Goal: Task Accomplishment & Management: Complete application form

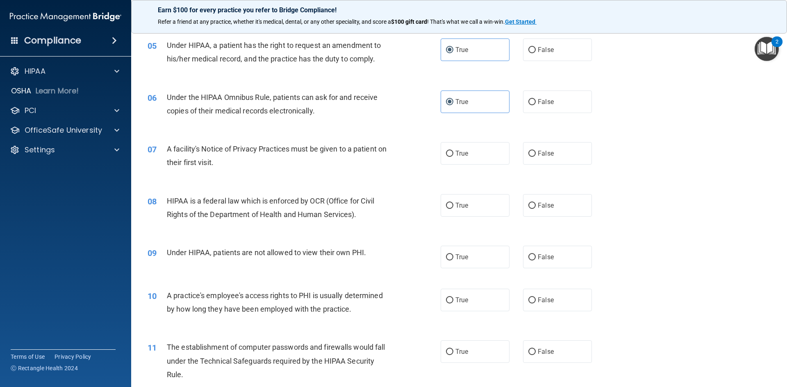
scroll to position [287, 0]
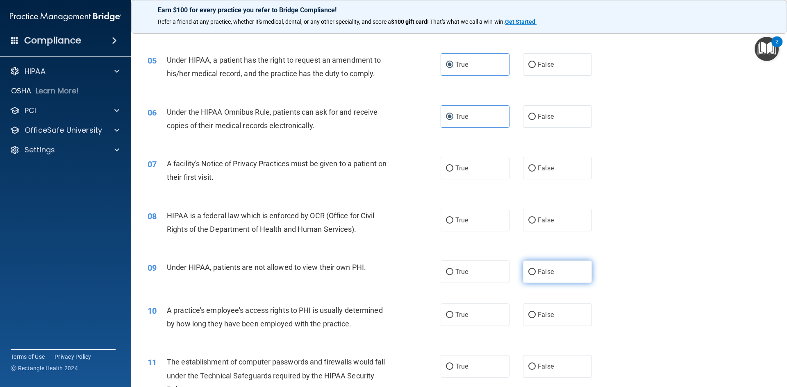
click at [553, 275] on label "False" at bounding box center [557, 272] width 69 height 23
click at [535, 275] on input "False" at bounding box center [531, 272] width 7 height 6
radio input "true"
click at [534, 124] on label "False" at bounding box center [557, 116] width 69 height 23
click at [534, 120] on input "False" at bounding box center [531, 117] width 7 height 6
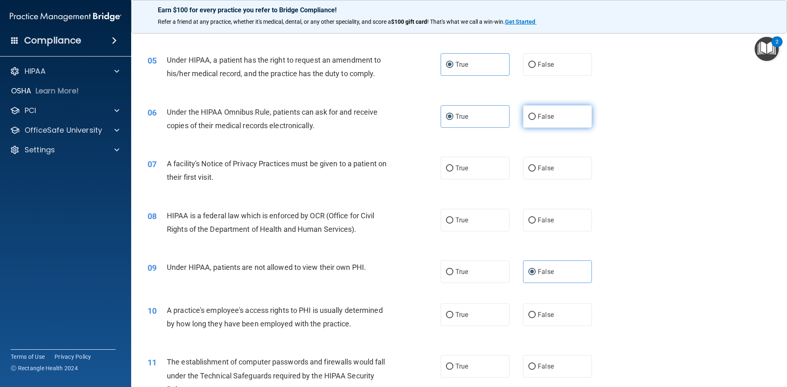
radio input "true"
radio input "false"
click at [471, 173] on label "True" at bounding box center [474, 168] width 69 height 23
click at [453, 172] on input "True" at bounding box center [449, 169] width 7 height 6
radio input "true"
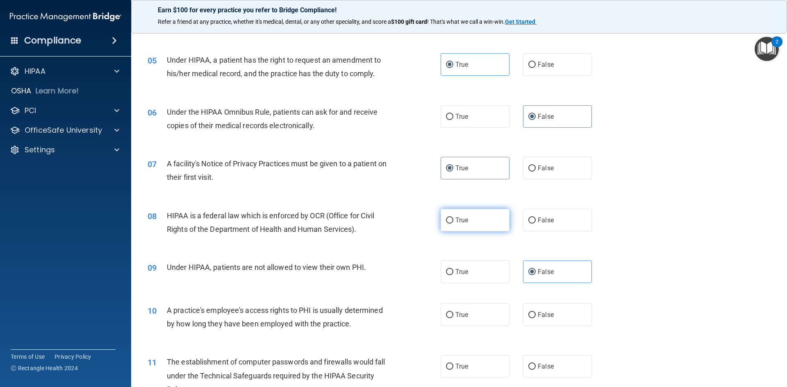
click at [470, 222] on label "True" at bounding box center [474, 220] width 69 height 23
click at [453, 222] on input "True" at bounding box center [449, 221] width 7 height 6
radio input "true"
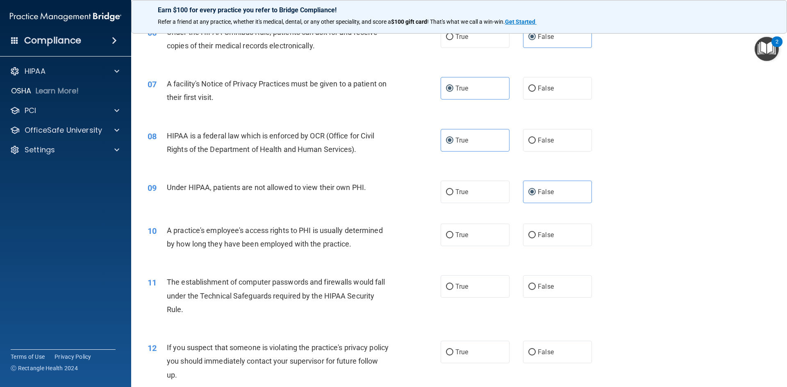
scroll to position [369, 0]
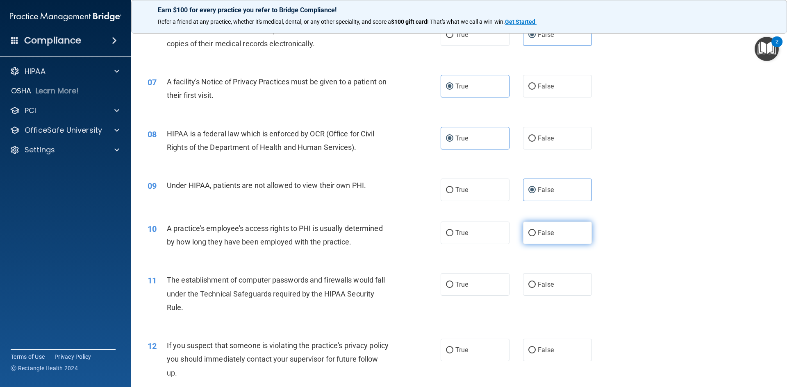
click at [538, 236] on span "False" at bounding box center [545, 233] width 16 height 8
click at [535, 236] on input "False" at bounding box center [531, 233] width 7 height 6
radio input "true"
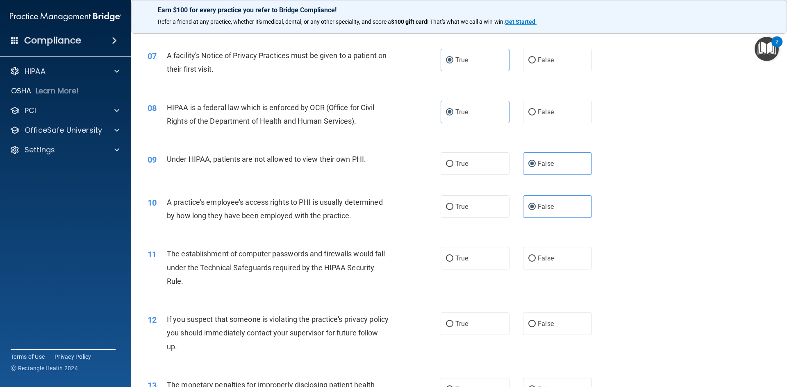
scroll to position [410, 0]
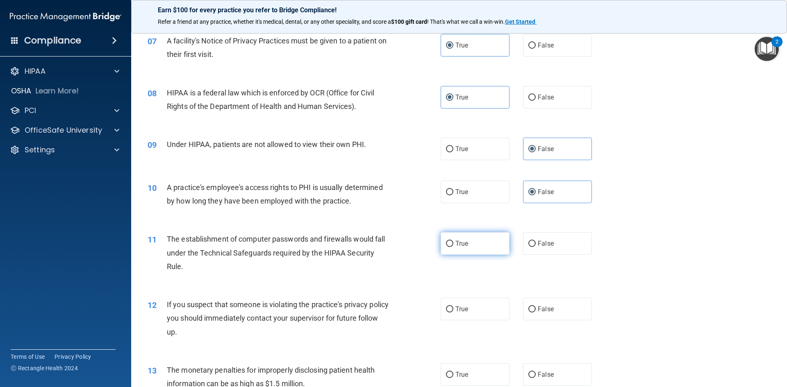
click at [468, 247] on label "True" at bounding box center [474, 243] width 69 height 23
click at [453, 247] on input "True" at bounding box center [449, 244] width 7 height 6
radio input "true"
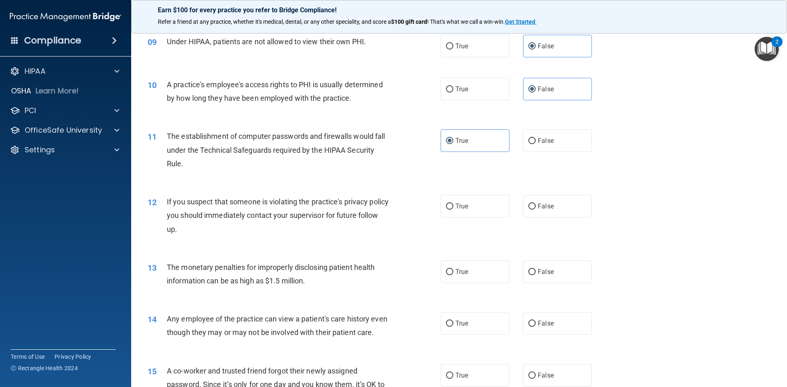
scroll to position [533, 0]
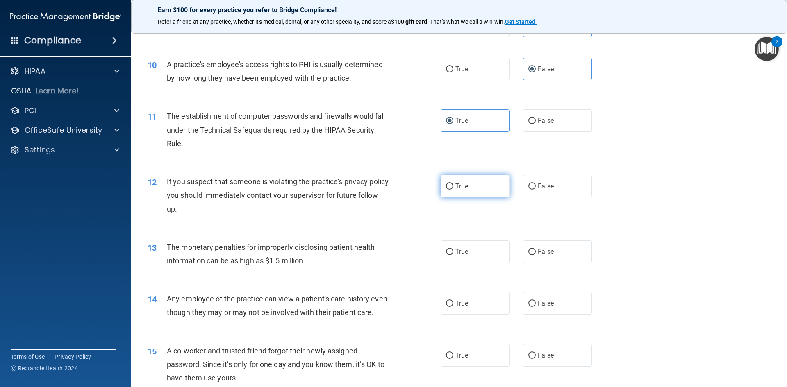
click at [486, 189] on label "True" at bounding box center [474, 186] width 69 height 23
click at [453, 189] on input "True" at bounding box center [449, 187] width 7 height 6
radio input "true"
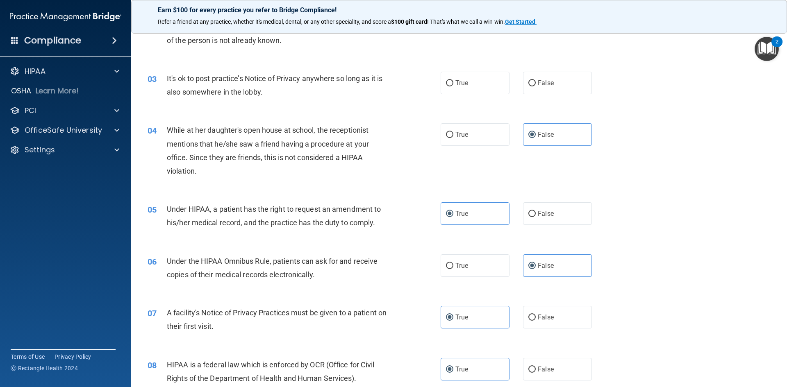
scroll to position [123, 0]
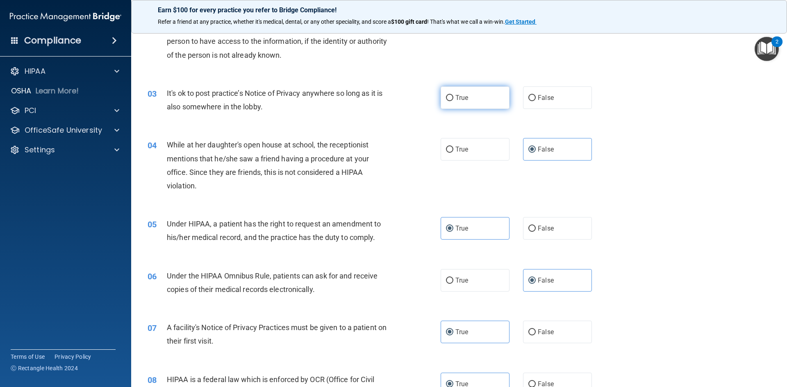
click at [492, 103] on label "True" at bounding box center [474, 97] width 69 height 23
click at [453, 101] on input "True" at bounding box center [449, 98] width 7 height 6
radio input "true"
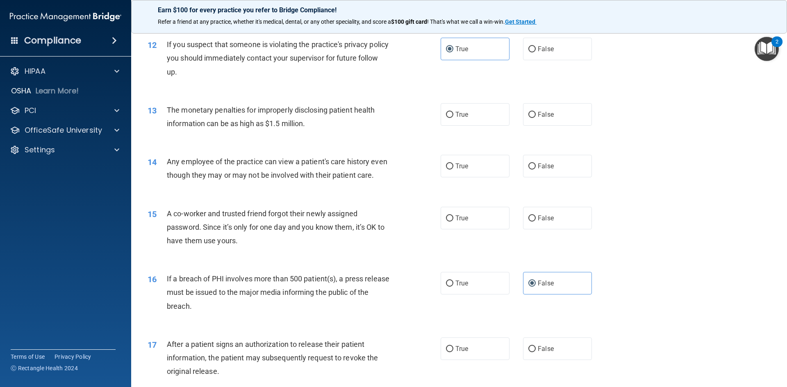
scroll to position [696, 0]
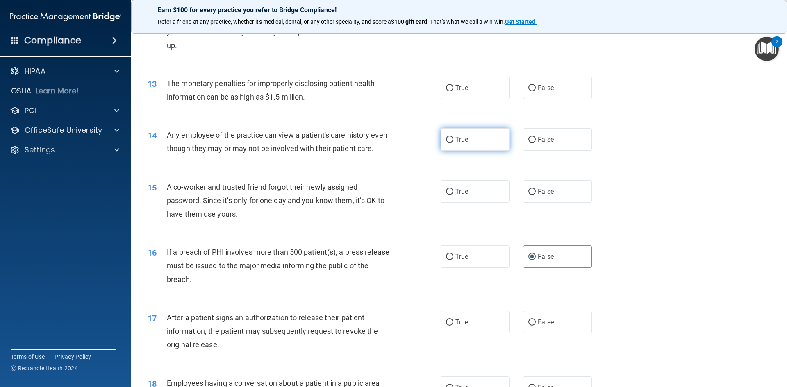
click at [487, 138] on label "True" at bounding box center [474, 139] width 69 height 23
click at [453, 138] on input "True" at bounding box center [449, 140] width 7 height 6
radio input "true"
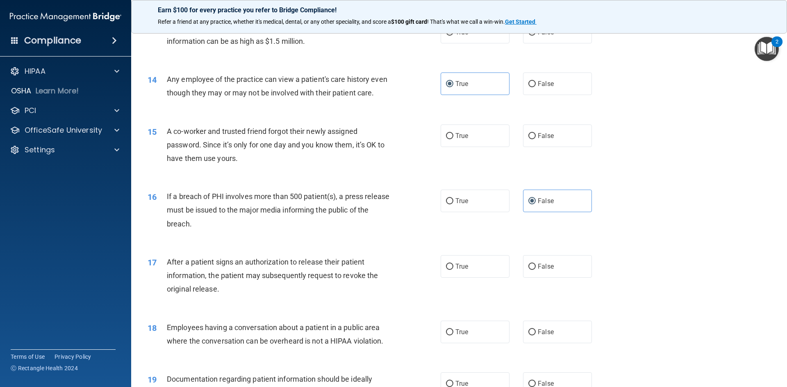
scroll to position [778, 0]
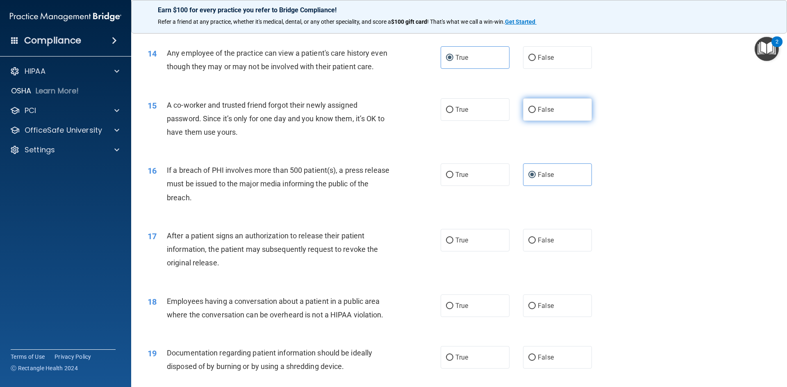
click at [541, 121] on label "False" at bounding box center [557, 109] width 69 height 23
click at [535, 113] on input "False" at bounding box center [531, 110] width 7 height 6
radio input "true"
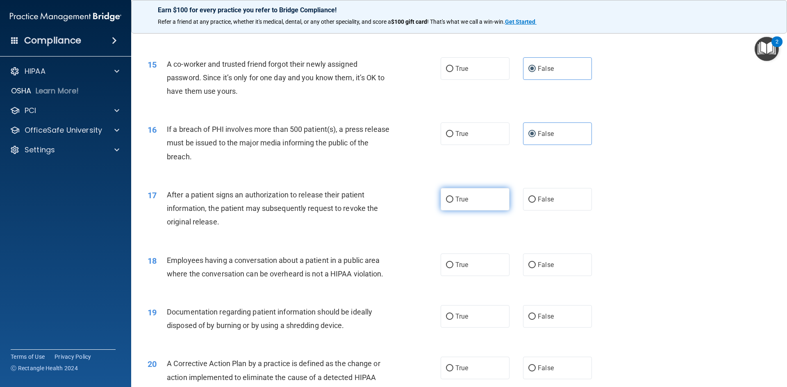
click at [474, 211] on label "True" at bounding box center [474, 199] width 69 height 23
click at [453, 203] on input "True" at bounding box center [449, 200] width 7 height 6
radio input "true"
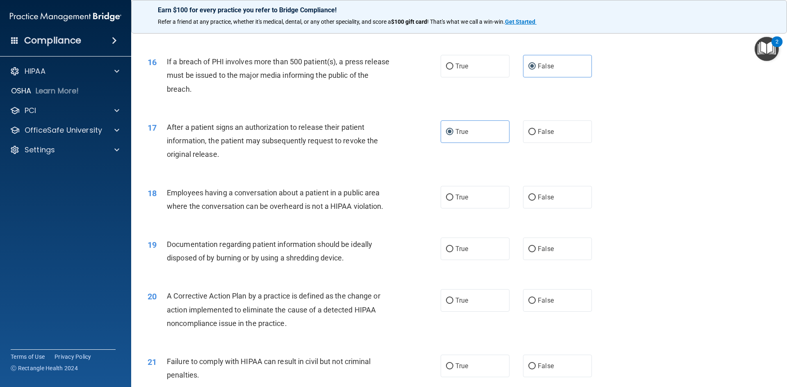
scroll to position [901, 0]
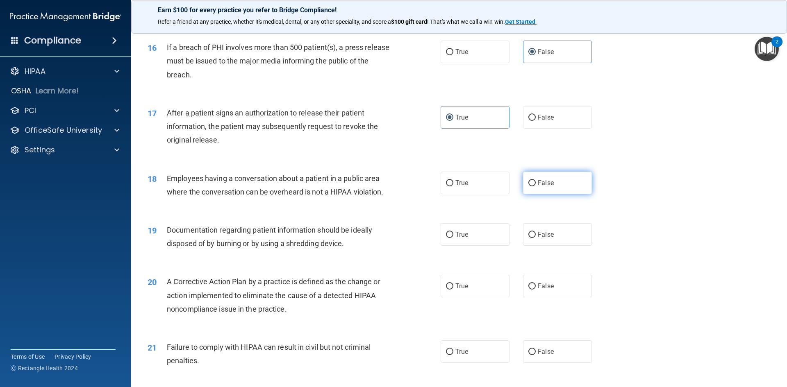
click at [533, 192] on label "False" at bounding box center [557, 183] width 69 height 23
click at [533, 186] on input "False" at bounding box center [531, 183] width 7 height 6
radio input "true"
click at [479, 246] on label "True" at bounding box center [474, 234] width 69 height 23
click at [453, 238] on input "True" at bounding box center [449, 235] width 7 height 6
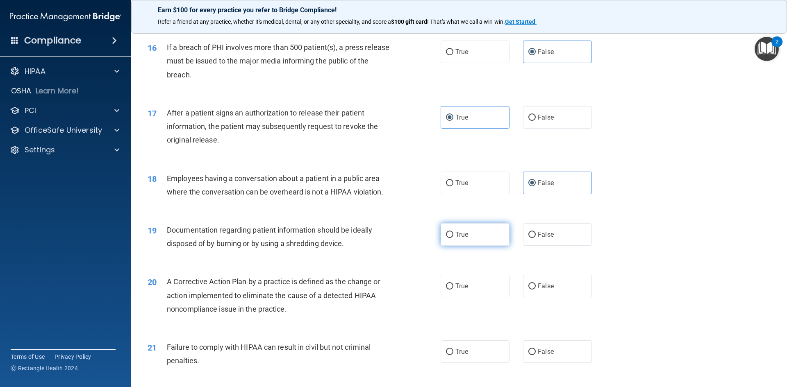
radio input "true"
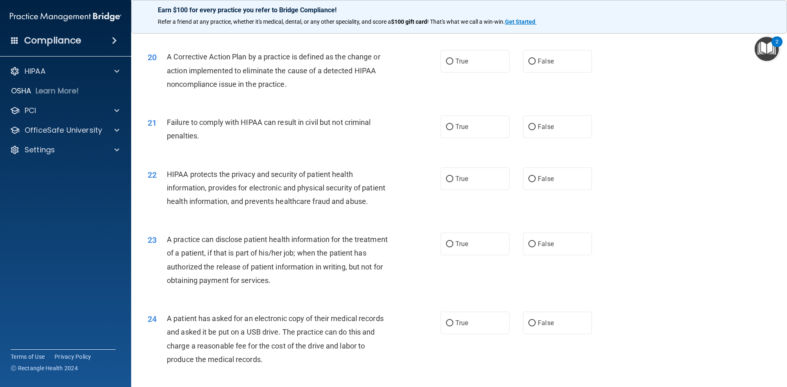
scroll to position [1106, 0]
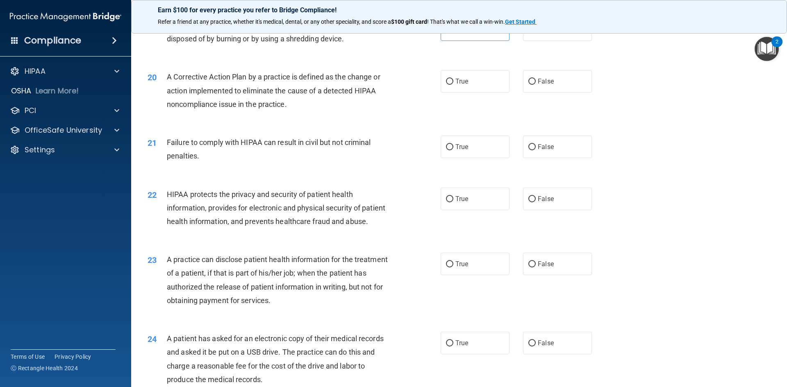
click at [467, 149] on div "21 Failure to comply with HIPAA can result in civil but not criminal penalties.…" at bounding box center [458, 151] width 635 height 52
click at [463, 156] on label "True" at bounding box center [474, 147] width 69 height 23
click at [453, 150] on input "True" at bounding box center [449, 147] width 7 height 6
radio input "true"
click at [555, 93] on label "False" at bounding box center [557, 81] width 69 height 23
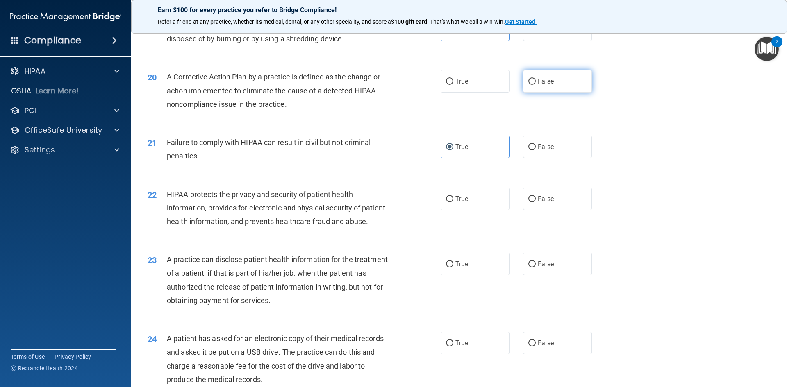
click at [535, 85] on input "False" at bounding box center [531, 82] width 7 height 6
radio input "true"
click at [472, 210] on label "True" at bounding box center [474, 199] width 69 height 23
click at [453, 202] on input "True" at bounding box center [449, 199] width 7 height 6
radio input "true"
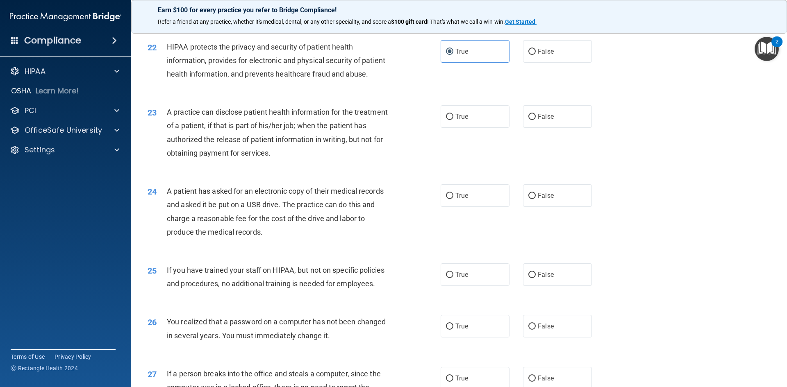
scroll to position [1270, 0]
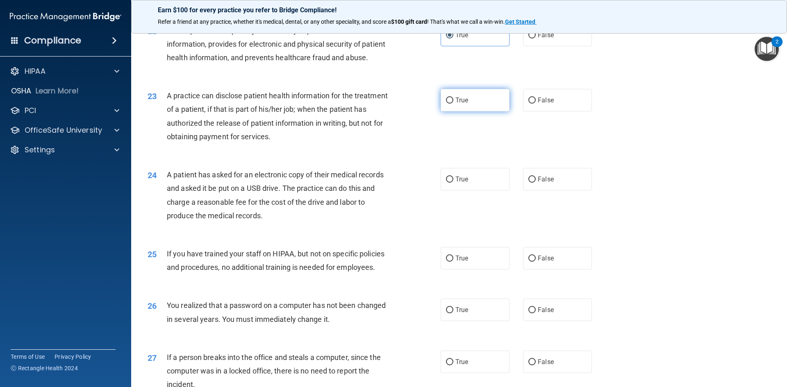
click at [469, 111] on label "True" at bounding box center [474, 100] width 69 height 23
click at [453, 104] on input "True" at bounding box center [449, 101] width 7 height 6
radio input "true"
click at [548, 190] on label "False" at bounding box center [557, 179] width 69 height 23
click at [535, 183] on input "False" at bounding box center [531, 180] width 7 height 6
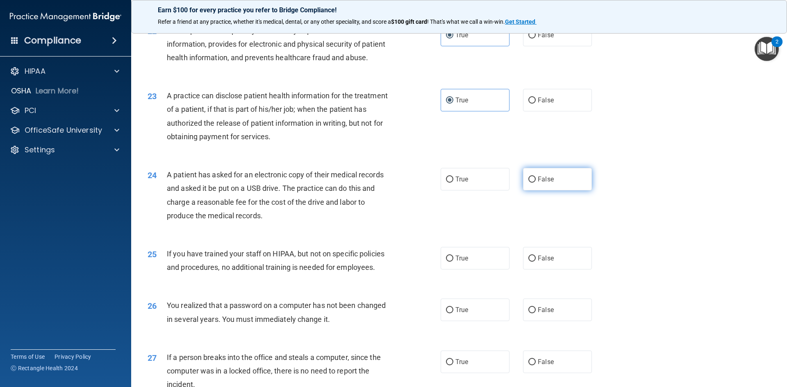
radio input "true"
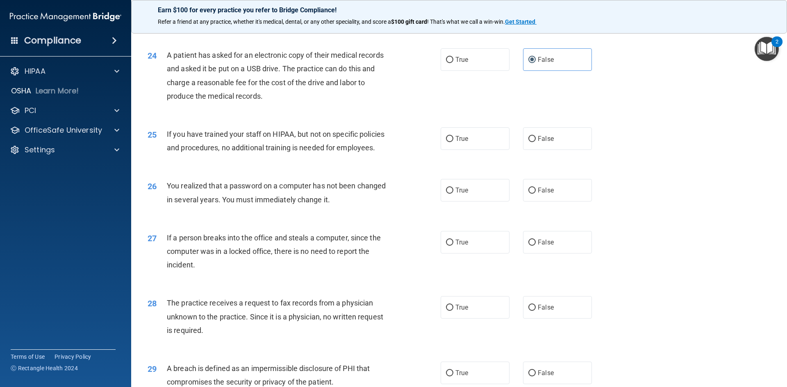
scroll to position [1393, 0]
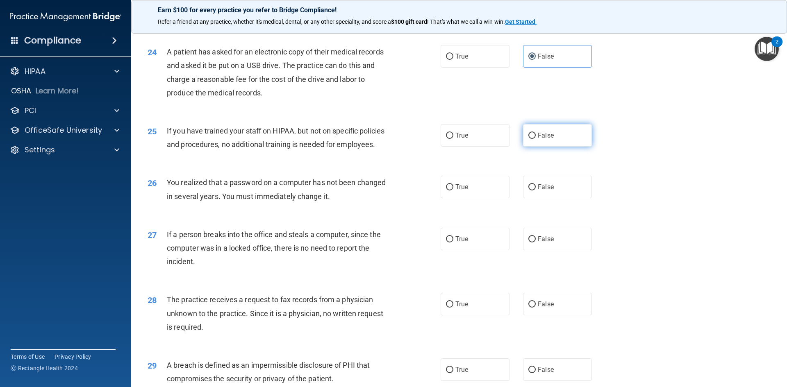
click at [547, 139] on span "False" at bounding box center [545, 136] width 16 height 8
click at [535, 139] on input "False" at bounding box center [531, 136] width 7 height 6
radio input "true"
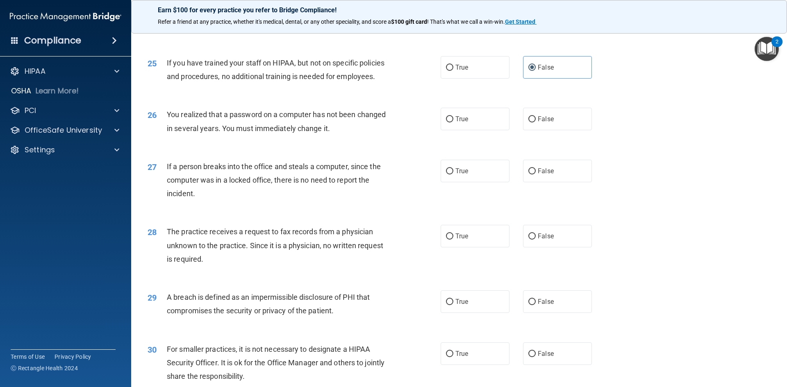
scroll to position [1475, 0]
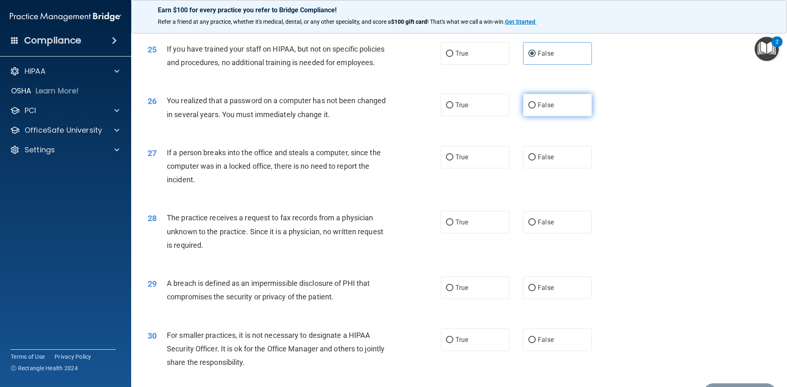
click at [528, 109] on input "False" at bounding box center [531, 105] width 7 height 6
radio input "true"
click at [545, 168] on label "False" at bounding box center [557, 157] width 69 height 23
click at [535, 161] on input "False" at bounding box center [531, 157] width 7 height 6
radio input "true"
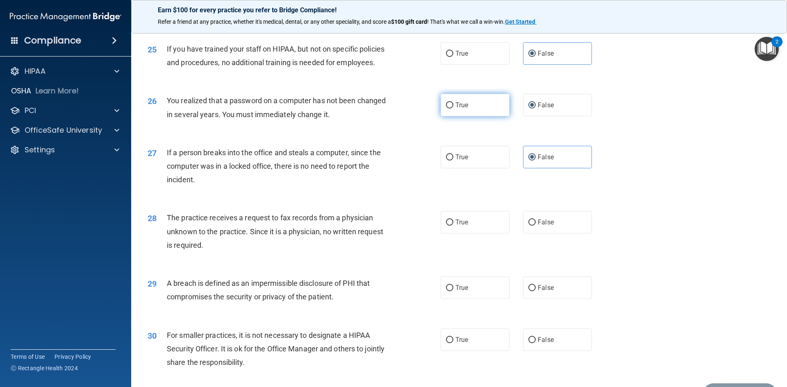
click at [458, 109] on span "True" at bounding box center [461, 105] width 13 height 8
click at [453, 109] on input "True" at bounding box center [449, 105] width 7 height 6
radio input "true"
radio input "false"
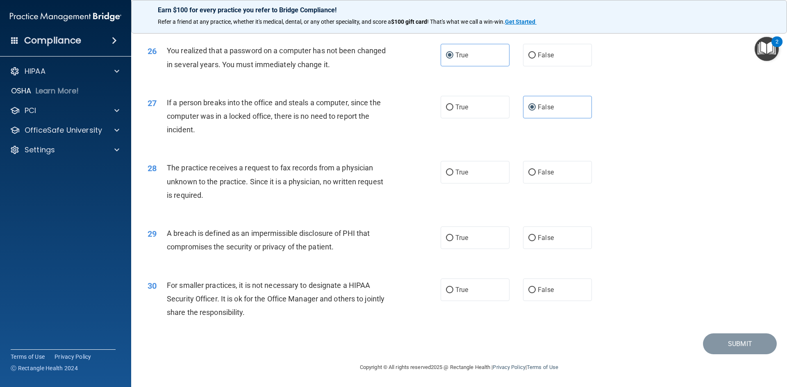
scroll to position [1552, 0]
click at [561, 171] on label "False" at bounding box center [557, 172] width 69 height 23
click at [535, 171] on input "False" at bounding box center [531, 173] width 7 height 6
radio input "true"
click at [460, 247] on label "True" at bounding box center [474, 238] width 69 height 23
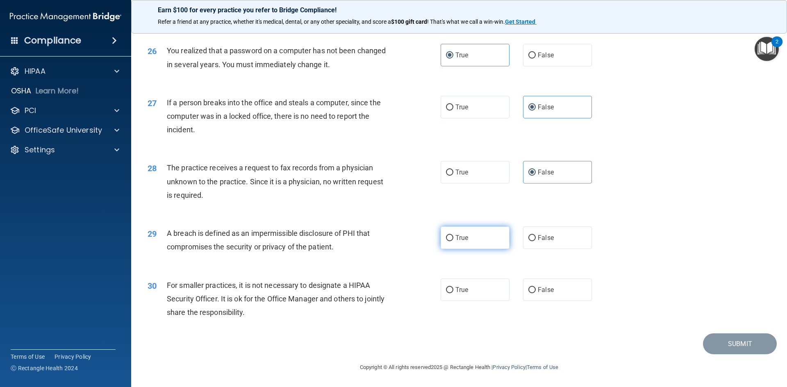
click at [453, 241] on input "True" at bounding box center [449, 238] width 7 height 6
radio input "true"
click at [550, 299] on label "False" at bounding box center [557, 290] width 69 height 23
click at [535, 293] on input "False" at bounding box center [531, 290] width 7 height 6
radio input "true"
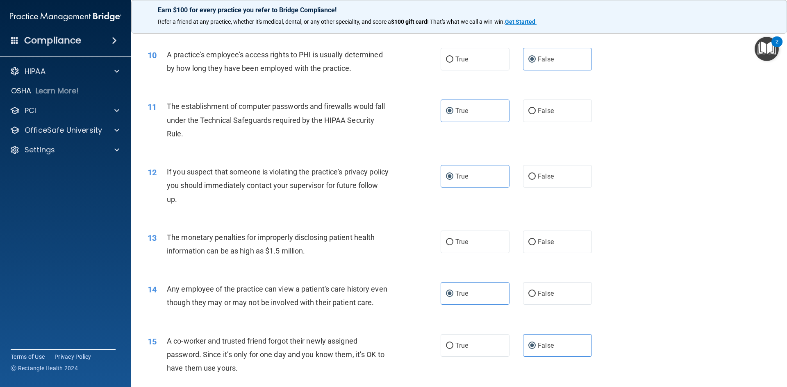
scroll to position [528, 0]
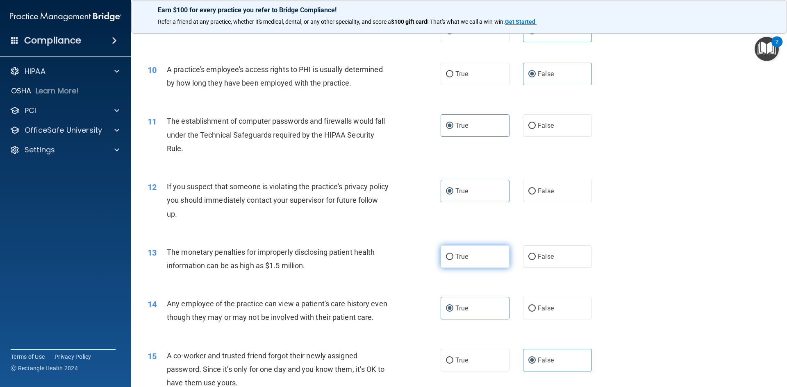
click at [483, 255] on label "True" at bounding box center [474, 256] width 69 height 23
click at [453, 255] on input "True" at bounding box center [449, 257] width 7 height 6
radio input "true"
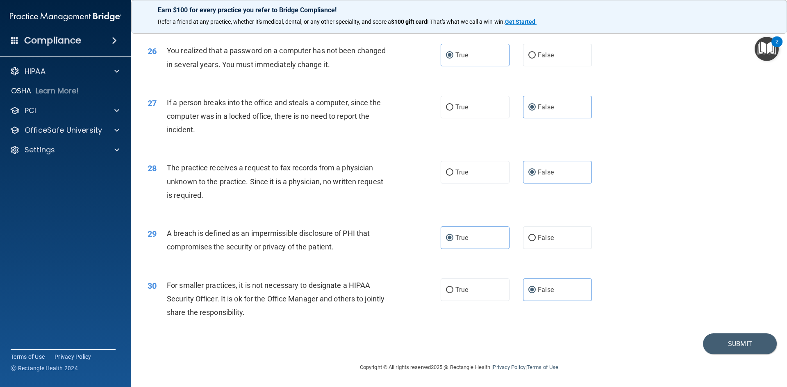
scroll to position [1552, 0]
click at [742, 342] on button "Submit" at bounding box center [740, 343] width 74 height 21
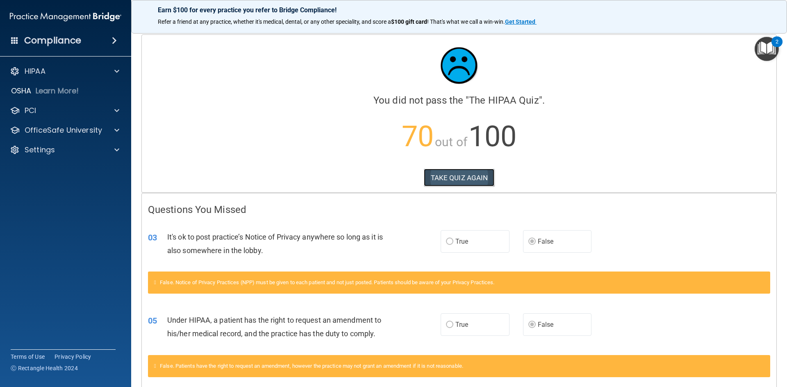
click at [461, 180] on button "TAKE QUIZ AGAIN" at bounding box center [459, 178] width 71 height 18
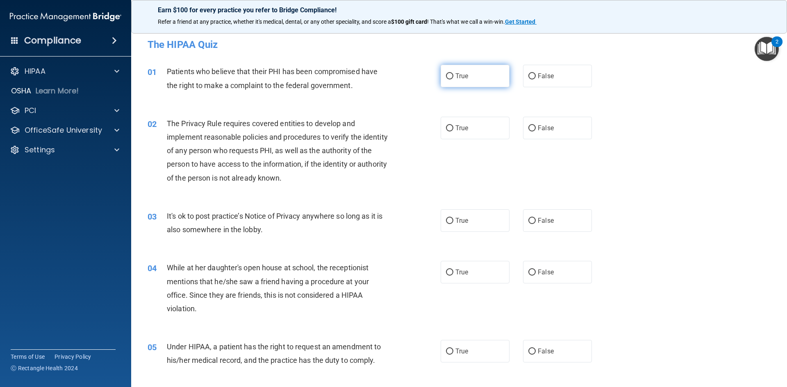
click at [468, 78] on label "True" at bounding box center [474, 76] width 69 height 23
click at [453, 78] on input "True" at bounding box center [449, 76] width 7 height 6
radio input "true"
click at [556, 77] on label "False" at bounding box center [557, 76] width 69 height 23
click at [535, 77] on input "False" at bounding box center [531, 76] width 7 height 6
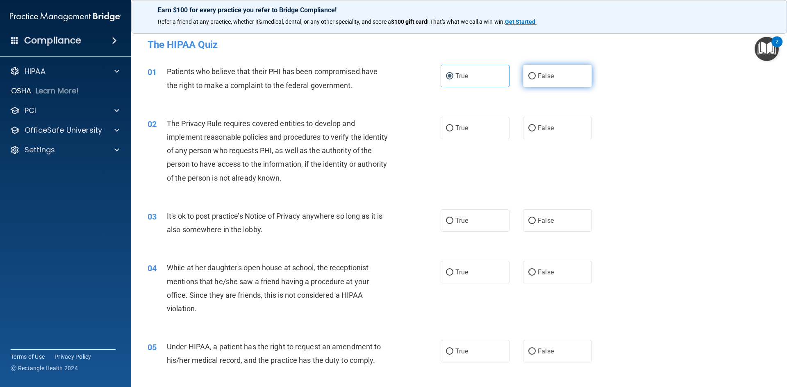
radio input "true"
click at [468, 77] on label "True" at bounding box center [474, 76] width 69 height 23
click at [453, 77] on input "True" at bounding box center [449, 76] width 7 height 6
radio input "true"
radio input "false"
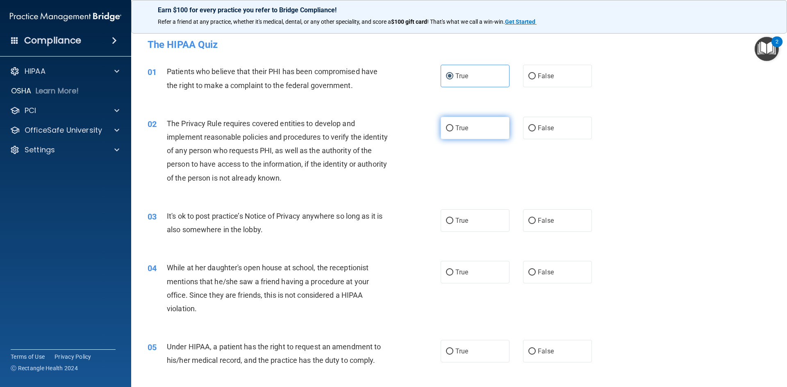
click at [465, 131] on span "True" at bounding box center [461, 128] width 13 height 8
click at [453, 131] on input "True" at bounding box center [449, 128] width 7 height 6
radio input "true"
click at [532, 222] on label "False" at bounding box center [557, 220] width 69 height 23
click at [532, 222] on input "False" at bounding box center [531, 221] width 7 height 6
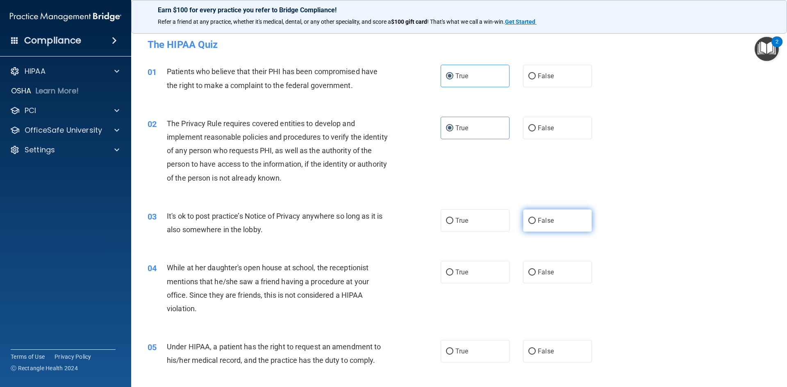
radio input "true"
click at [477, 274] on label "True" at bounding box center [474, 272] width 69 height 23
click at [453, 274] on input "True" at bounding box center [449, 273] width 7 height 6
radio input "true"
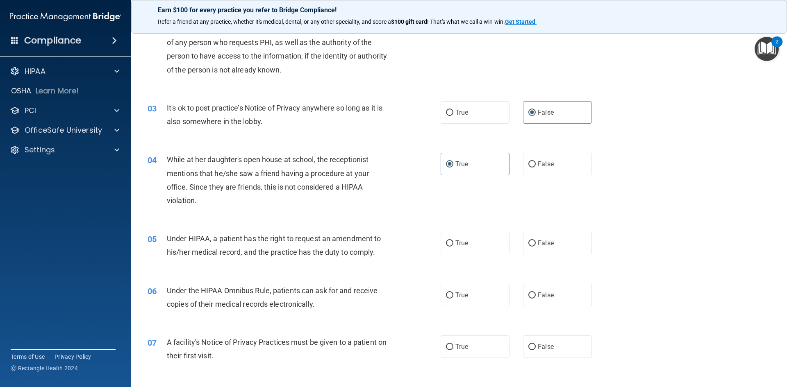
scroll to position [123, 0]
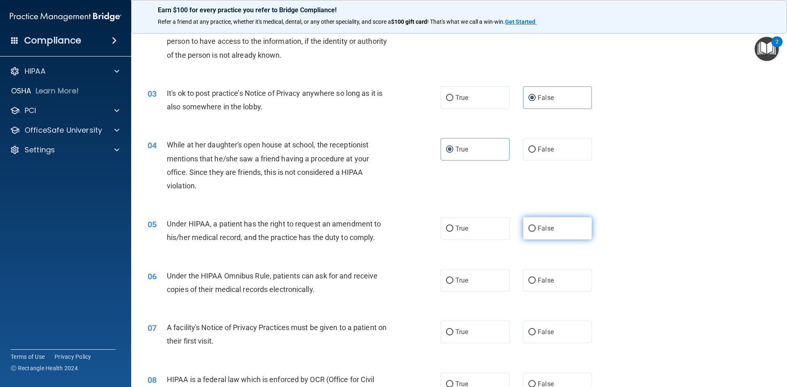
click at [549, 234] on label "False" at bounding box center [557, 228] width 69 height 23
click at [535, 232] on input "False" at bounding box center [531, 229] width 7 height 6
radio input "true"
click at [533, 281] on label "False" at bounding box center [557, 280] width 69 height 23
click at [533, 281] on input "False" at bounding box center [531, 281] width 7 height 6
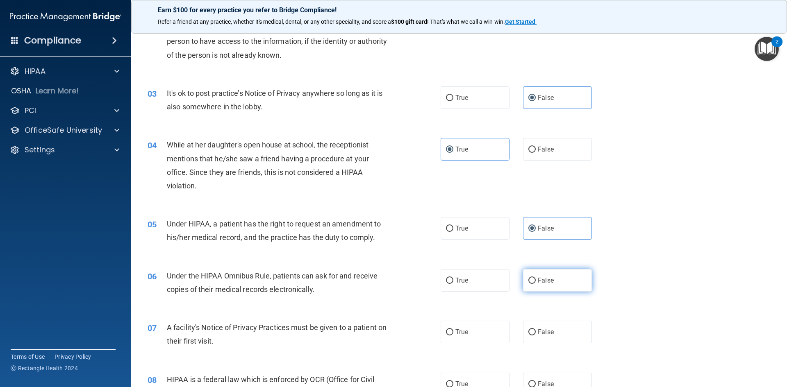
radio input "true"
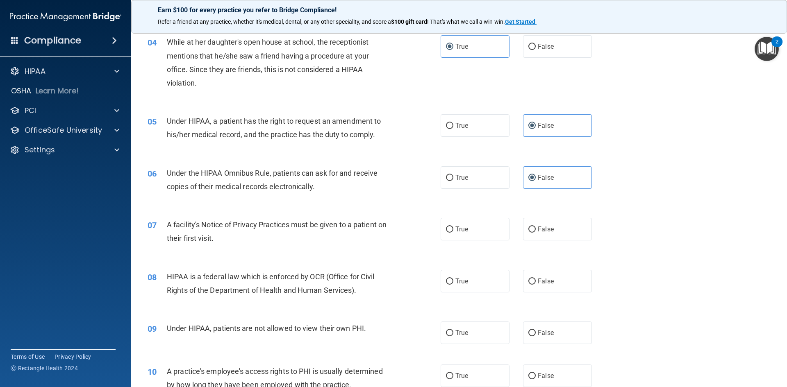
scroll to position [246, 0]
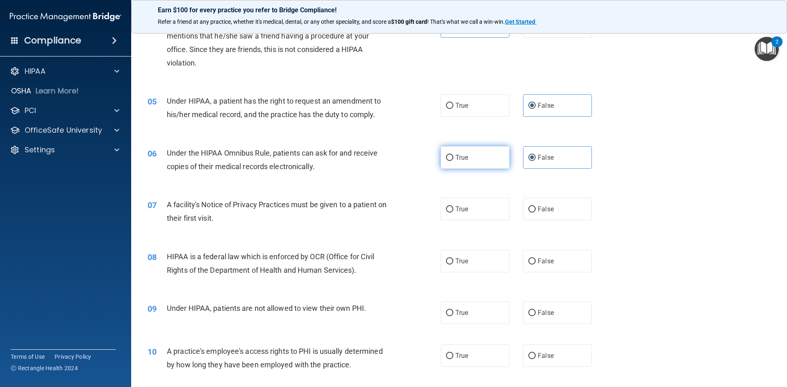
click at [453, 149] on label "True" at bounding box center [474, 157] width 69 height 23
click at [453, 155] on input "True" at bounding box center [449, 158] width 7 height 6
radio input "true"
radio input "false"
click at [483, 210] on label "True" at bounding box center [474, 209] width 69 height 23
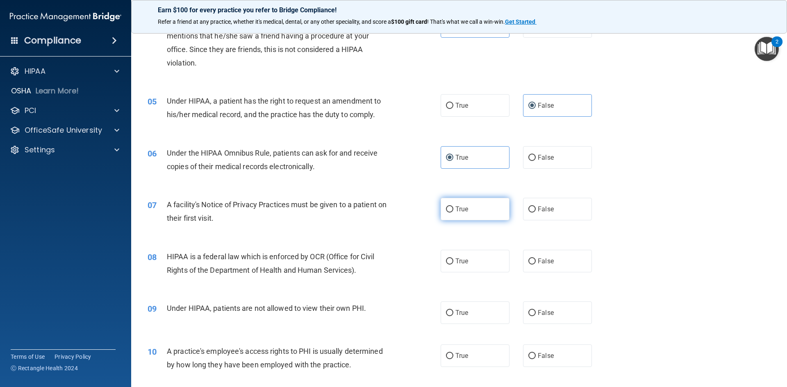
click at [453, 210] on input "True" at bounding box center [449, 209] width 7 height 6
radio input "true"
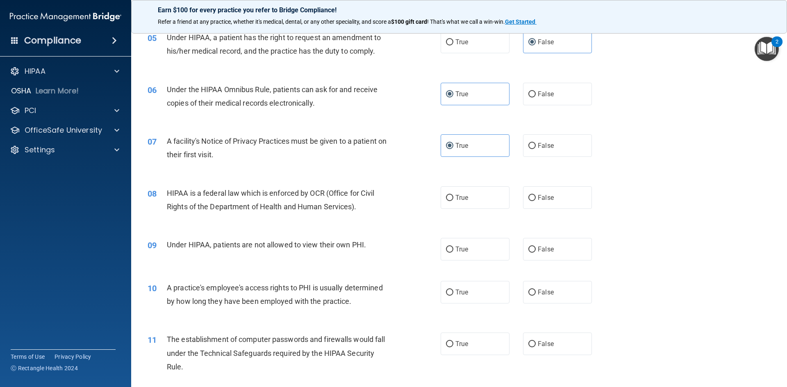
scroll to position [328, 0]
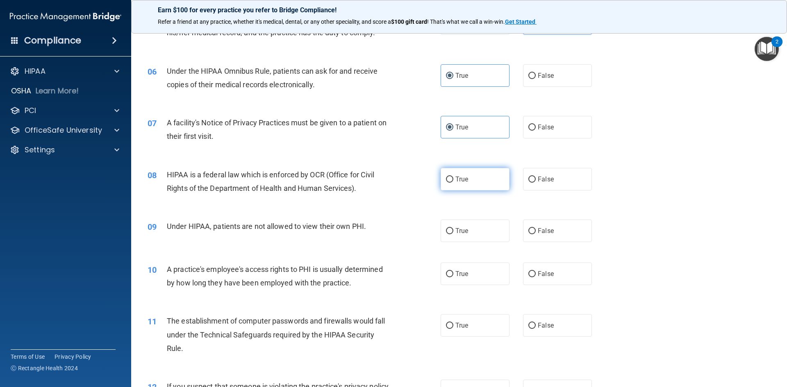
click at [477, 175] on label "True" at bounding box center [474, 179] width 69 height 23
click at [453, 177] on input "True" at bounding box center [449, 180] width 7 height 6
radio input "true"
click at [544, 230] on span "False" at bounding box center [545, 231] width 16 height 8
click at [535, 230] on input "False" at bounding box center [531, 231] width 7 height 6
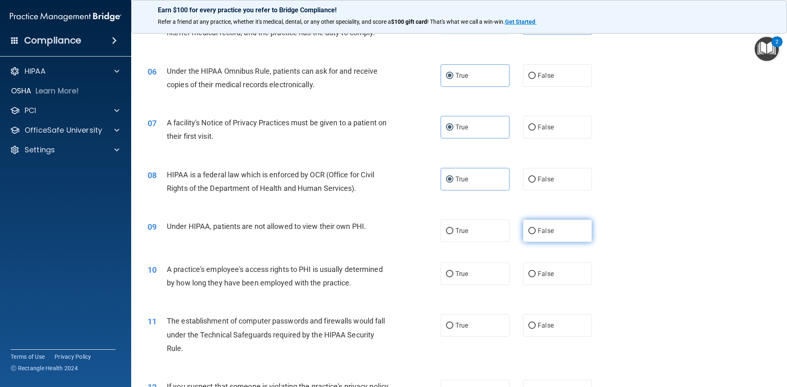
radio input "true"
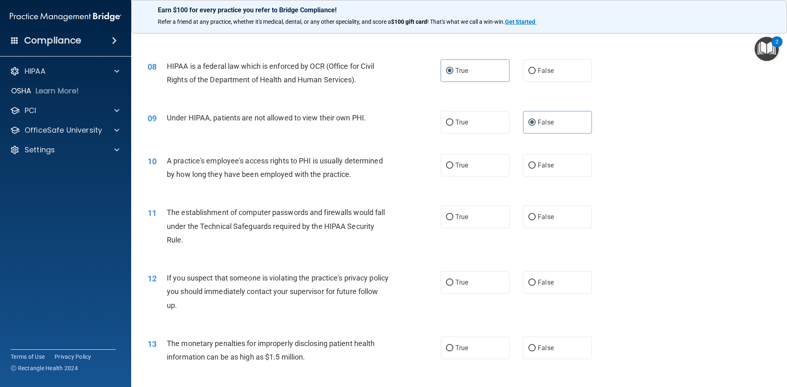
scroll to position [451, 0]
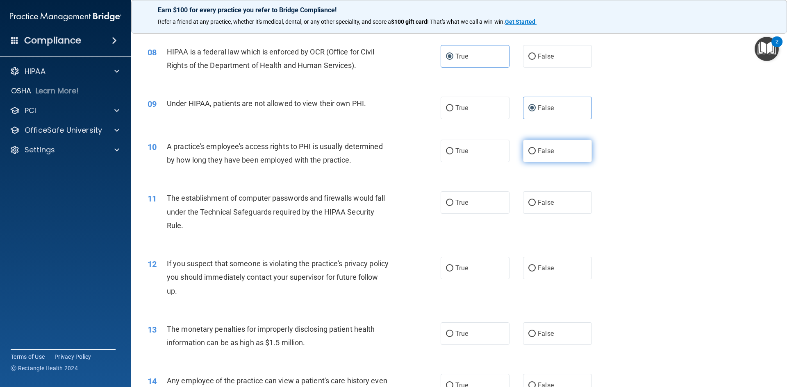
click at [537, 150] on span "False" at bounding box center [545, 151] width 16 height 8
click at [535, 150] on input "False" at bounding box center [531, 151] width 7 height 6
radio input "true"
click at [458, 206] on span "True" at bounding box center [461, 203] width 13 height 8
click at [453, 206] on input "True" at bounding box center [449, 203] width 7 height 6
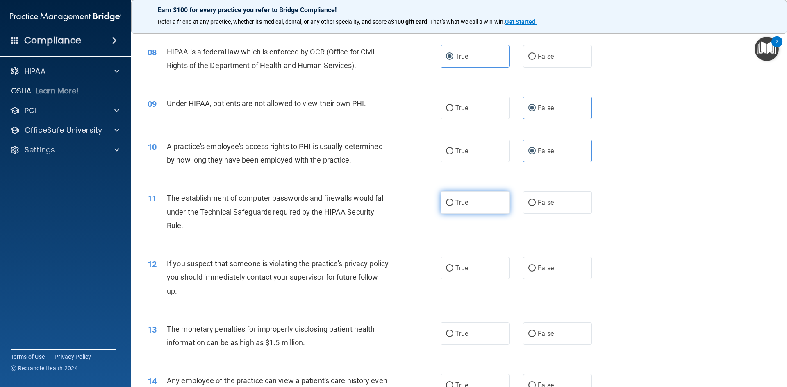
radio input "true"
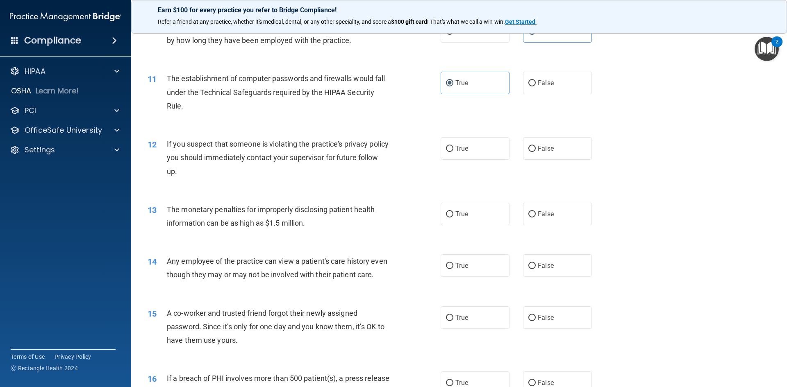
scroll to position [574, 0]
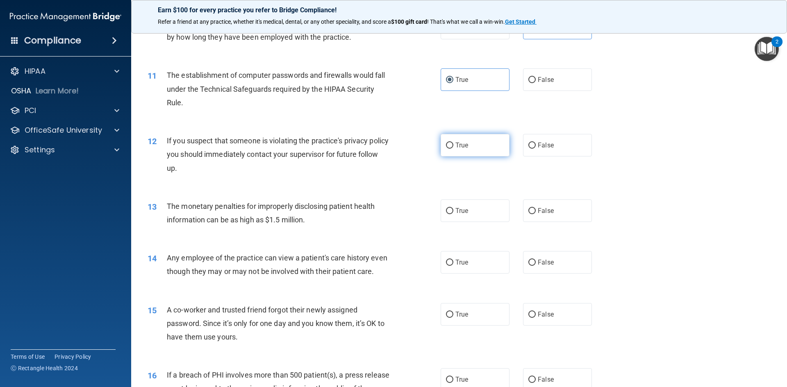
click at [485, 146] on label "True" at bounding box center [474, 145] width 69 height 23
click at [453, 146] on input "True" at bounding box center [449, 146] width 7 height 6
radio input "true"
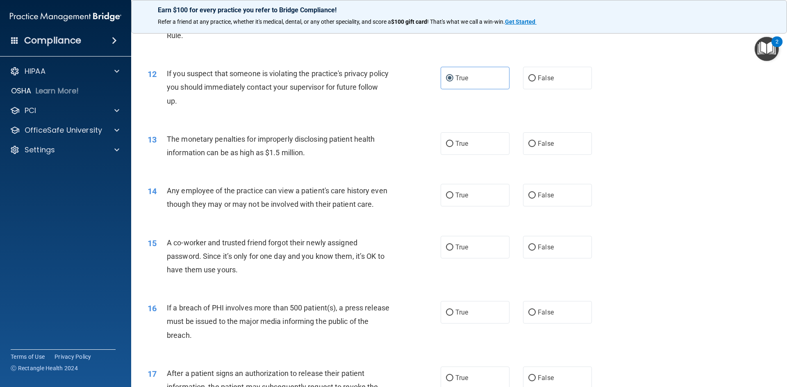
scroll to position [655, 0]
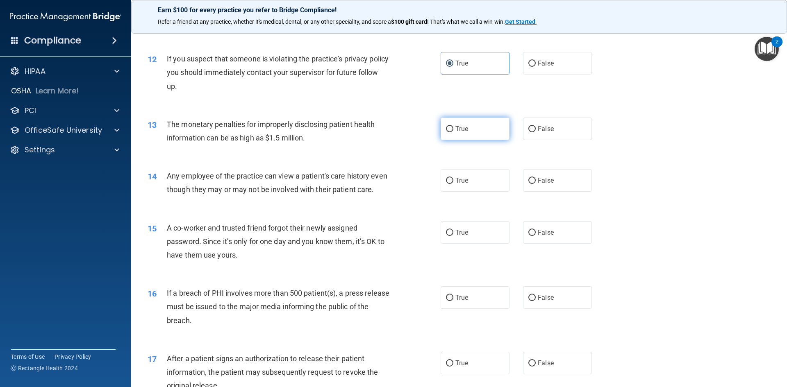
click at [468, 135] on label "True" at bounding box center [474, 129] width 69 height 23
click at [453, 132] on input "True" at bounding box center [449, 129] width 7 height 6
radio input "true"
click at [537, 184] on span "False" at bounding box center [545, 181] width 16 height 8
click at [535, 184] on input "False" at bounding box center [531, 181] width 7 height 6
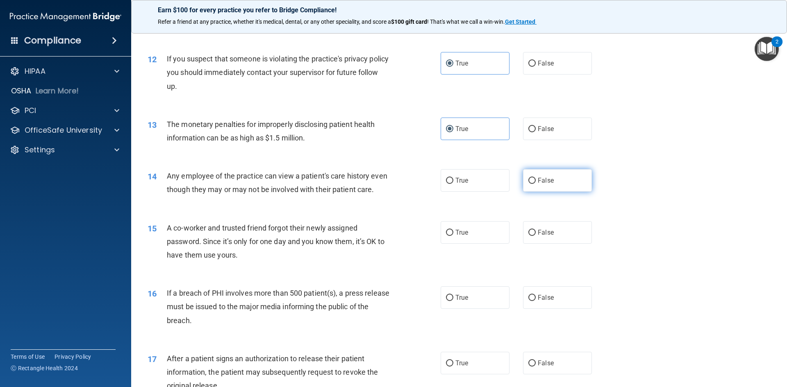
radio input "true"
click at [557, 244] on label "False" at bounding box center [557, 232] width 69 height 23
click at [535, 236] on input "False" at bounding box center [531, 233] width 7 height 6
radio input "true"
click at [459, 309] on label "True" at bounding box center [474, 297] width 69 height 23
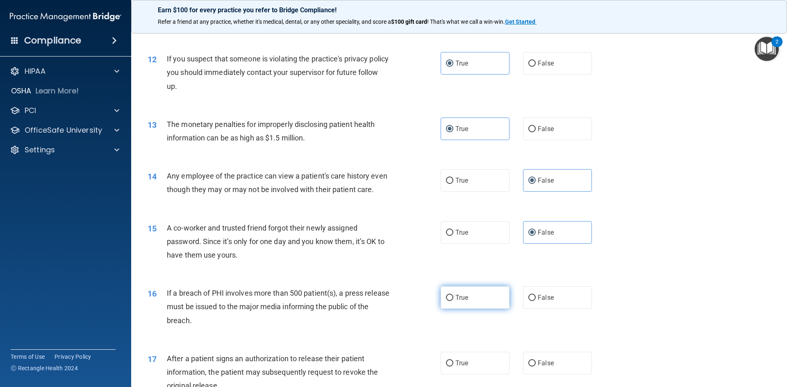
click at [453, 301] on input "True" at bounding box center [449, 298] width 7 height 6
radio input "true"
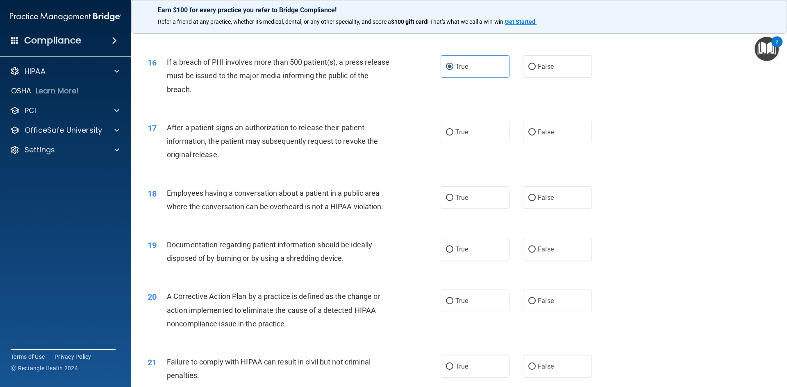
scroll to position [901, 0]
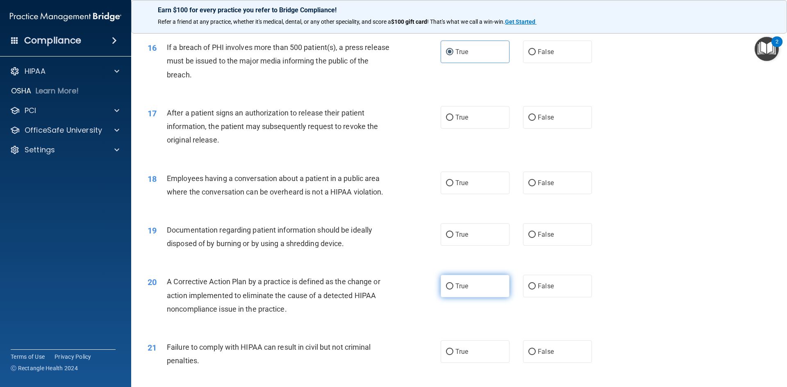
click at [453, 297] on label "True" at bounding box center [474, 286] width 69 height 23
click at [453, 290] on input "True" at bounding box center [449, 286] width 7 height 6
radio input "true"
drag, startPoint x: 562, startPoint y: 371, endPoint x: 562, endPoint y: 363, distance: 7.8
click at [562, 363] on label "False" at bounding box center [557, 351] width 69 height 23
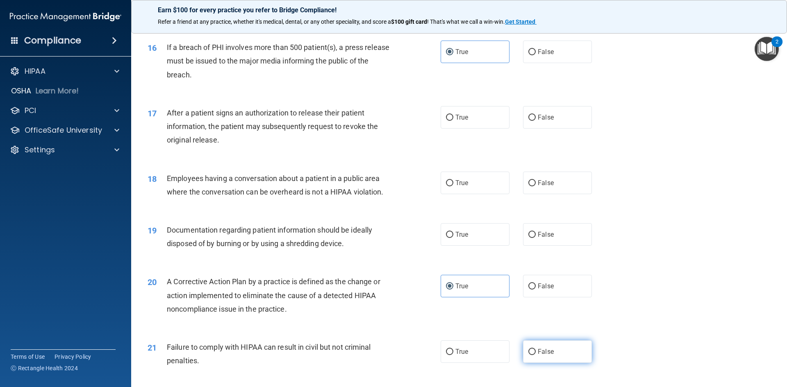
click at [535, 355] on input "False" at bounding box center [531, 352] width 7 height 6
radio input "true"
click at [470, 129] on label "True" at bounding box center [474, 117] width 69 height 23
click at [453, 121] on input "True" at bounding box center [449, 118] width 7 height 6
radio input "true"
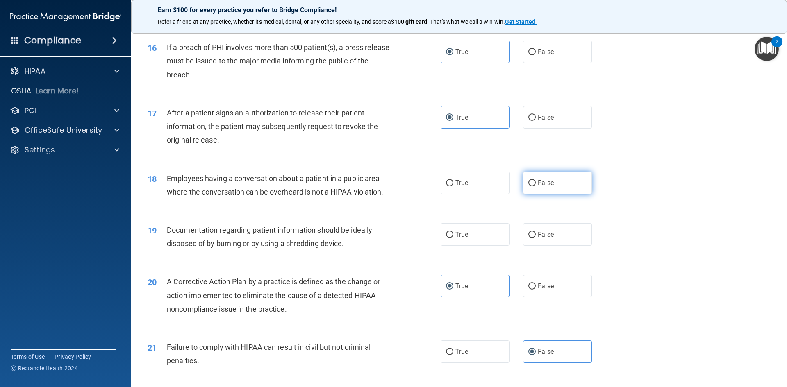
click at [546, 187] on span "False" at bounding box center [545, 183] width 16 height 8
click at [535, 186] on input "False" at bounding box center [531, 183] width 7 height 6
radio input "true"
click at [487, 246] on label "True" at bounding box center [474, 234] width 69 height 23
click at [453, 238] on input "True" at bounding box center [449, 235] width 7 height 6
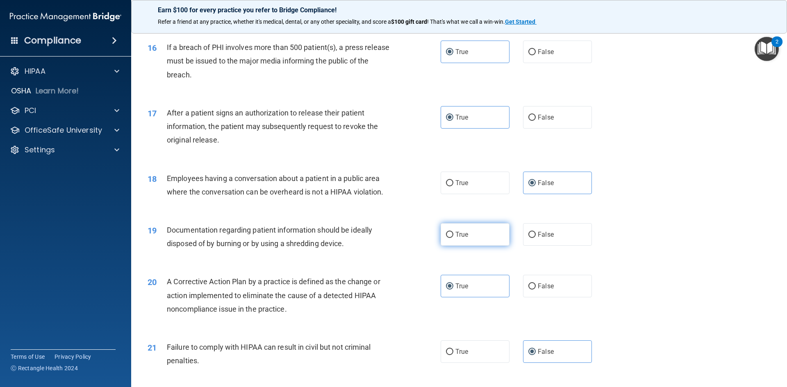
radio input "true"
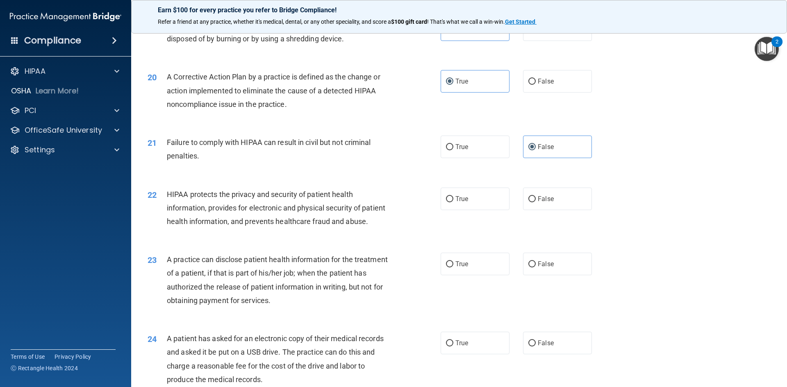
scroll to position [1147, 0]
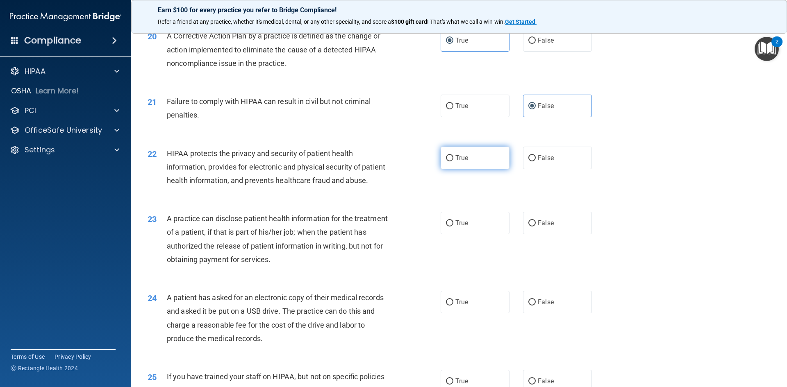
click at [478, 169] on label "True" at bounding box center [474, 158] width 69 height 23
click at [453, 161] on input "True" at bounding box center [449, 158] width 7 height 6
radio input "true"
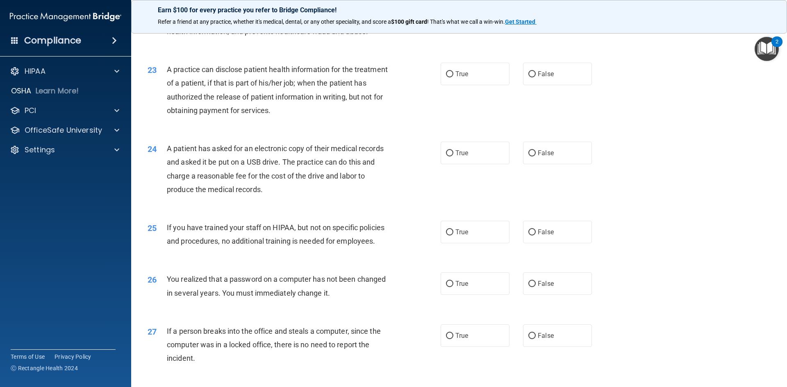
scroll to position [1311, 0]
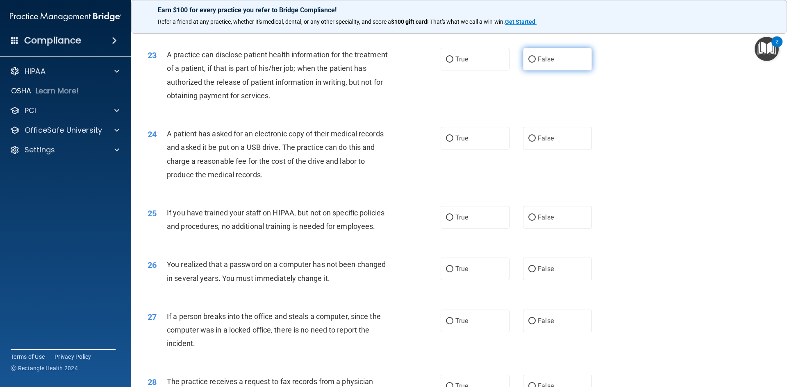
click at [549, 63] on span "False" at bounding box center [545, 59] width 16 height 8
click at [535, 63] on input "False" at bounding box center [531, 60] width 7 height 6
radio input "true"
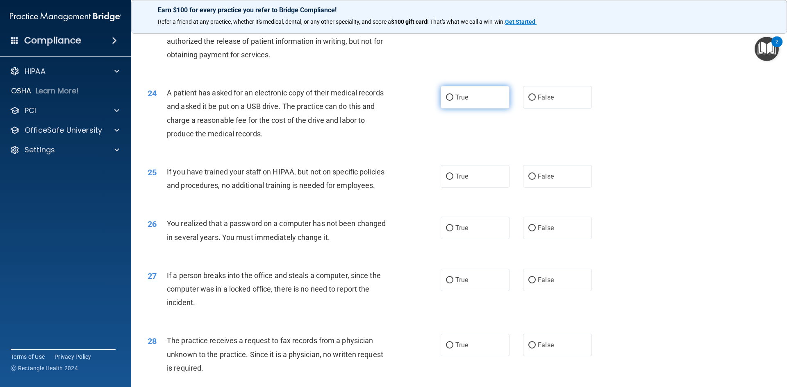
click at [476, 109] on label "True" at bounding box center [474, 97] width 69 height 23
click at [453, 101] on input "True" at bounding box center [449, 98] width 7 height 6
radio input "true"
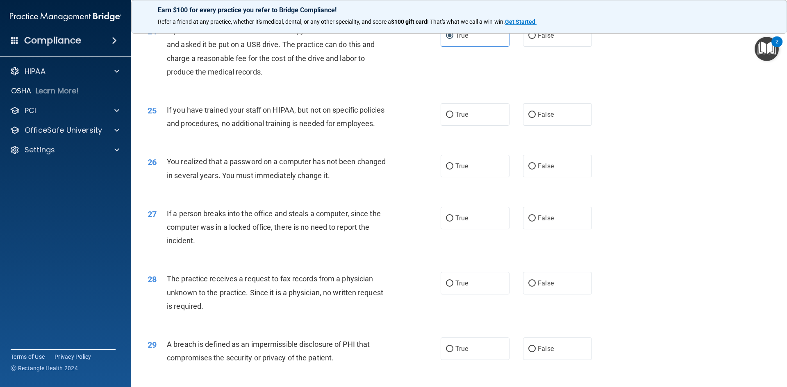
scroll to position [1434, 0]
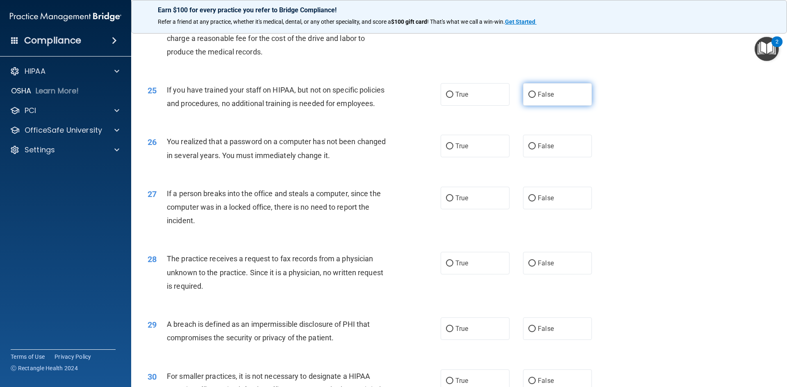
click at [566, 106] on label "False" at bounding box center [557, 94] width 69 height 23
click at [535, 98] on input "False" at bounding box center [531, 95] width 7 height 6
radio input "true"
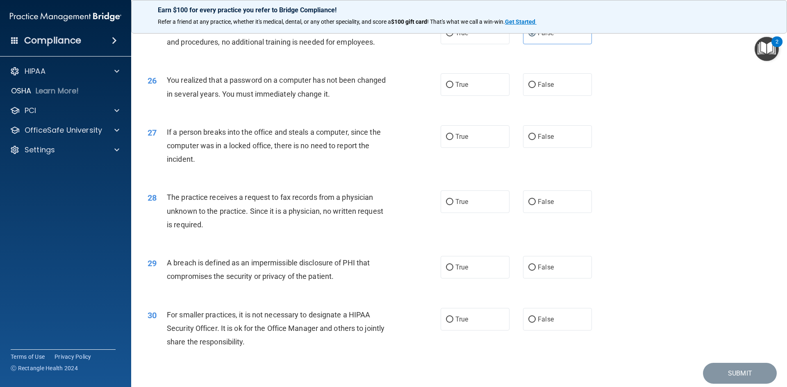
scroll to position [1516, 0]
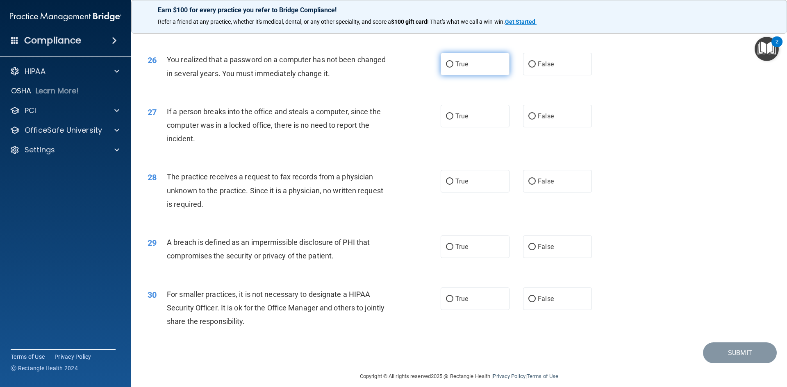
click at [473, 75] on label "True" at bounding box center [474, 64] width 69 height 23
click at [453, 68] on input "True" at bounding box center [449, 64] width 7 height 6
radio input "true"
click at [537, 120] on span "False" at bounding box center [545, 116] width 16 height 8
click at [534, 120] on input "False" at bounding box center [531, 116] width 7 height 6
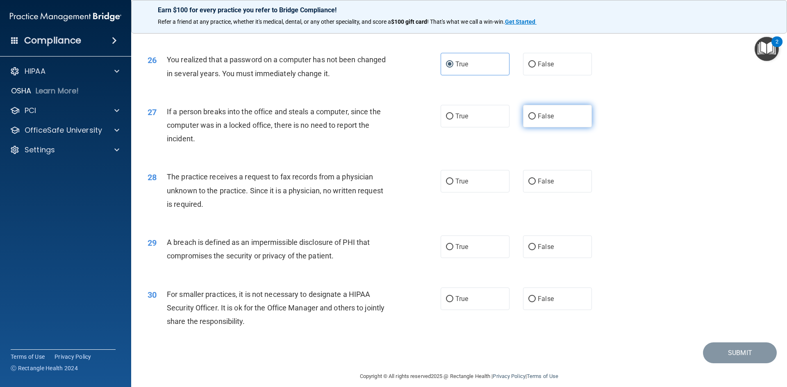
radio input "true"
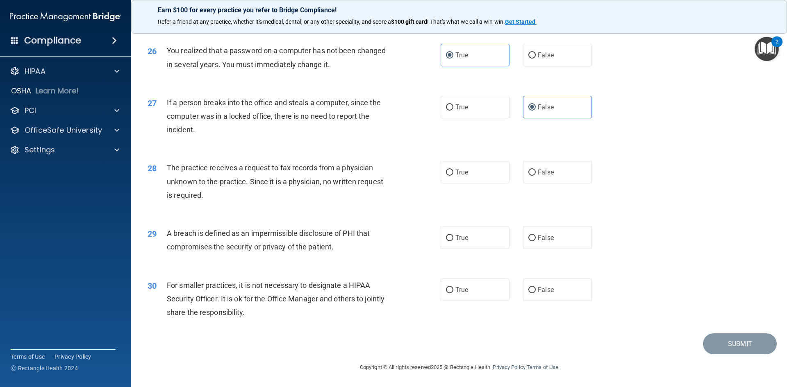
scroll to position [1552, 0]
click at [544, 166] on label "False" at bounding box center [557, 172] width 69 height 23
click at [535, 170] on input "False" at bounding box center [531, 173] width 7 height 6
radio input "true"
click at [490, 244] on label "True" at bounding box center [474, 238] width 69 height 23
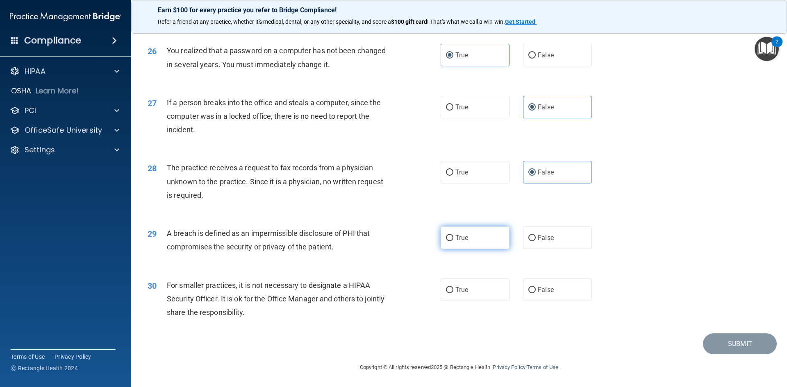
click at [453, 241] on input "True" at bounding box center [449, 238] width 7 height 6
radio input "true"
click at [549, 290] on span "False" at bounding box center [545, 290] width 16 height 8
click at [535, 290] on input "False" at bounding box center [531, 290] width 7 height 6
radio input "true"
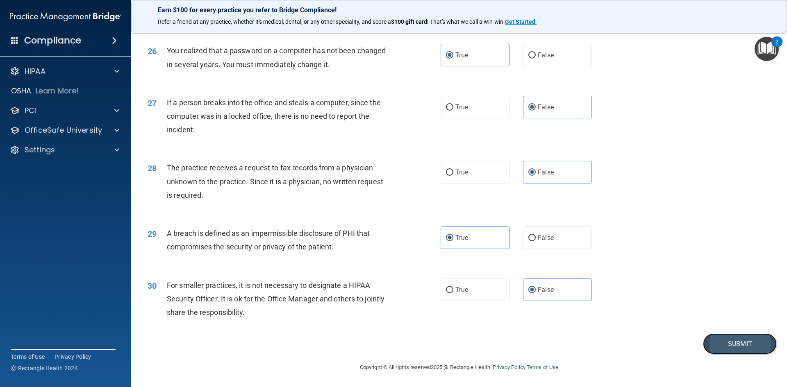
click at [740, 340] on button "Submit" at bounding box center [740, 343] width 74 height 21
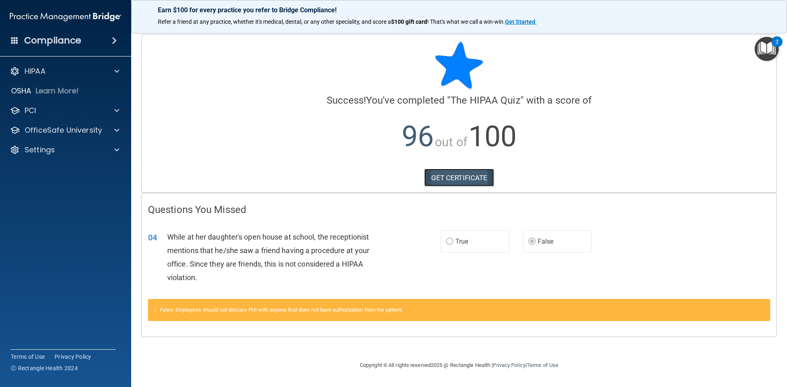
click at [462, 178] on link "GET CERTIFICATE" at bounding box center [459, 178] width 70 height 18
click at [65, 115] on div "PCI" at bounding box center [55, 111] width 102 height 10
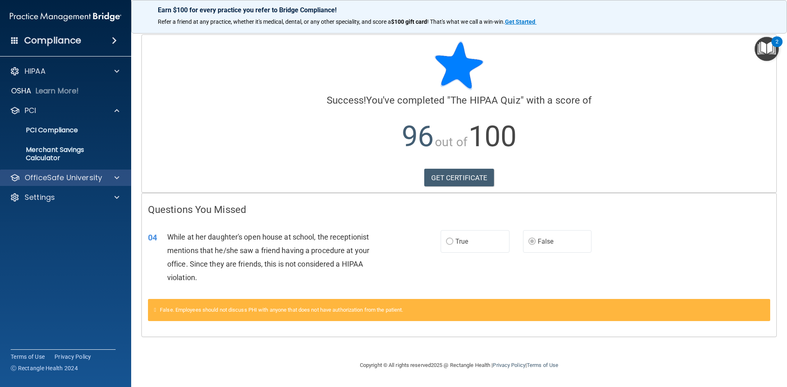
click at [64, 185] on div "OfficeSafe University" at bounding box center [66, 178] width 132 height 16
click at [116, 177] on span at bounding box center [116, 178] width 5 height 10
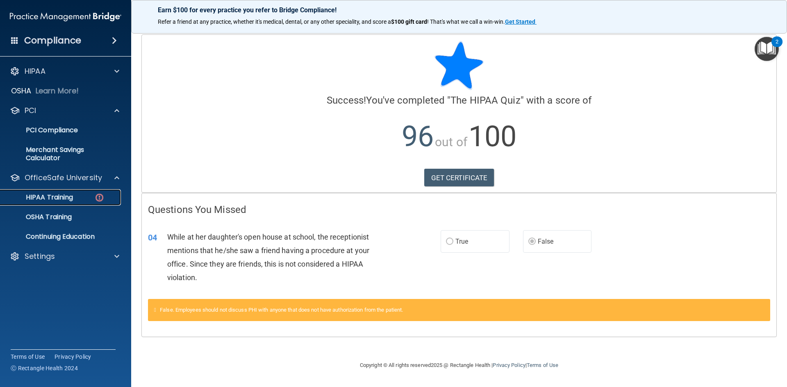
click at [107, 197] on div "HIPAA Training" at bounding box center [61, 197] width 112 height 8
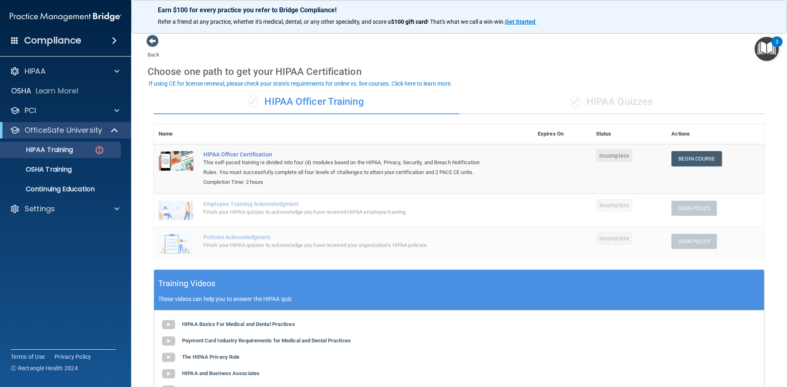
click at [616, 102] on div "✓ HIPAA Quizzes" at bounding box center [611, 102] width 305 height 25
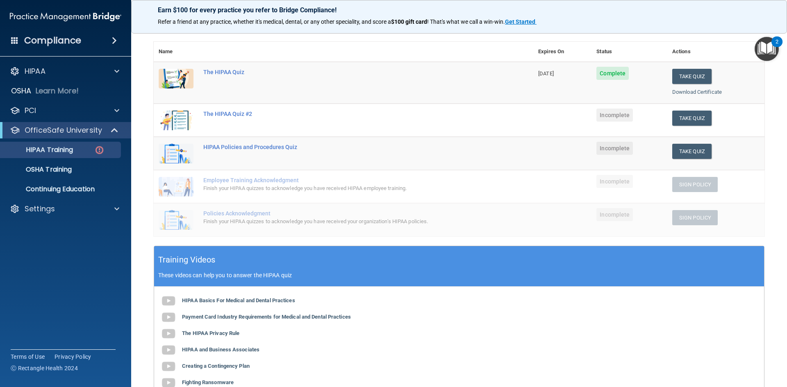
scroll to position [41, 0]
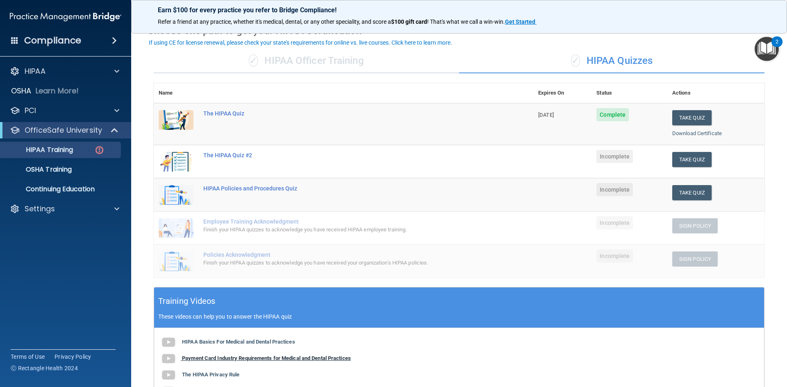
click at [242, 359] on b "Payment Card Industry Requirements for Medical and Dental Practices" at bounding box center [266, 358] width 169 height 6
click at [279, 338] on div "HIPAA Basics For Medical and Dental Practices Payment Card Industry Requirement…" at bounding box center [459, 383] width 610 height 111
click at [279, 339] on b "HIPAA Basics For Medical and Dental Practices" at bounding box center [238, 342] width 113 height 6
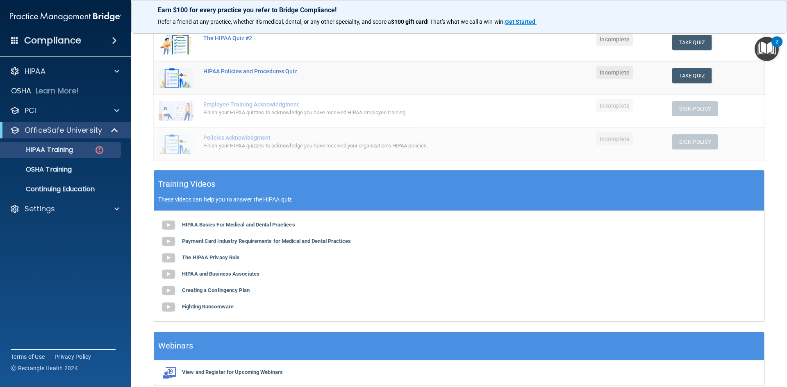
scroll to position [0, 0]
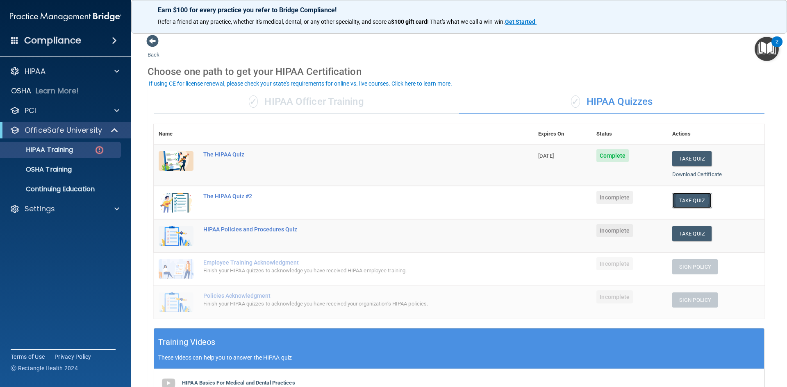
click at [686, 203] on button "Take Quiz" at bounding box center [691, 200] width 39 height 15
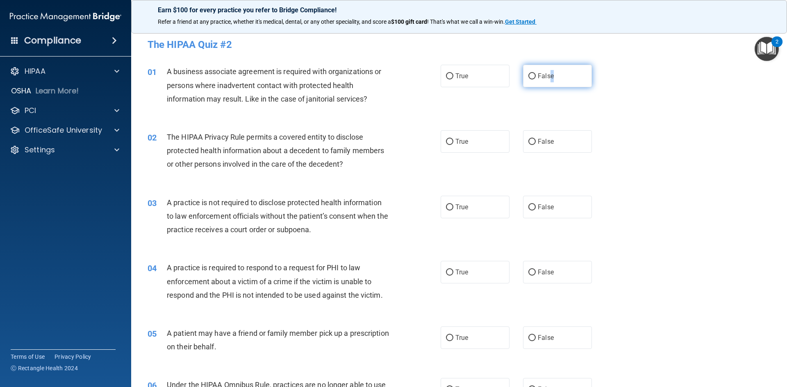
click at [548, 71] on label "False" at bounding box center [557, 76] width 69 height 23
click at [531, 78] on input "False" at bounding box center [531, 76] width 7 height 6
radio input "true"
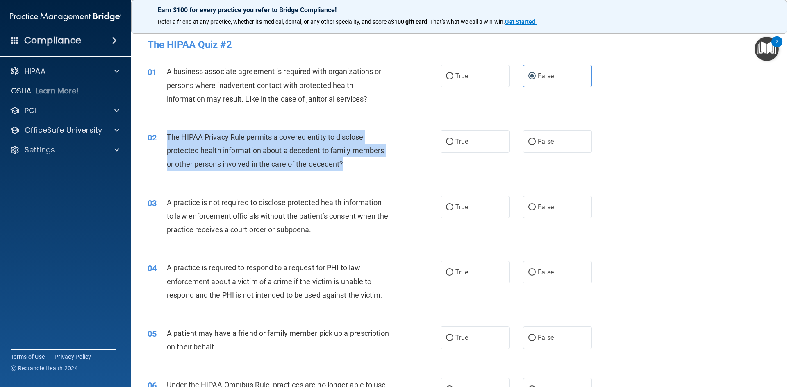
drag, startPoint x: 343, startPoint y: 162, endPoint x: 168, endPoint y: 132, distance: 177.9
click at [168, 132] on div "The HIPAA Privacy Rule permits a covered entity to disclose protected health in…" at bounding box center [281, 150] width 229 height 41
copy span "The HIPAA Privacy Rule permits a covered entity to disclose protected health in…"
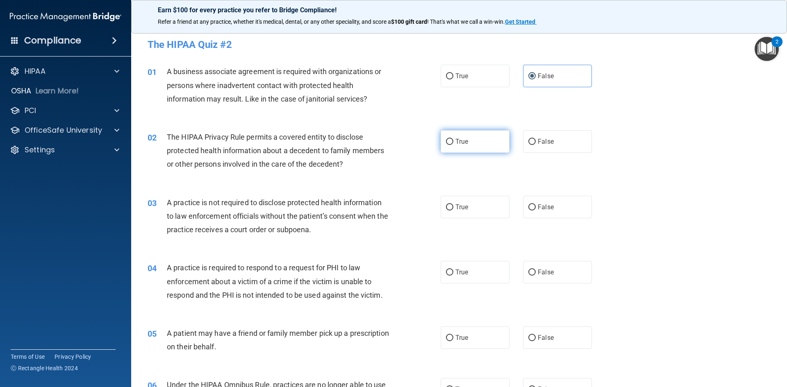
click at [495, 143] on label "True" at bounding box center [474, 141] width 69 height 23
click at [453, 143] on input "True" at bounding box center [449, 142] width 7 height 6
radio input "true"
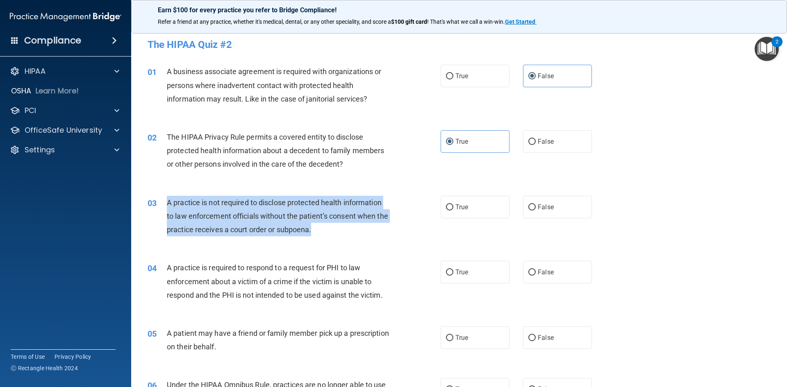
drag, startPoint x: 324, startPoint y: 231, endPoint x: 165, endPoint y: 204, distance: 161.2
click at [165, 204] on div "03 A practice is not required to disclose protected health information to law e…" at bounding box center [293, 218] width 317 height 45
copy div "A practice is not required to disclose protected health information to law enfo…"
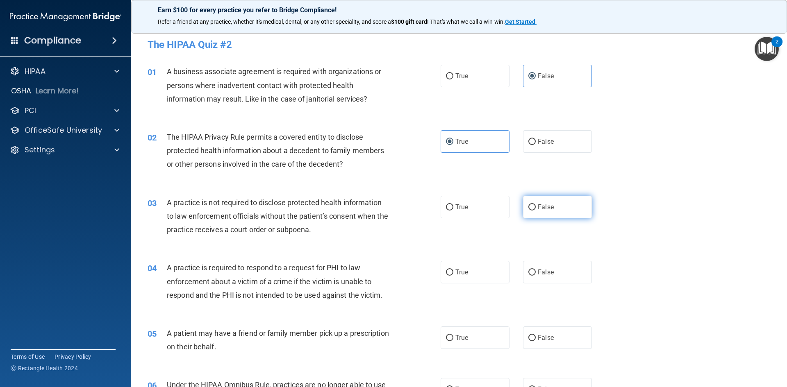
click at [553, 211] on label "False" at bounding box center [557, 207] width 69 height 23
click at [535, 211] on input "False" at bounding box center [531, 207] width 7 height 6
radio input "true"
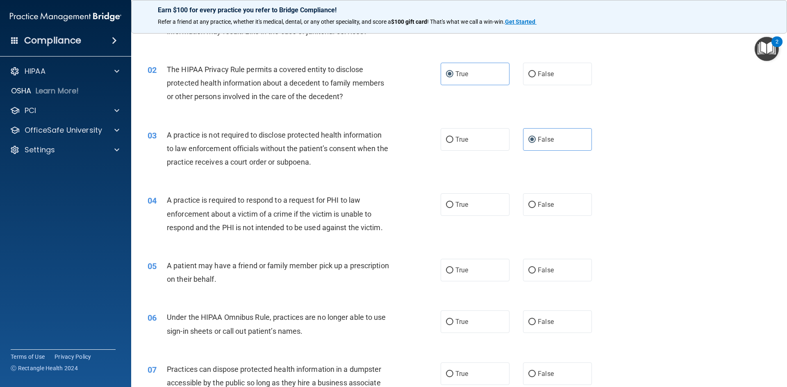
scroll to position [82, 0]
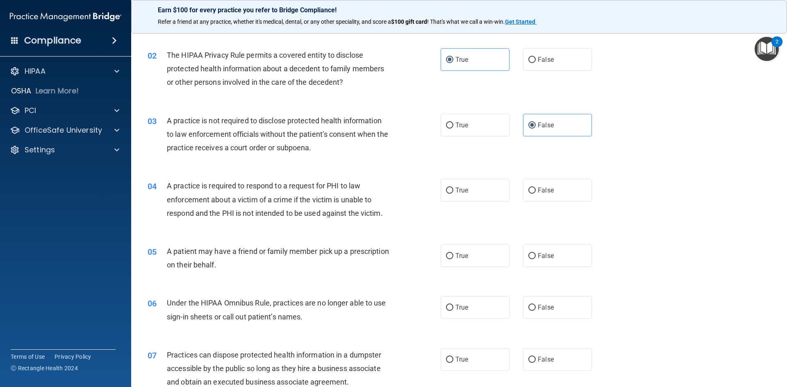
click at [384, 213] on div "A practice is required to respond to a request for PHI to law enforcement about…" at bounding box center [281, 199] width 229 height 41
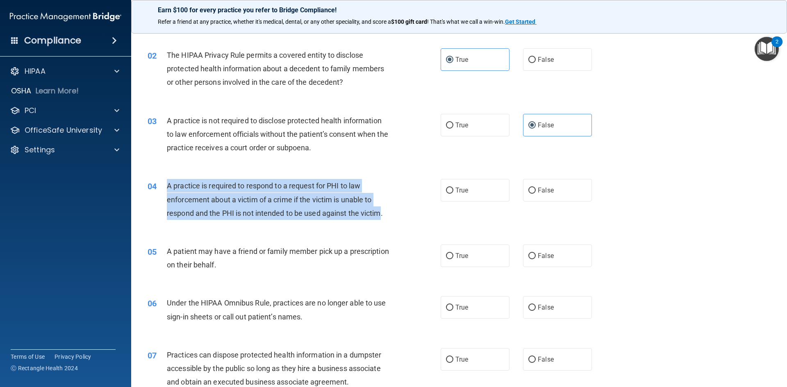
drag, startPoint x: 383, startPoint y: 214, endPoint x: 166, endPoint y: 181, distance: 218.8
click at [167, 182] on span "A practice is required to respond to a request for PHI to law enforcement about…" at bounding box center [275, 199] width 216 height 36
copy span "A practice is required to respond to a request for PHI to law enforcement about…"
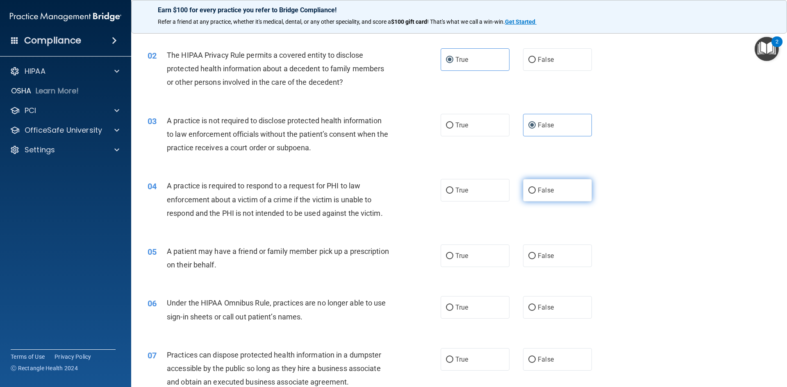
click at [555, 189] on label "False" at bounding box center [557, 190] width 69 height 23
click at [535, 189] on input "False" at bounding box center [531, 191] width 7 height 6
radio input "true"
click at [258, 265] on div "A patient may have a friend or family member pick up a prescription on their be…" at bounding box center [281, 258] width 229 height 27
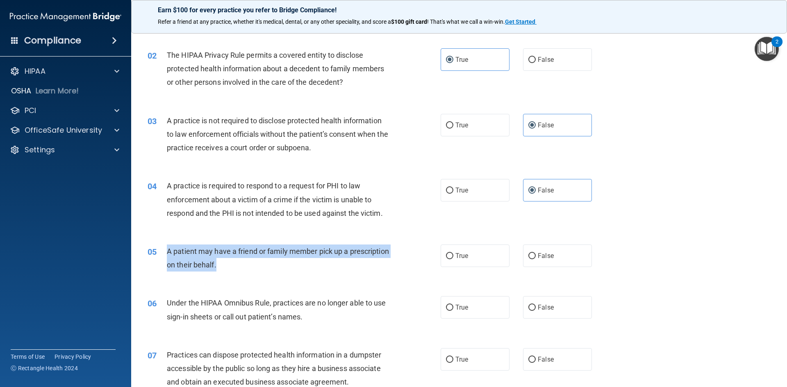
drag, startPoint x: 257, startPoint y: 266, endPoint x: 166, endPoint y: 258, distance: 90.9
click at [167, 258] on div "A patient may have a friend or family member pick up a prescription on their be…" at bounding box center [281, 258] width 229 height 27
copy span "A patient may have a friend or family member pick up a prescription on their be…"
click at [304, 267] on div "A patient may have a friend or family member pick up a prescription on their be…" at bounding box center [281, 258] width 229 height 27
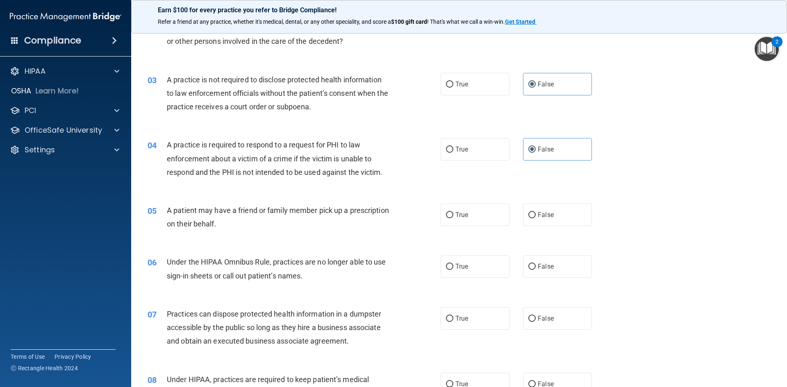
scroll to position [164, 0]
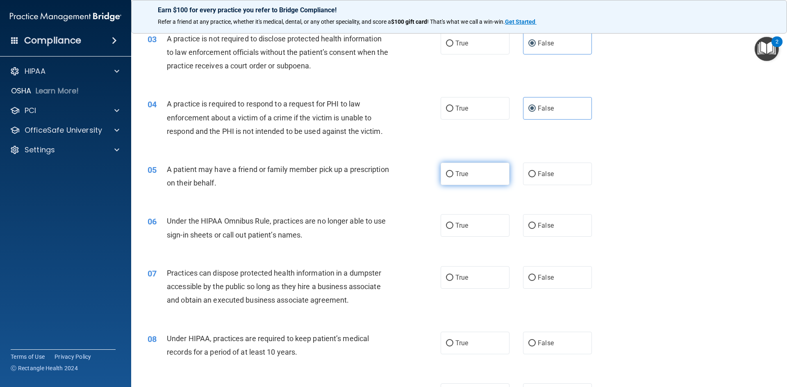
click at [482, 172] on label "True" at bounding box center [474, 174] width 69 height 23
click at [453, 172] on input "True" at bounding box center [449, 174] width 7 height 6
radio input "true"
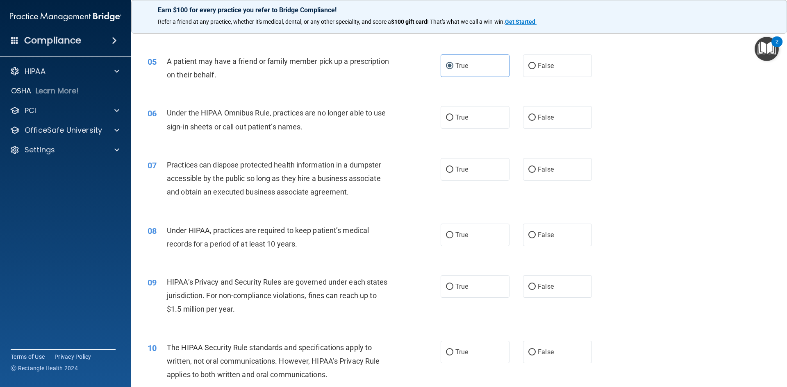
scroll to position [287, 0]
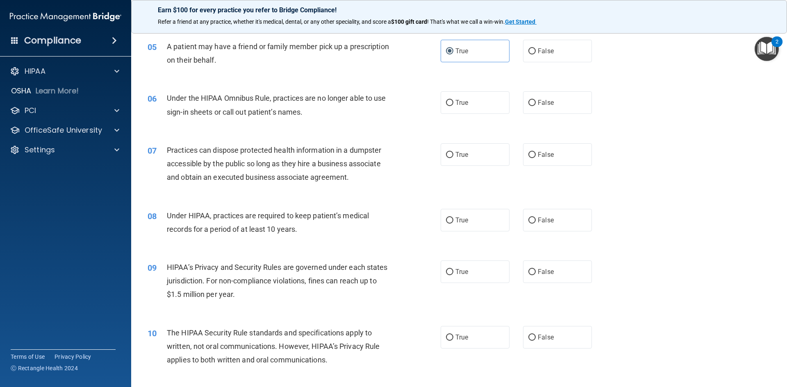
click at [304, 112] on div "Under the HIPAA Omnibus Rule, practices are no longer able to use sign-in sheet…" at bounding box center [281, 104] width 229 height 27
click at [539, 104] on span "False" at bounding box center [545, 103] width 16 height 8
click at [535, 104] on input "False" at bounding box center [531, 103] width 7 height 6
radio input "true"
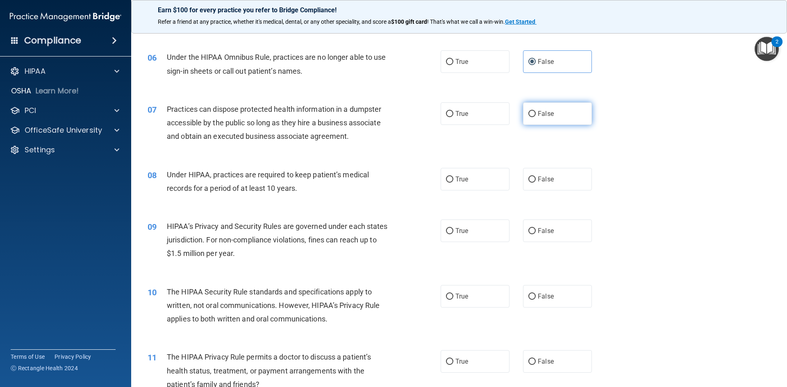
click at [542, 118] on label "False" at bounding box center [557, 113] width 69 height 23
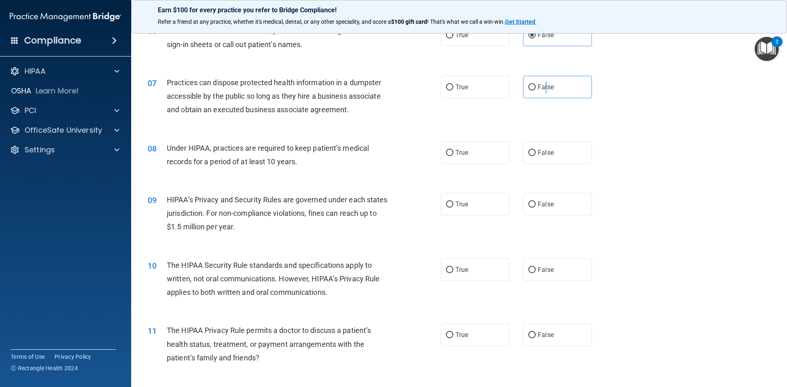
scroll to position [369, 0]
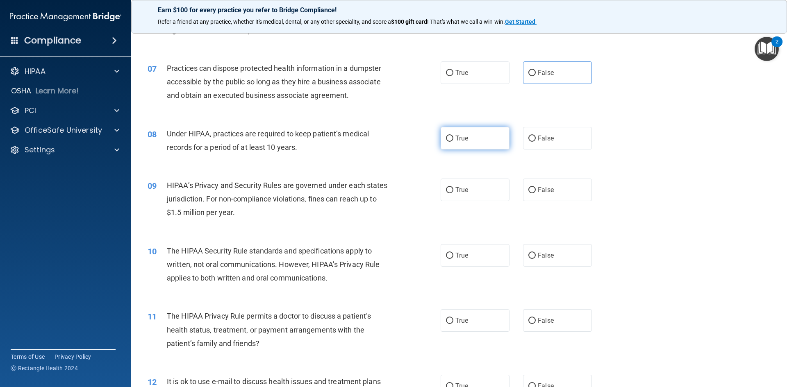
click at [473, 135] on label "True" at bounding box center [474, 138] width 69 height 23
click at [453, 136] on input "True" at bounding box center [449, 139] width 7 height 6
radio input "true"
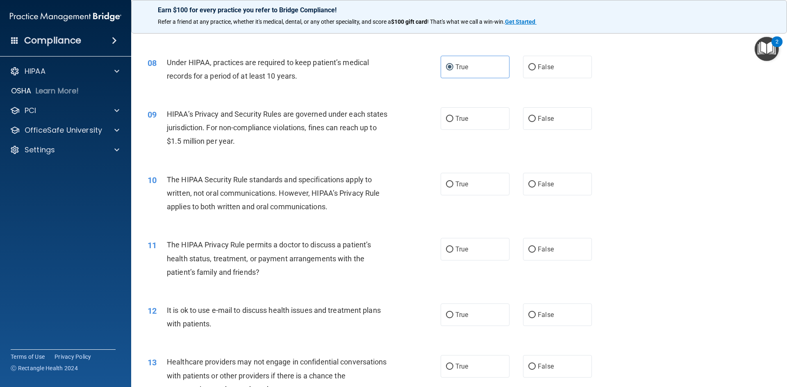
scroll to position [451, 0]
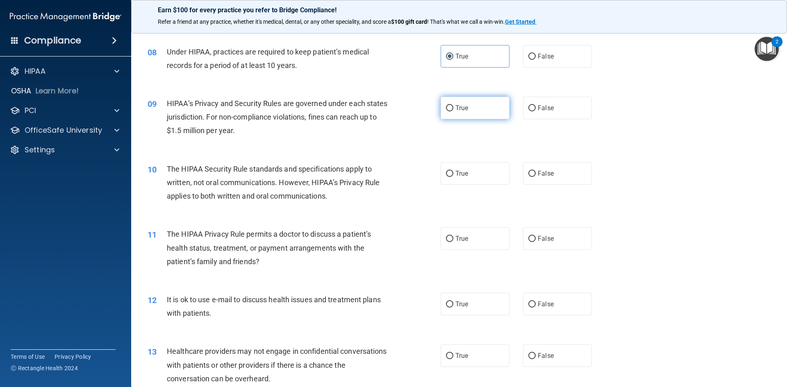
click at [467, 109] on label "True" at bounding box center [474, 108] width 69 height 23
click at [453, 109] on input "True" at bounding box center [449, 108] width 7 height 6
radio input "true"
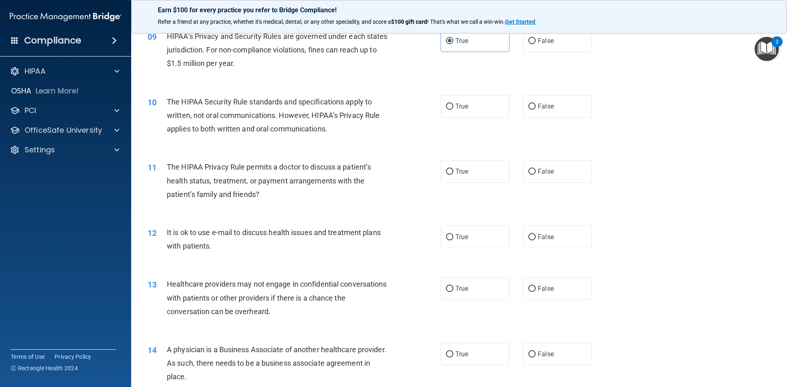
scroll to position [533, 0]
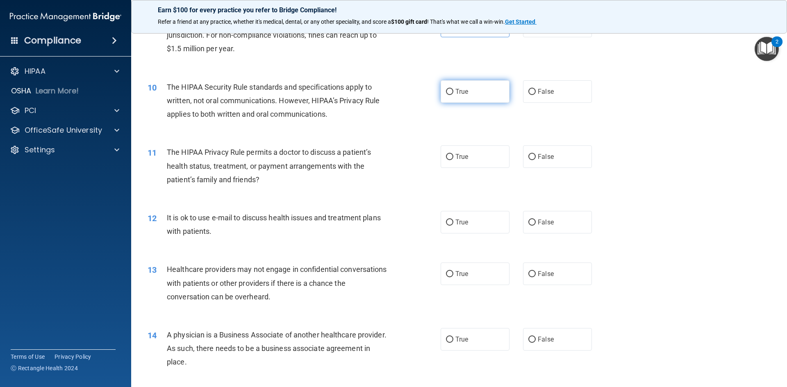
click at [485, 90] on label "True" at bounding box center [474, 91] width 69 height 23
click at [453, 90] on input "True" at bounding box center [449, 92] width 7 height 6
radio input "true"
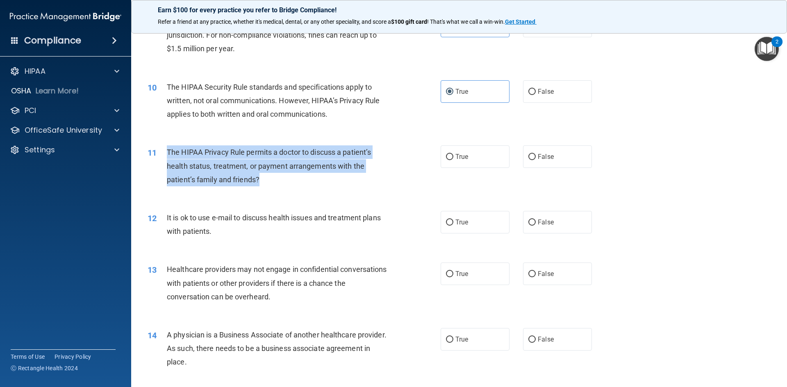
drag, startPoint x: 258, startPoint y: 182, endPoint x: 158, endPoint y: 155, distance: 103.6
click at [159, 155] on div "11 The HIPAA Privacy Rule permits a doctor to discuss a patient’s health status…" at bounding box center [293, 167] width 317 height 45
copy div "The HIPAA Privacy Rule permits a doctor to discuss a patient’s health status, t…"
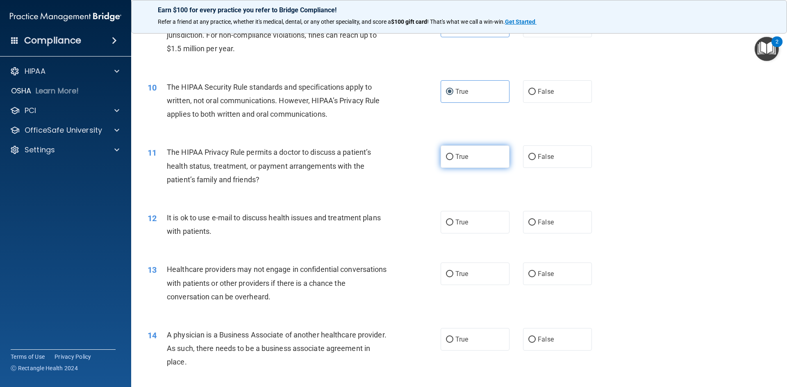
drag, startPoint x: 474, startPoint y: 163, endPoint x: 471, endPoint y: 157, distance: 5.9
click at [474, 161] on label "True" at bounding box center [474, 156] width 69 height 23
click at [453, 160] on input "True" at bounding box center [449, 157] width 7 height 6
radio input "true"
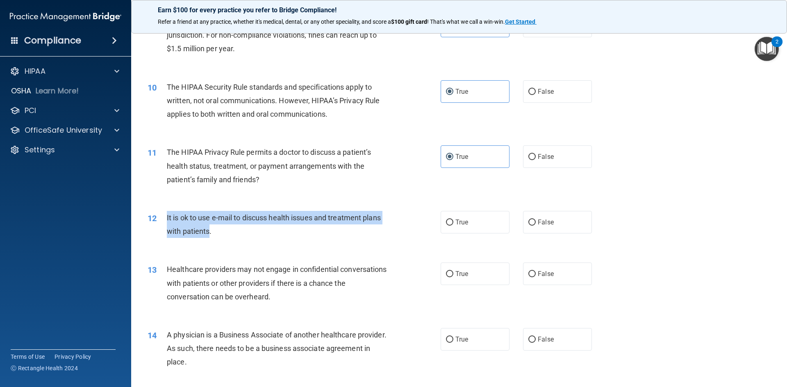
drag, startPoint x: 209, startPoint y: 233, endPoint x: 157, endPoint y: 217, distance: 54.8
click at [157, 219] on div "12 It is ok to use e-mail to discuss health issues and treatment plans with pat…" at bounding box center [293, 226] width 317 height 31
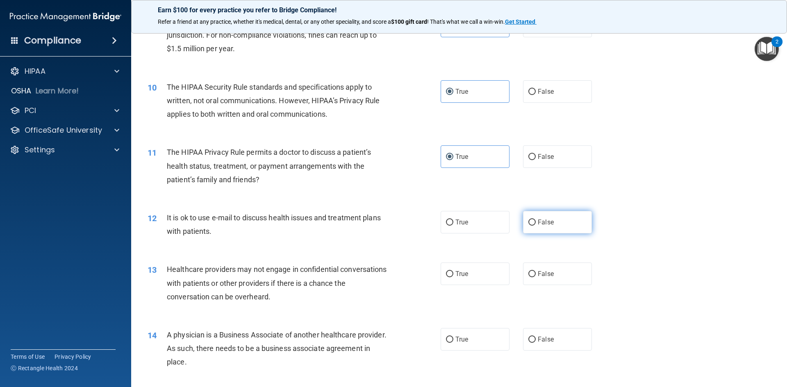
click at [549, 227] on label "False" at bounding box center [557, 222] width 69 height 23
click at [535, 226] on input "False" at bounding box center [531, 223] width 7 height 6
radio input "true"
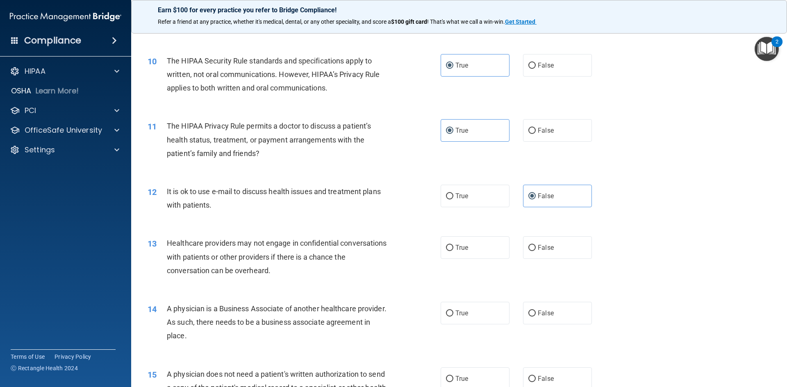
scroll to position [574, 0]
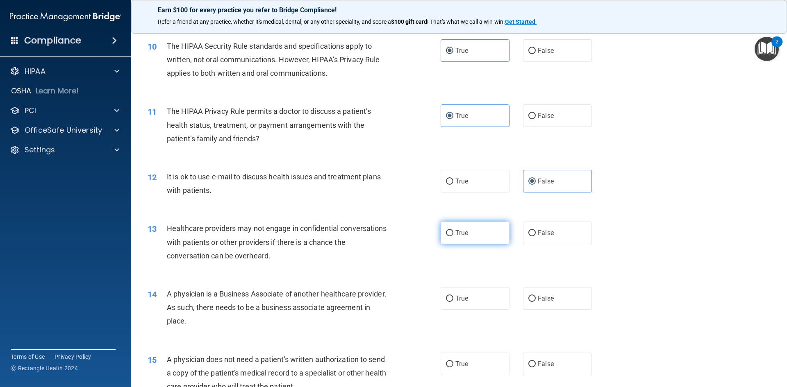
click at [474, 234] on label "True" at bounding box center [474, 233] width 69 height 23
click at [453, 234] on input "True" at bounding box center [449, 233] width 7 height 6
radio input "true"
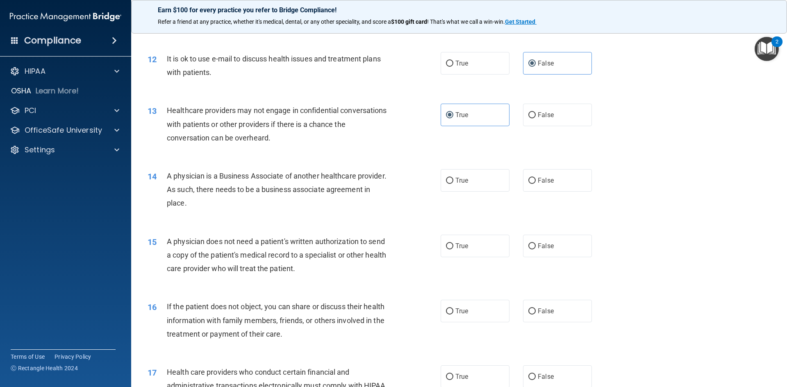
scroll to position [696, 0]
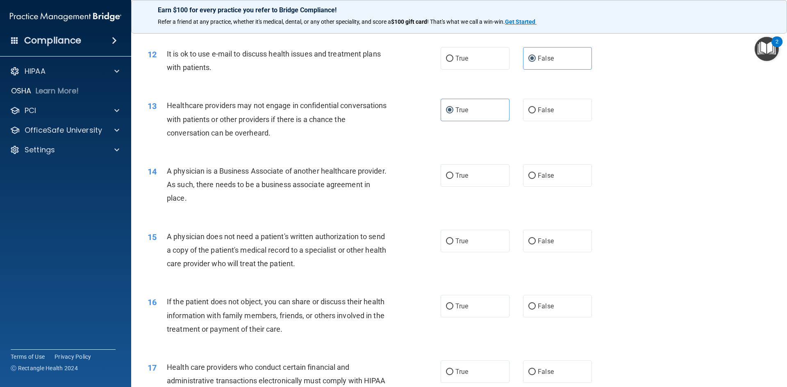
drag, startPoint x: 231, startPoint y: 199, endPoint x: 159, endPoint y: 175, distance: 76.0
click at [159, 175] on div "14 A physician is a Business Associate of another healthcare provider. As such,…" at bounding box center [293, 186] width 317 height 45
copy div "A physician is a Business Associate of another healthcare provider. As such, th…"
click at [535, 170] on label "False" at bounding box center [557, 175] width 69 height 23
click at [535, 173] on input "False" at bounding box center [531, 176] width 7 height 6
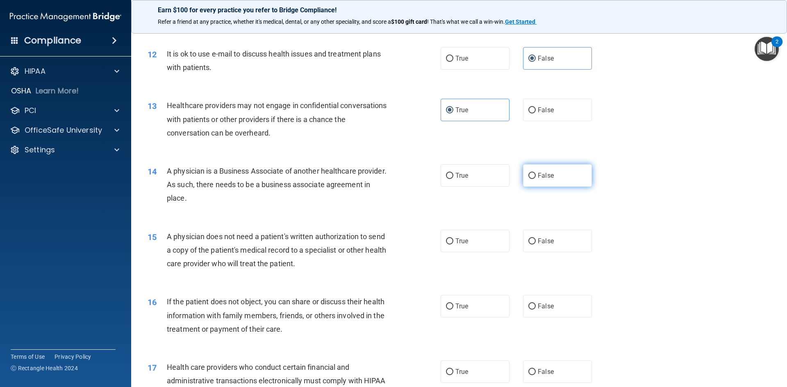
radio input "true"
click at [323, 263] on div "A physician does not need a patient's written authorization to send a copy of t…" at bounding box center [281, 250] width 229 height 41
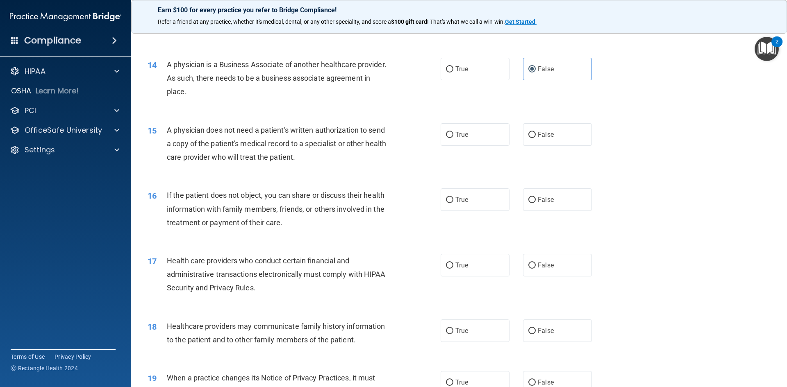
scroll to position [819, 0]
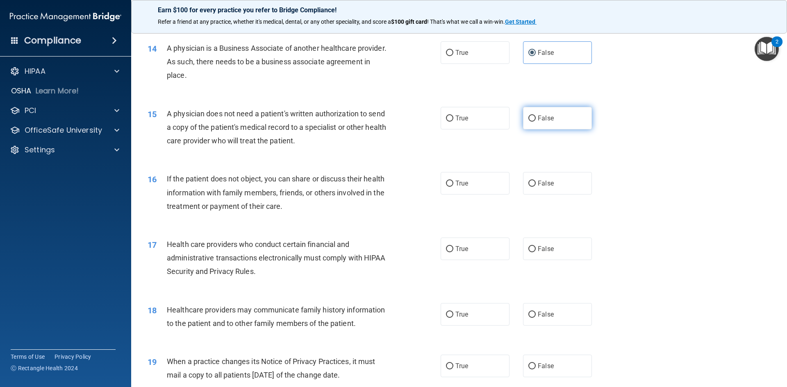
click at [551, 120] on label "False" at bounding box center [557, 118] width 69 height 23
click at [535, 120] on input "False" at bounding box center [531, 119] width 7 height 6
radio input "true"
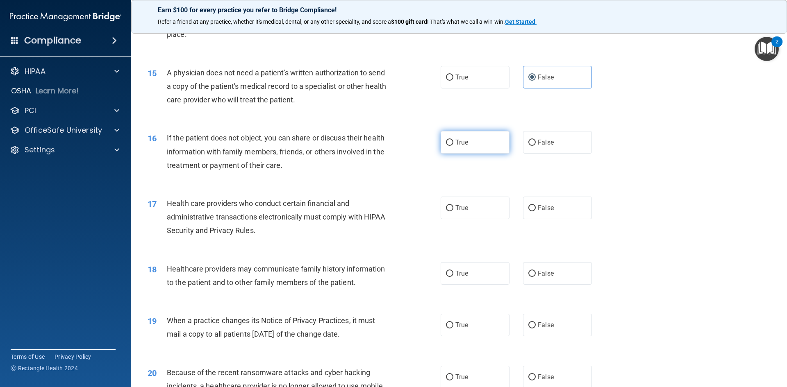
click at [472, 147] on label "True" at bounding box center [474, 142] width 69 height 23
click at [453, 146] on input "True" at bounding box center [449, 143] width 7 height 6
radio input "true"
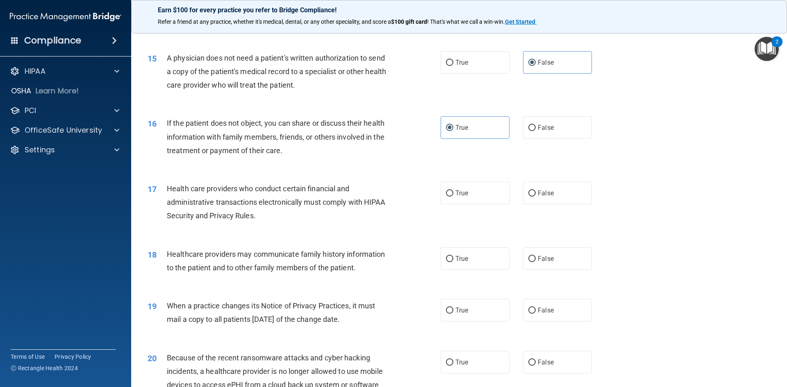
scroll to position [901, 0]
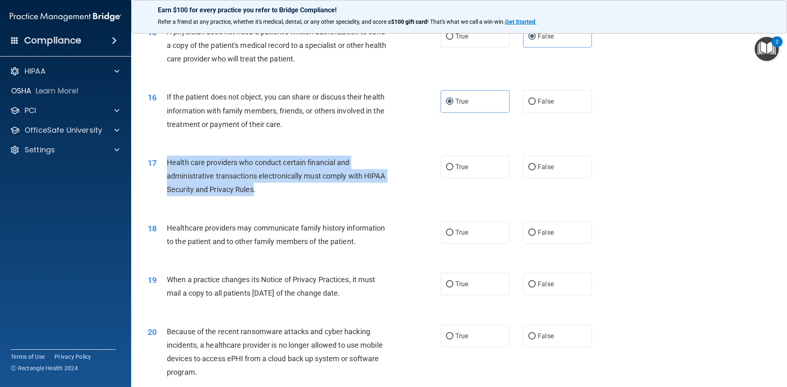
drag, startPoint x: 254, startPoint y: 191, endPoint x: 163, endPoint y: 163, distance: 95.2
click at [163, 163] on div "17 Health care providers who conduct certain financial and administrative trans…" at bounding box center [293, 178] width 317 height 45
copy div "Health care providers who conduct certain financial and administrative transact…"
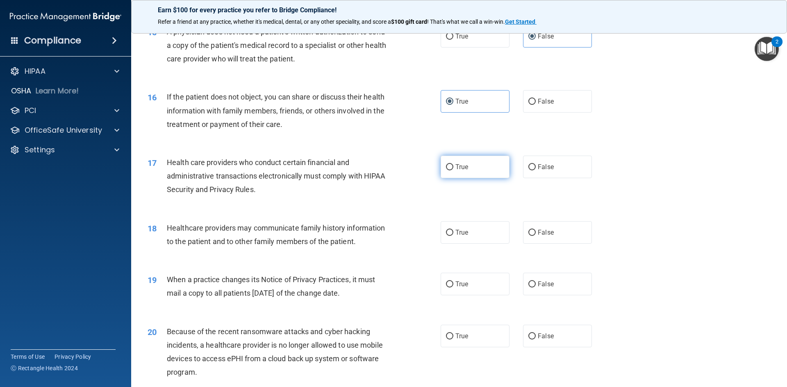
click at [479, 160] on label "True" at bounding box center [474, 167] width 69 height 23
click at [453, 164] on input "True" at bounding box center [449, 167] width 7 height 6
radio input "true"
click at [287, 125] on div "If the patient does not object, you can share or discuss their health informati…" at bounding box center [281, 110] width 229 height 41
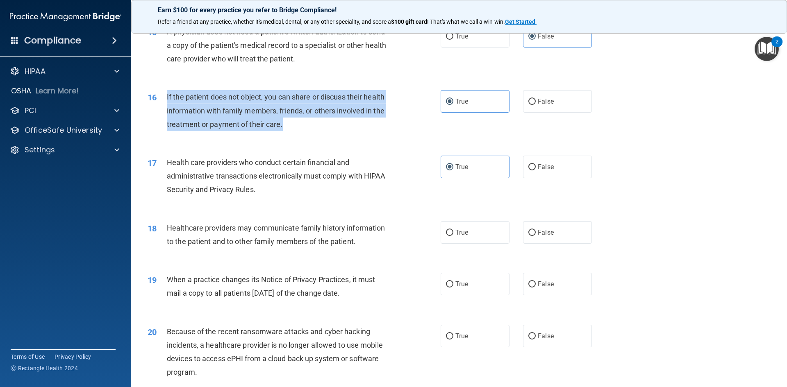
drag, startPoint x: 283, startPoint y: 126, endPoint x: 167, endPoint y: 102, distance: 118.7
click at [167, 102] on div "If the patient does not object, you can share or discuss their health informati…" at bounding box center [281, 110] width 229 height 41
copy span "If the patient does not object, you can share or discuss their health informati…"
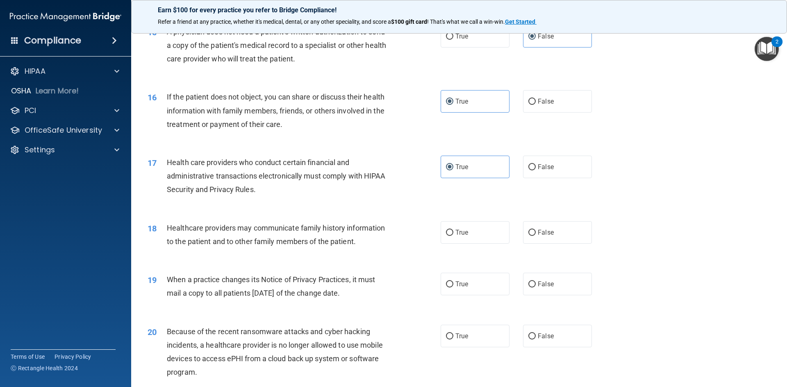
click at [310, 136] on div "16 If the patient does not object, you can share or discuss their health inform…" at bounding box center [458, 113] width 635 height 66
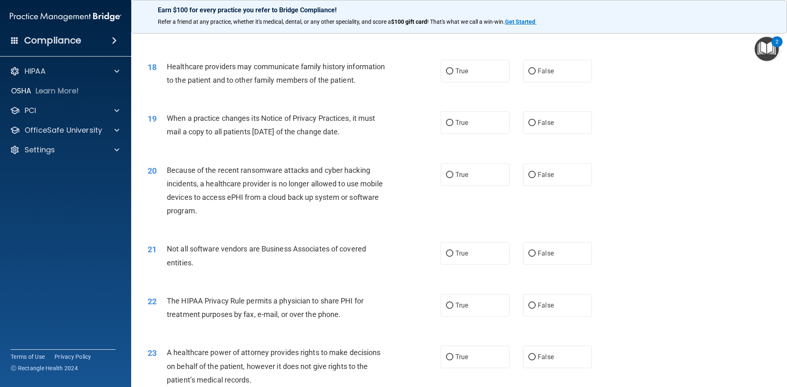
scroll to position [1065, 0]
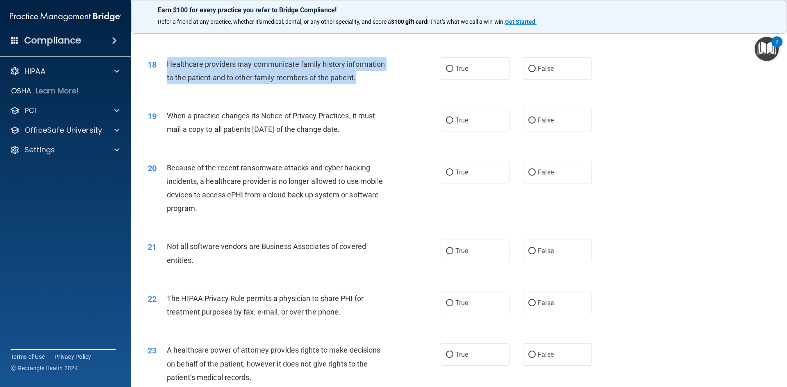
drag, startPoint x: 356, startPoint y: 78, endPoint x: 166, endPoint y: 62, distance: 189.9
click at [167, 62] on span "Healthcare providers may communicate family history information to the patient …" at bounding box center [276, 71] width 218 height 22
copy span "Healthcare providers may communicate family history information to the patient …"
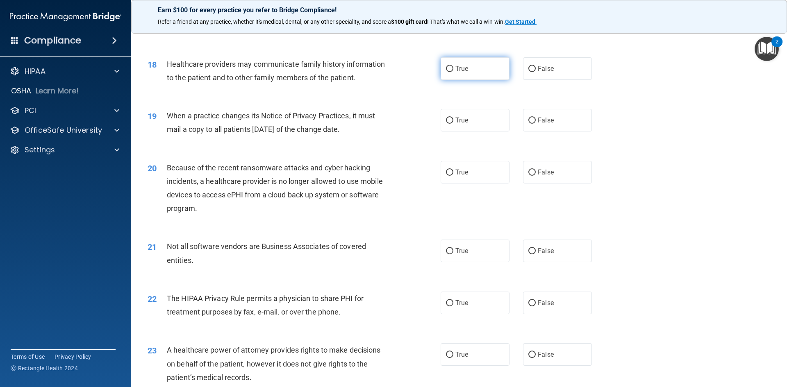
click at [492, 76] on label "True" at bounding box center [474, 68] width 69 height 23
click at [453, 72] on input "True" at bounding box center [449, 69] width 7 height 6
radio input "true"
click at [417, 129] on div "19 When a practice changes its Notice of Privacy Practices, it must mail a copy…" at bounding box center [293, 124] width 317 height 31
click at [465, 121] on label "True" at bounding box center [474, 120] width 69 height 23
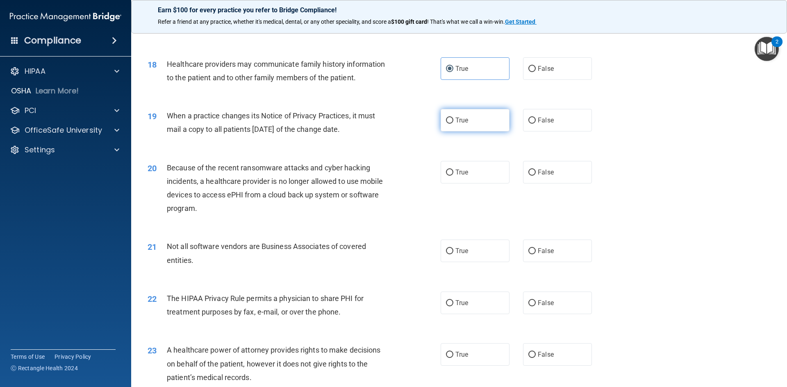
click at [453, 121] on input "True" at bounding box center [449, 121] width 7 height 6
radio input "true"
click at [366, 130] on div "When a practice changes its Notice of Privacy Practices, it must mail a copy to…" at bounding box center [281, 122] width 229 height 27
drag, startPoint x: 366, startPoint y: 130, endPoint x: 162, endPoint y: 113, distance: 204.7
click at [162, 113] on div "19 When a practice changes its Notice of Privacy Practices, it must mail a copy…" at bounding box center [293, 124] width 317 height 31
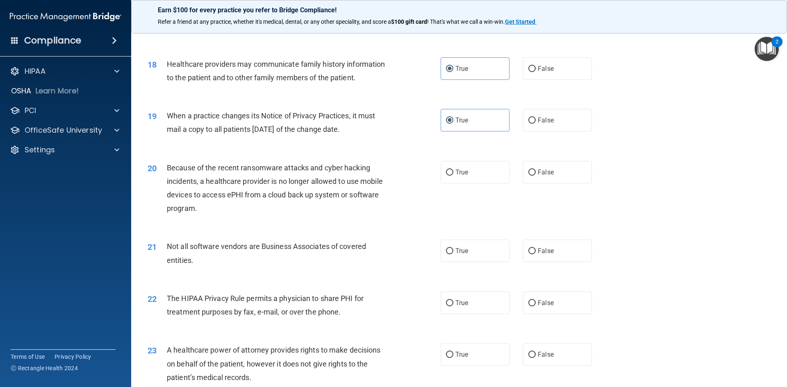
copy div "When a practice changes its Notice of Privacy Practices, it must mail a copy to…"
click at [380, 131] on div "When a practice changes its Notice of Privacy Practices, it must mail a copy to…" at bounding box center [281, 122] width 229 height 27
click at [564, 117] on label "False" at bounding box center [557, 120] width 69 height 23
click at [535, 118] on input "False" at bounding box center [531, 121] width 7 height 6
radio input "true"
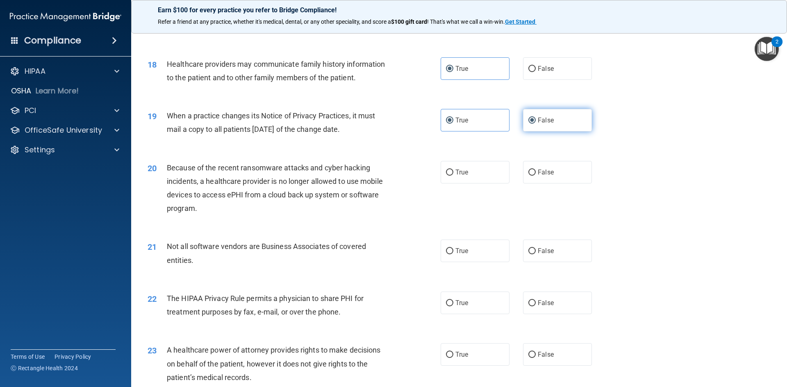
radio input "false"
click at [227, 204] on div "Because of the recent ransomware attacks and cyber hacking incidents, a healthc…" at bounding box center [281, 188] width 229 height 54
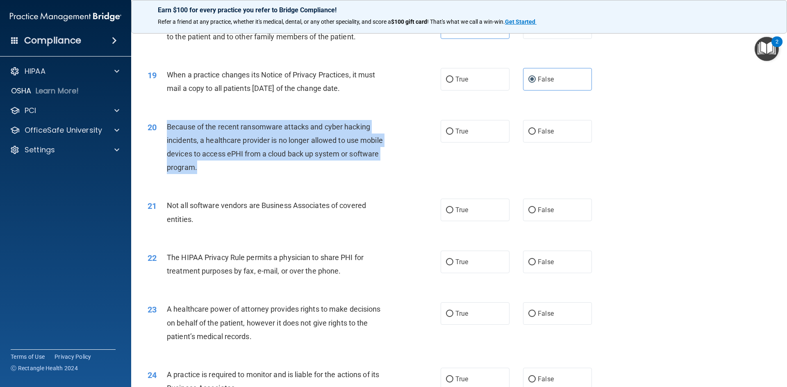
drag, startPoint x: 196, startPoint y: 168, endPoint x: 165, endPoint y: 126, distance: 52.1
click at [165, 126] on div "20 Because of the recent ransomware attacks and cyber hacking incidents, a heal…" at bounding box center [293, 149] width 317 height 59
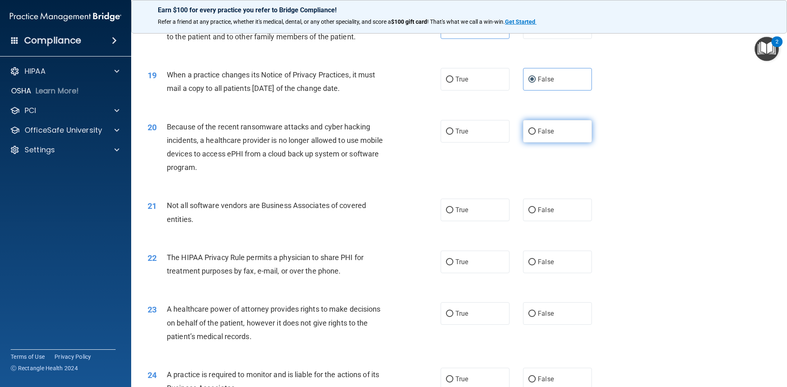
click at [581, 137] on label "False" at bounding box center [557, 131] width 69 height 23
click at [535, 135] on input "False" at bounding box center [531, 132] width 7 height 6
radio input "true"
click at [311, 227] on div "21 Not all software vendors are Business Associates of covered entities." at bounding box center [293, 214] width 317 height 31
click at [553, 209] on label "False" at bounding box center [557, 210] width 69 height 23
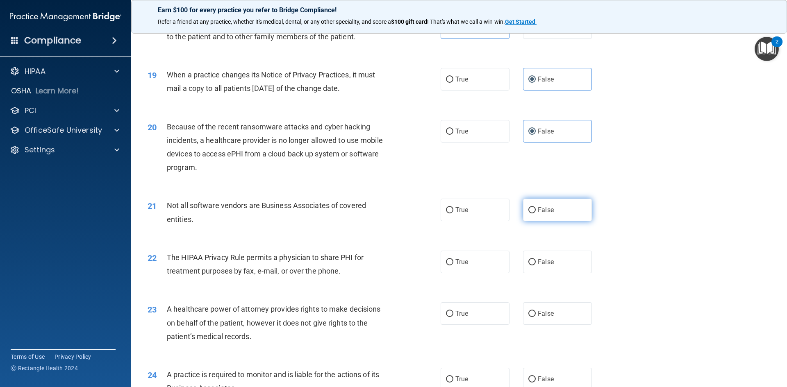
click at [535, 209] on input "False" at bounding box center [531, 210] width 7 height 6
radio input "true"
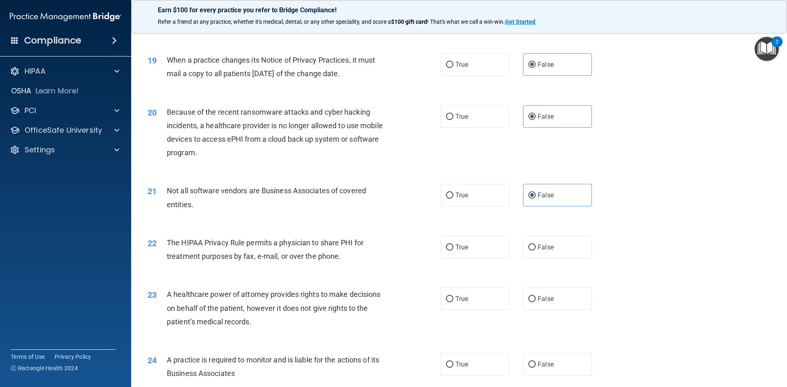
scroll to position [1147, 0]
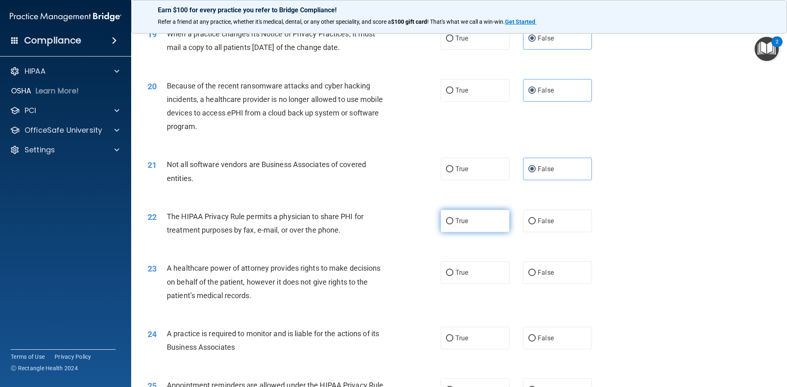
click at [466, 227] on label "True" at bounding box center [474, 221] width 69 height 23
click at [453, 224] on input "True" at bounding box center [449, 221] width 7 height 6
radio input "true"
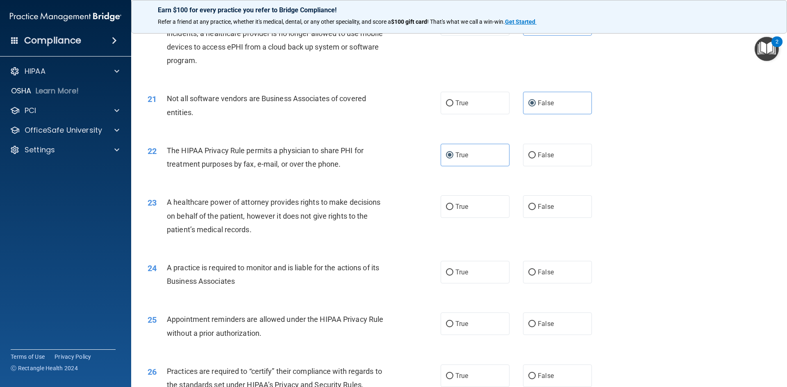
scroll to position [1229, 0]
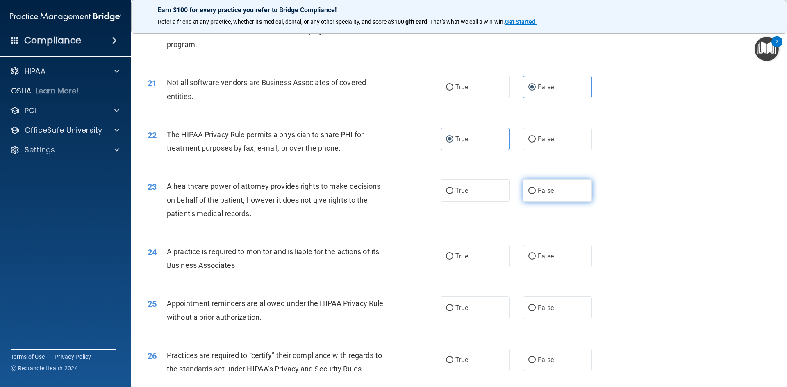
click at [549, 193] on label "False" at bounding box center [557, 190] width 69 height 23
click at [535, 193] on input "False" at bounding box center [531, 191] width 7 height 6
radio input "true"
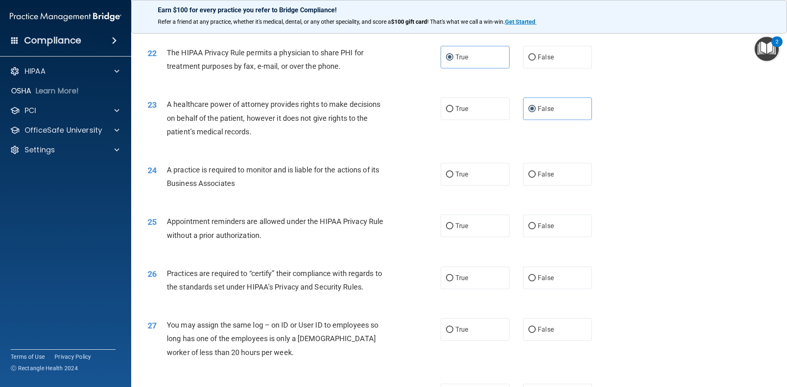
scroll to position [1352, 0]
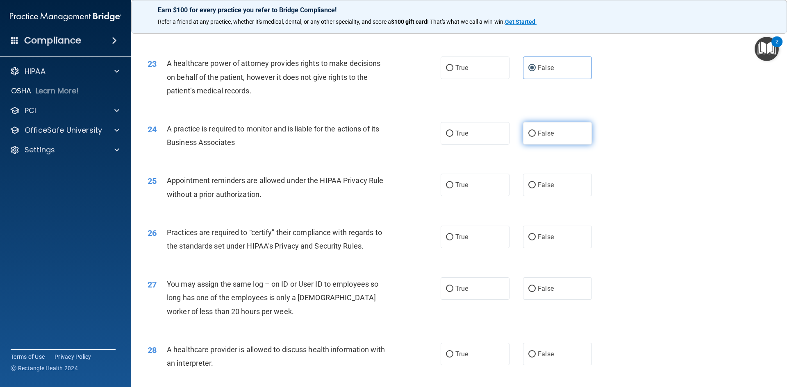
click at [565, 137] on label "False" at bounding box center [557, 133] width 69 height 23
click at [535, 137] on input "False" at bounding box center [531, 134] width 7 height 6
radio input "true"
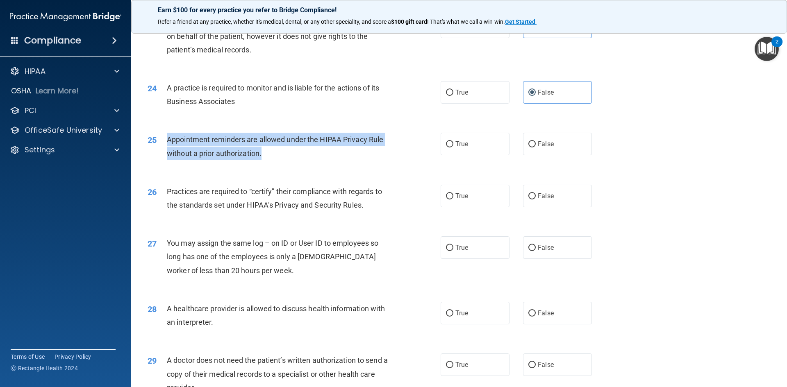
drag, startPoint x: 262, startPoint y: 156, endPoint x: 166, endPoint y: 138, distance: 97.9
click at [166, 139] on div "25 Appointment reminders are allowed under the HIPAA Privacy Rule without a pri…" at bounding box center [293, 148] width 317 height 31
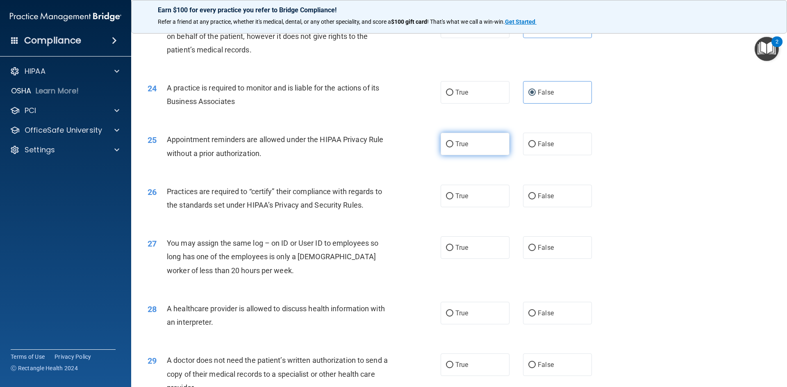
click at [488, 142] on label "True" at bounding box center [474, 144] width 69 height 23
click at [453, 142] on input "True" at bounding box center [449, 144] width 7 height 6
radio input "true"
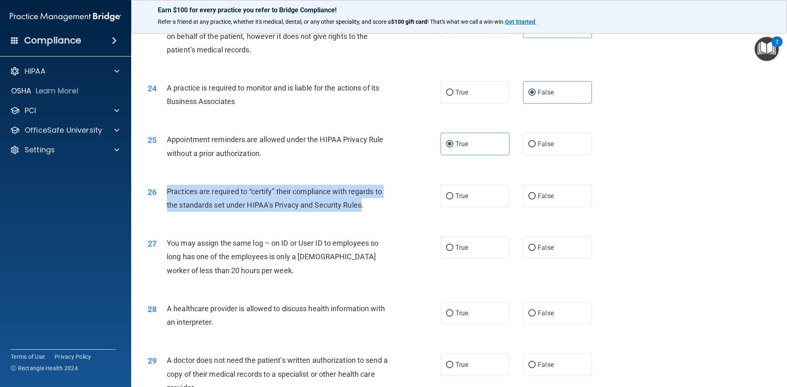
drag, startPoint x: 362, startPoint y: 206, endPoint x: 165, endPoint y: 194, distance: 197.4
click at [165, 194] on div "26 Practices are required to “certify” their compliance with regards to the sta…" at bounding box center [293, 200] width 317 height 31
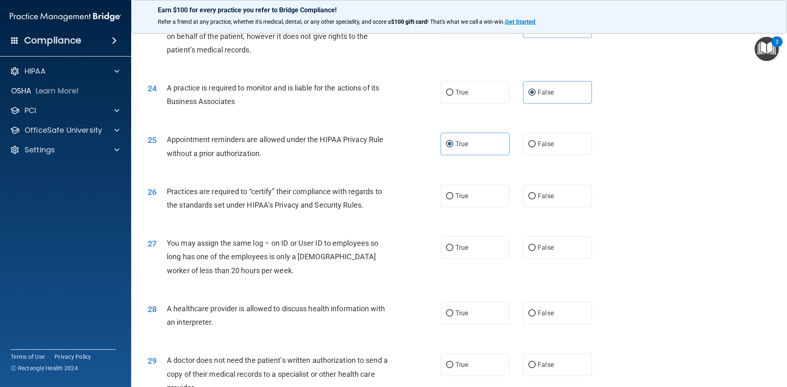
click at [389, 202] on div "Practices are required to “certify” their compliance with regards to the standa…" at bounding box center [281, 198] width 229 height 27
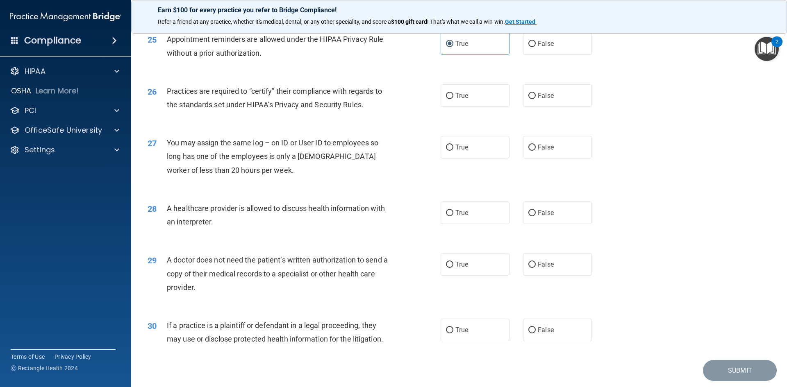
scroll to position [1479, 0]
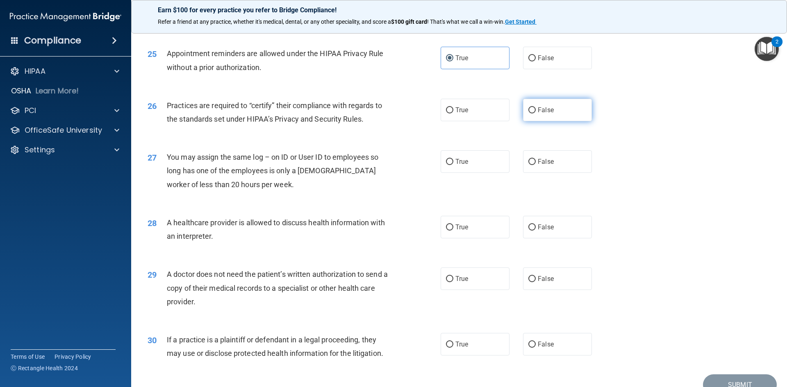
click at [557, 118] on label "False" at bounding box center [557, 110] width 69 height 23
click at [535, 113] on input "False" at bounding box center [531, 110] width 7 height 6
radio input "true"
click at [546, 167] on label "False" at bounding box center [557, 161] width 69 height 23
click at [535, 165] on input "False" at bounding box center [531, 162] width 7 height 6
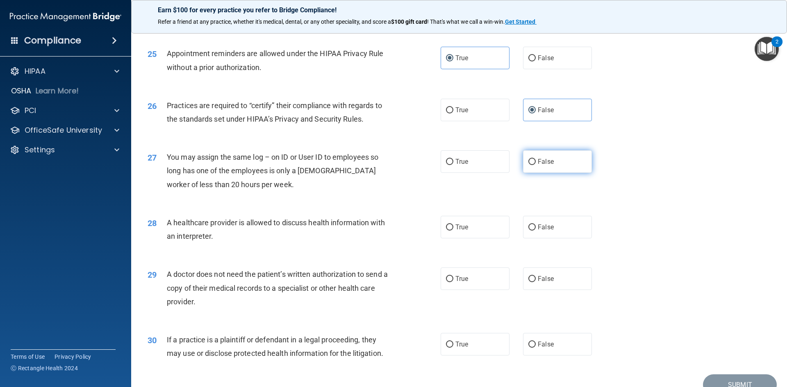
radio input "true"
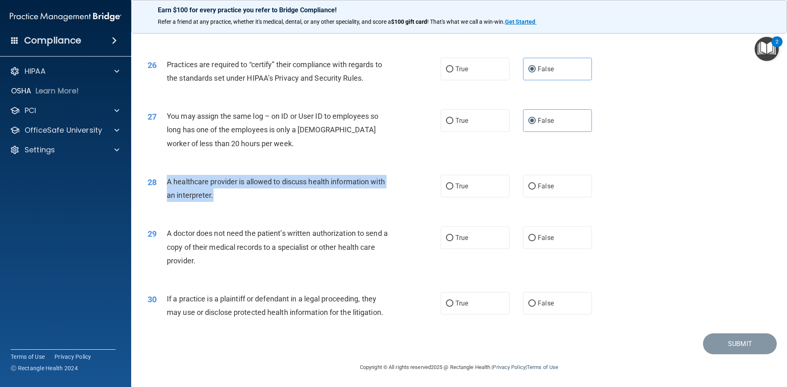
drag, startPoint x: 212, startPoint y: 196, endPoint x: 168, endPoint y: 183, distance: 45.8
click at [168, 183] on span "A healthcare provider is allowed to discuss health information with an interpre…" at bounding box center [276, 188] width 218 height 22
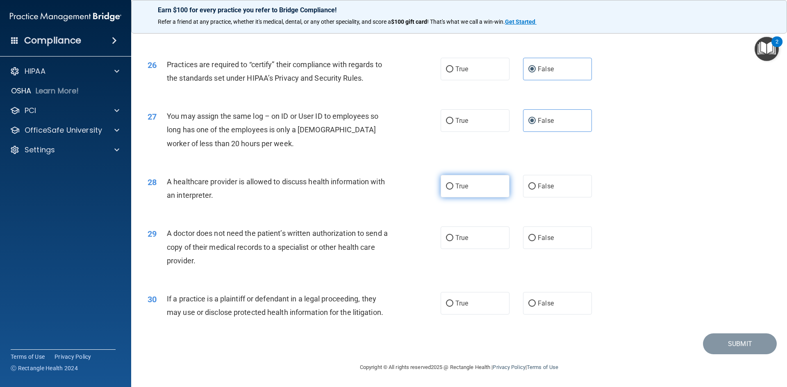
click at [477, 186] on label "True" at bounding box center [474, 186] width 69 height 23
click at [453, 186] on input "True" at bounding box center [449, 187] width 7 height 6
radio input "true"
click at [195, 260] on div "A doctor does not need the patient’s written authorization to send a copy of th…" at bounding box center [281, 247] width 229 height 41
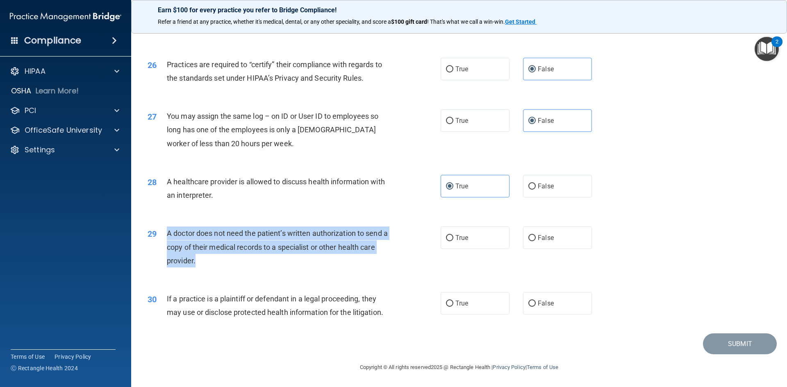
drag, startPoint x: 194, startPoint y: 262, endPoint x: 161, endPoint y: 234, distance: 43.0
click at [161, 234] on div "29 A doctor does not need the patient’s written authorization to send a copy of…" at bounding box center [293, 249] width 317 height 45
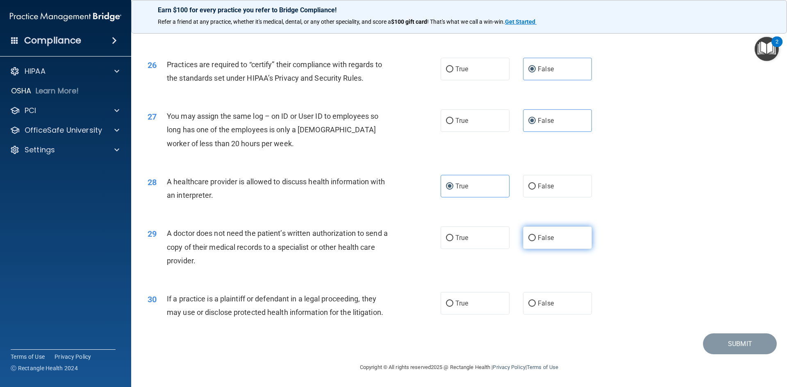
click at [535, 234] on label "False" at bounding box center [557, 238] width 69 height 23
click at [535, 235] on input "False" at bounding box center [531, 238] width 7 height 6
radio input "true"
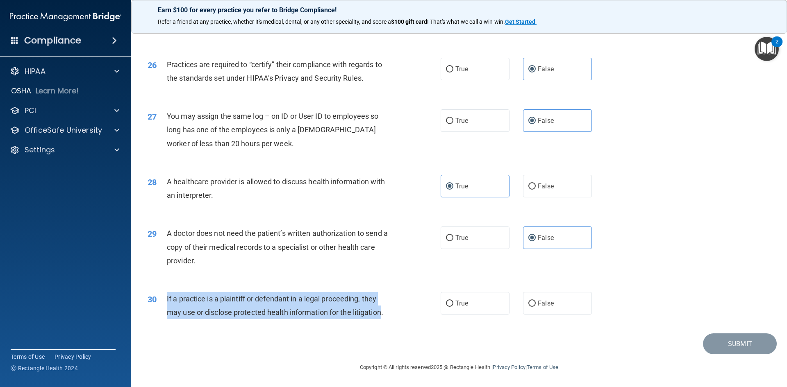
drag, startPoint x: 384, startPoint y: 311, endPoint x: 166, endPoint y: 296, distance: 218.4
click at [167, 296] on span "If a practice is a plaintiff or defendant in a legal proceeding, they may use o…" at bounding box center [275, 306] width 216 height 22
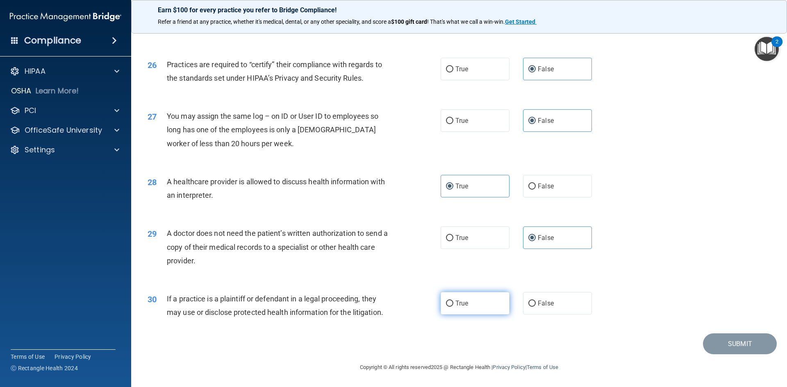
click at [466, 303] on label "True" at bounding box center [474, 303] width 69 height 23
click at [453, 303] on input "True" at bounding box center [449, 304] width 7 height 6
radio input "true"
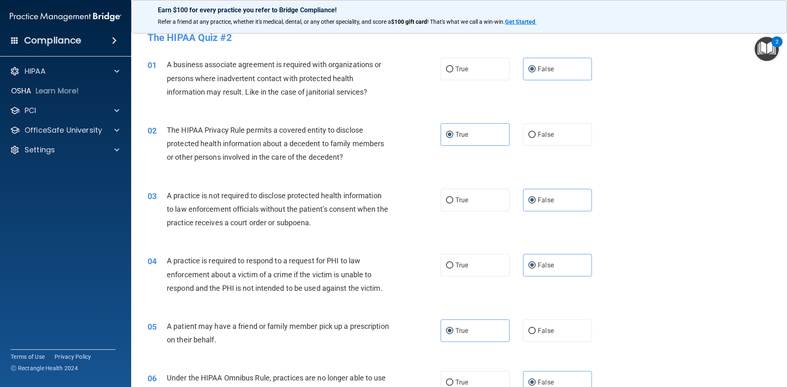
scroll to position [0, 0]
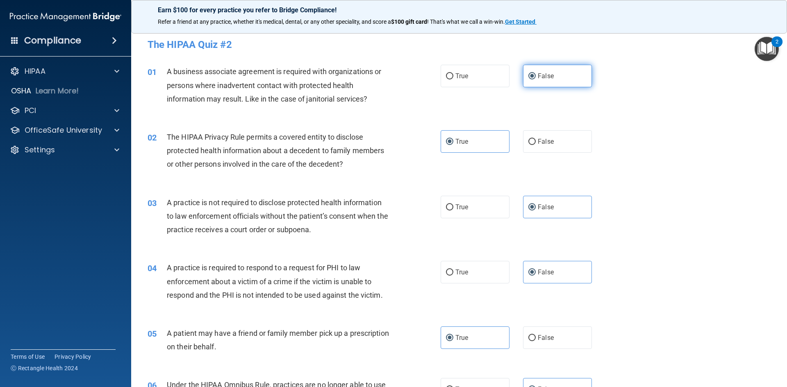
click at [551, 84] on label "False" at bounding box center [557, 76] width 69 height 23
click at [535, 79] on input "False" at bounding box center [531, 76] width 7 height 6
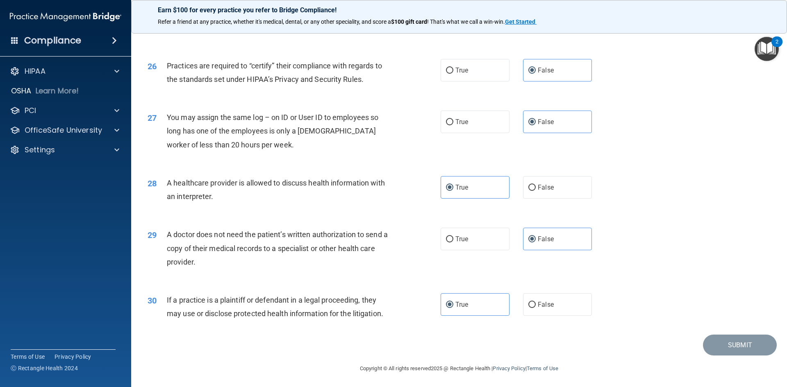
scroll to position [1520, 0]
click at [476, 301] on label "True" at bounding box center [474, 303] width 69 height 23
click at [453, 301] on input "True" at bounding box center [449, 304] width 7 height 6
click at [547, 240] on span "False" at bounding box center [545, 238] width 16 height 8
click at [535, 240] on input "False" at bounding box center [531, 238] width 7 height 6
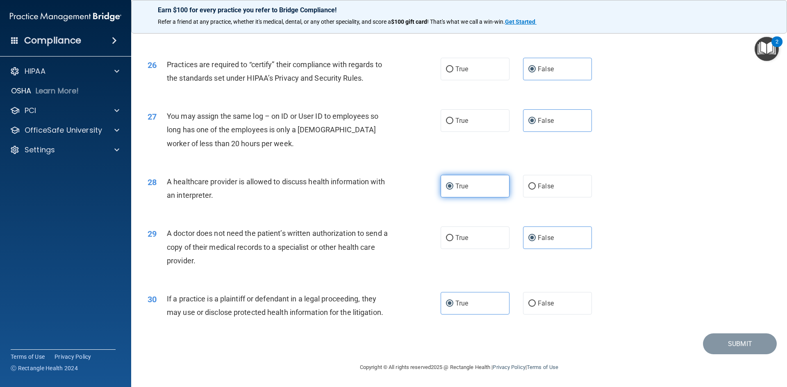
click at [470, 176] on label "True" at bounding box center [474, 186] width 69 height 23
click at [453, 184] on input "True" at bounding box center [449, 187] width 7 height 6
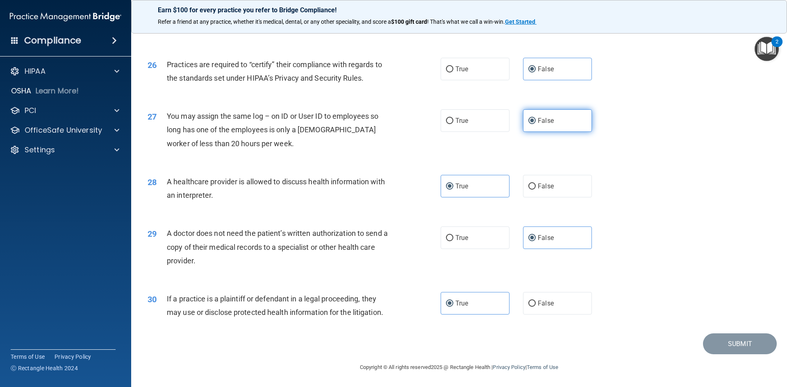
click at [551, 126] on label "False" at bounding box center [557, 120] width 69 height 23
click at [535, 124] on input "False" at bounding box center [531, 121] width 7 height 6
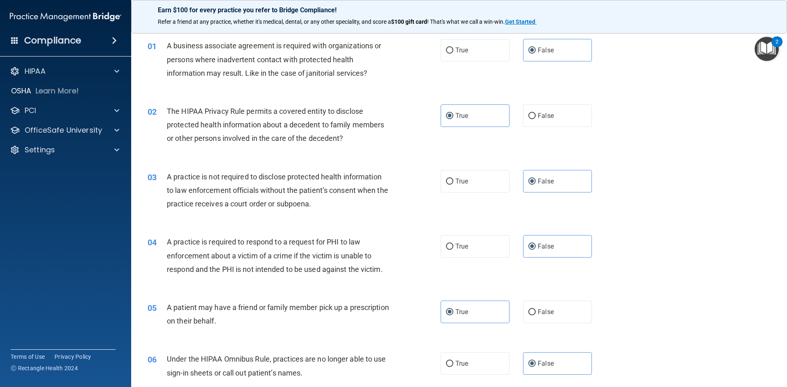
scroll to position [0, 0]
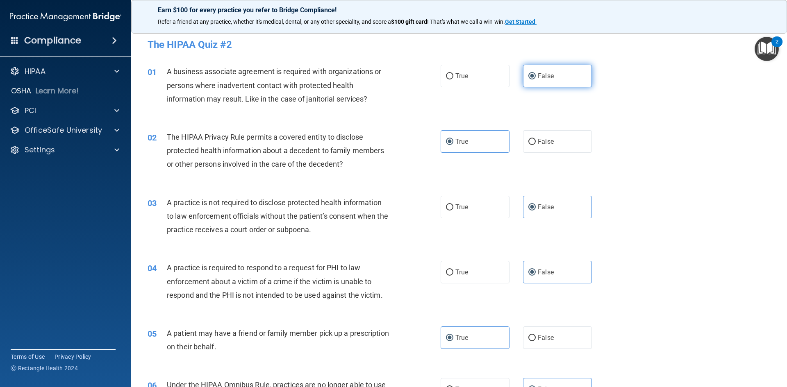
click at [576, 70] on label "False" at bounding box center [557, 76] width 69 height 23
click at [535, 73] on input "False" at bounding box center [531, 76] width 7 height 6
click at [488, 156] on div "02 The HIPAA Privacy Rule permits a covered entity to disclose protected health…" at bounding box center [458, 153] width 635 height 66
click at [468, 141] on label "True" at bounding box center [474, 141] width 69 height 23
click at [453, 141] on input "True" at bounding box center [449, 142] width 7 height 6
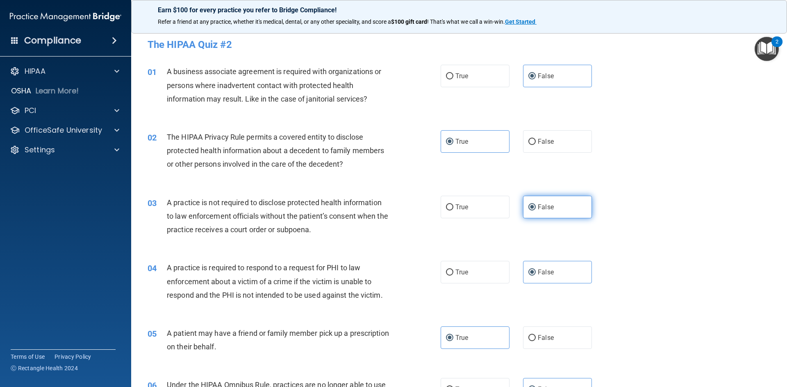
click at [553, 205] on label "False" at bounding box center [557, 207] width 69 height 23
click at [535, 205] on input "False" at bounding box center [531, 207] width 7 height 6
click at [560, 269] on label "False" at bounding box center [557, 272] width 69 height 23
click at [535, 270] on input "False" at bounding box center [531, 273] width 7 height 6
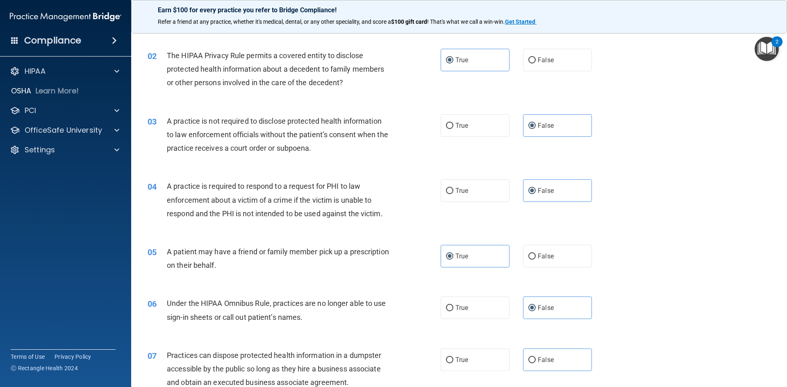
scroll to position [82, 0]
click at [486, 255] on label "True" at bounding box center [474, 256] width 69 height 23
click at [453, 255] on input "True" at bounding box center [449, 256] width 7 height 6
click at [549, 310] on span "False" at bounding box center [545, 308] width 16 height 8
click at [535, 310] on input "False" at bounding box center [531, 308] width 7 height 6
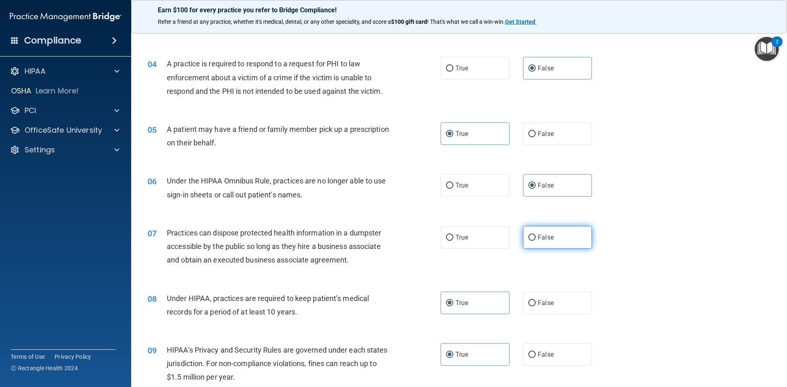
scroll to position [205, 0]
drag, startPoint x: 560, startPoint y: 239, endPoint x: 560, endPoint y: 244, distance: 4.5
click at [560, 244] on label "False" at bounding box center [557, 236] width 69 height 23
click at [535, 240] on input "False" at bounding box center [531, 237] width 7 height 6
radio input "true"
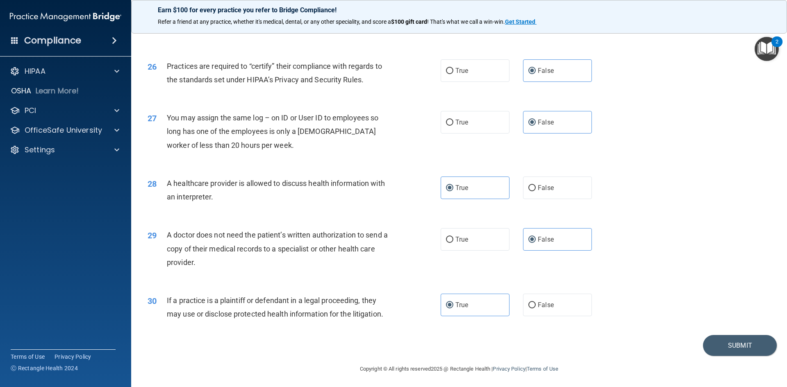
scroll to position [1520, 0]
click at [721, 349] on button "Submit" at bounding box center [740, 343] width 74 height 21
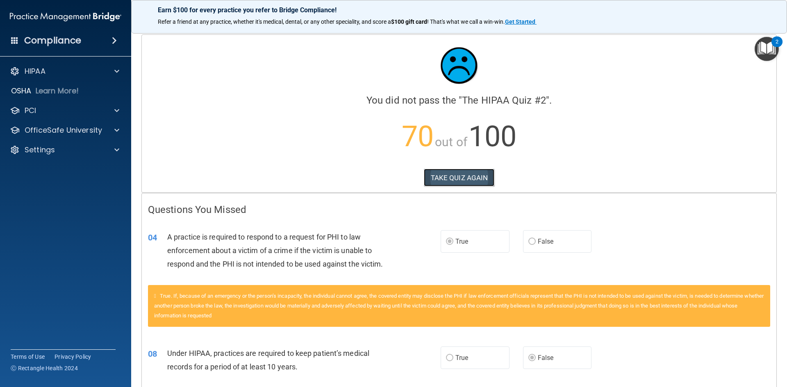
click at [454, 177] on button "TAKE QUIZ AGAIN" at bounding box center [459, 178] width 71 height 18
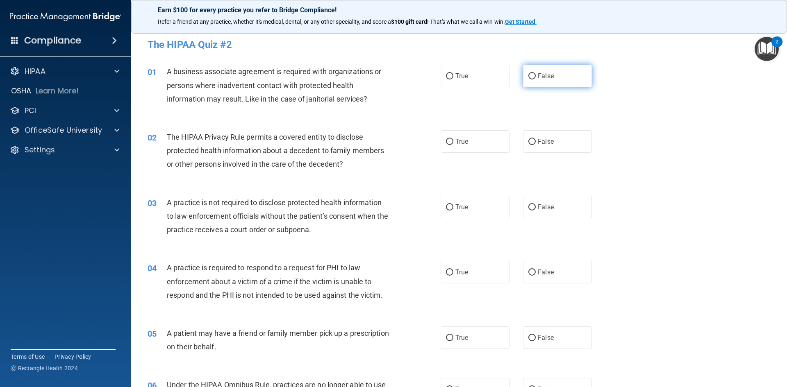
click at [537, 78] on span "False" at bounding box center [545, 76] width 16 height 8
click at [535, 78] on input "False" at bounding box center [531, 76] width 7 height 6
radio input "true"
click at [492, 150] on label "True" at bounding box center [474, 141] width 69 height 23
click at [453, 145] on input "True" at bounding box center [449, 142] width 7 height 6
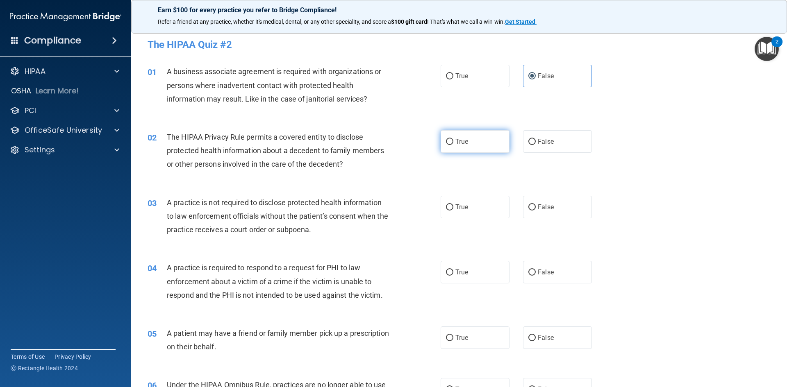
radio input "true"
click at [560, 210] on label "False" at bounding box center [557, 207] width 69 height 23
click at [535, 210] on input "False" at bounding box center [531, 207] width 7 height 6
radio input "true"
click at [563, 266] on label "False" at bounding box center [557, 272] width 69 height 23
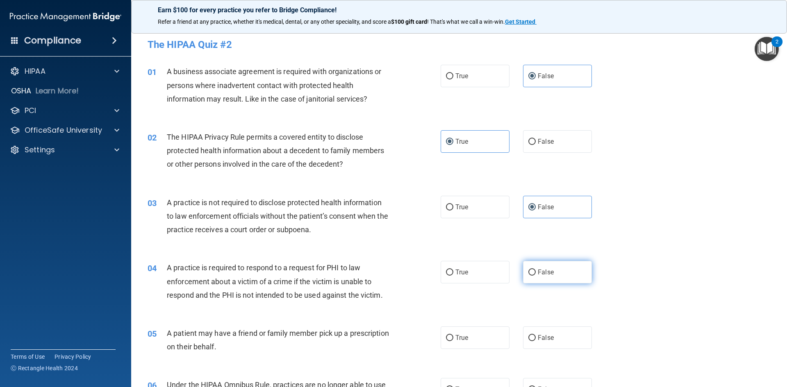
click at [535, 270] on input "False" at bounding box center [531, 273] width 7 height 6
radio input "true"
click at [478, 343] on label "True" at bounding box center [474, 338] width 69 height 23
click at [453, 341] on input "True" at bounding box center [449, 338] width 7 height 6
radio input "true"
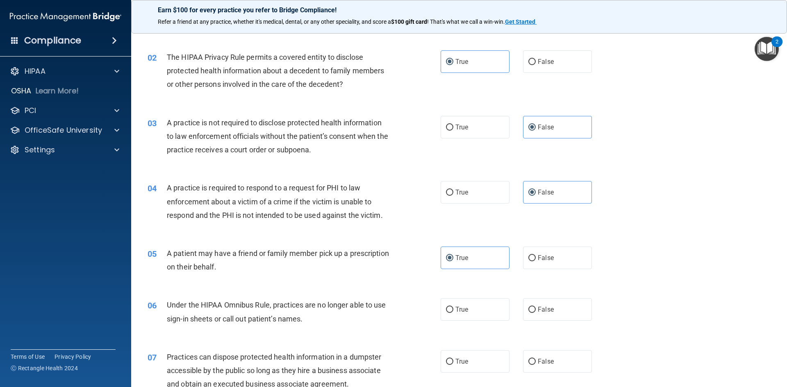
scroll to position [82, 0]
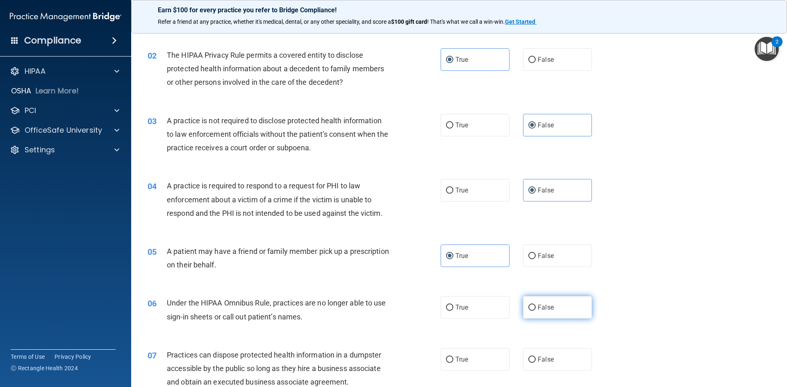
click at [556, 310] on label "False" at bounding box center [557, 307] width 69 height 23
click at [535, 310] on input "False" at bounding box center [531, 308] width 7 height 6
radio input "true"
click at [559, 355] on label "False" at bounding box center [557, 359] width 69 height 23
click at [535, 357] on input "False" at bounding box center [531, 360] width 7 height 6
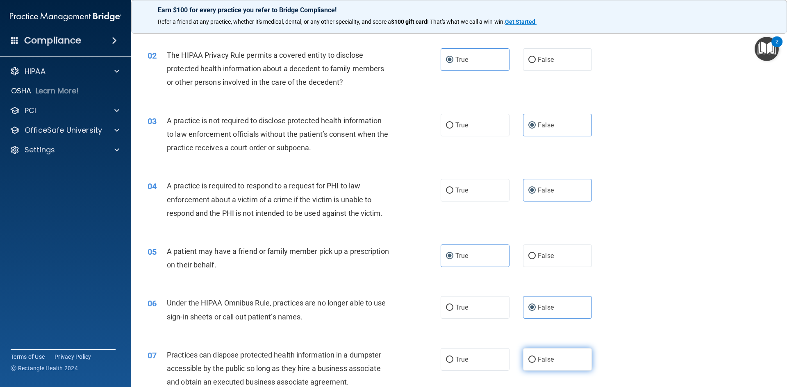
radio input "true"
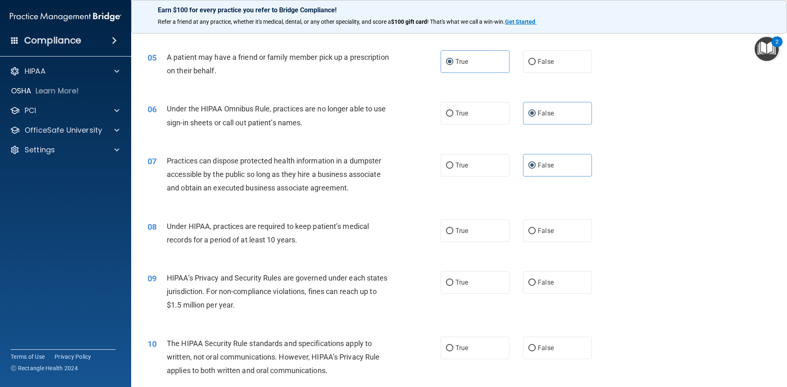
scroll to position [287, 0]
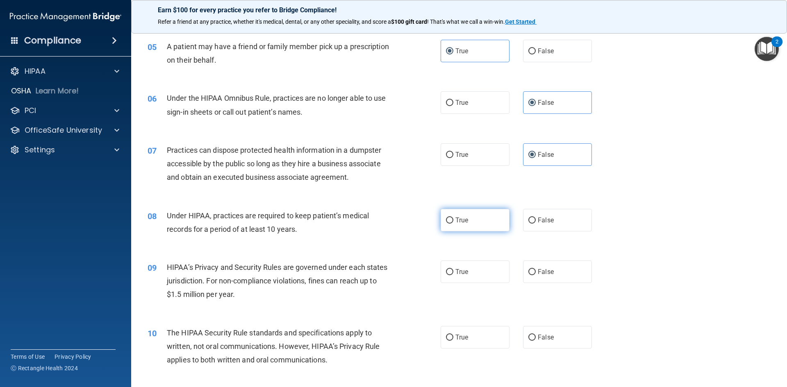
click at [472, 228] on label "True" at bounding box center [474, 220] width 69 height 23
click at [453, 224] on input "True" at bounding box center [449, 221] width 7 height 6
radio input "true"
click at [488, 278] on label "True" at bounding box center [474, 272] width 69 height 23
click at [453, 275] on input "True" at bounding box center [449, 272] width 7 height 6
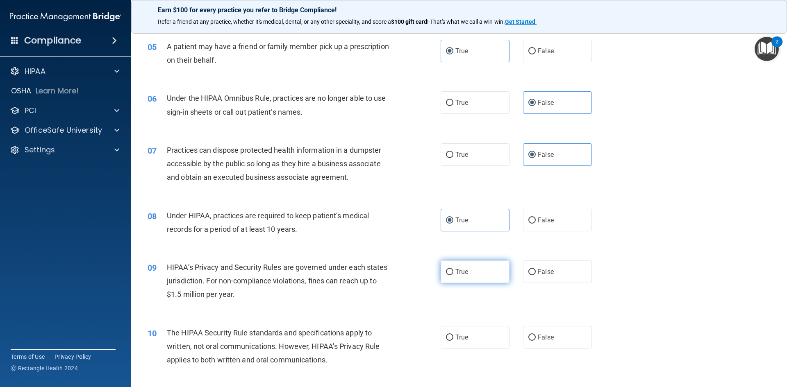
radio input "true"
click at [490, 332] on label "True" at bounding box center [474, 337] width 69 height 23
click at [453, 335] on input "True" at bounding box center [449, 338] width 7 height 6
radio input "true"
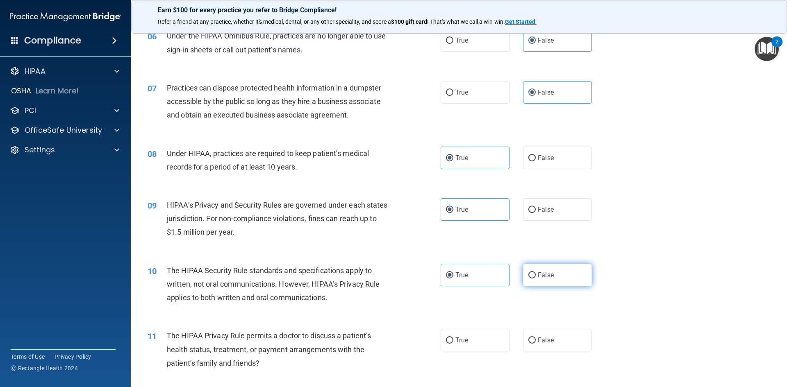
scroll to position [369, 0]
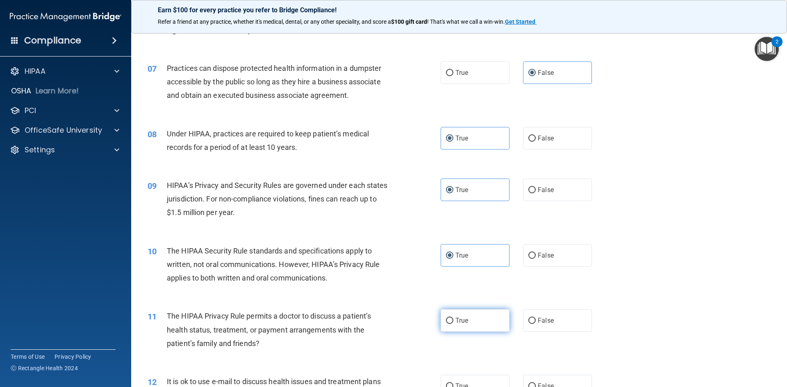
click at [477, 319] on label "True" at bounding box center [474, 320] width 69 height 23
click at [453, 319] on input "True" at bounding box center [449, 321] width 7 height 6
radio input "true"
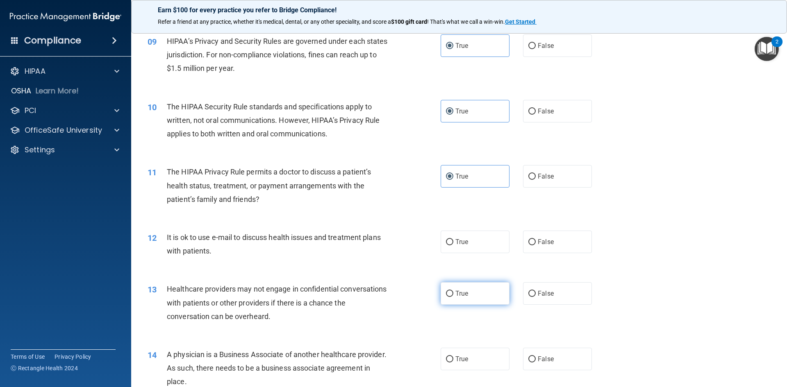
scroll to position [533, 0]
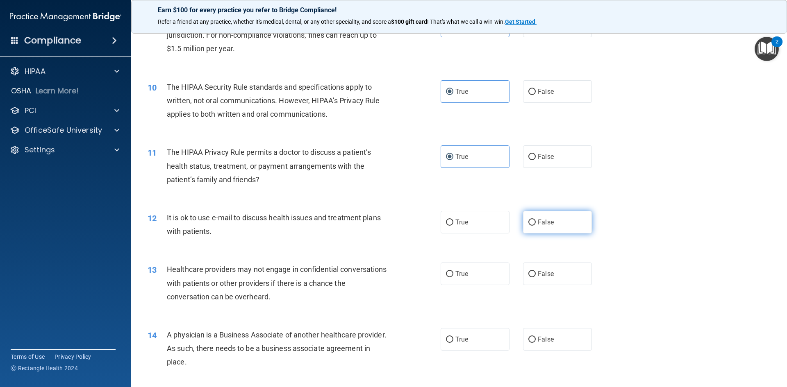
click at [559, 226] on label "False" at bounding box center [557, 222] width 69 height 23
click at [535, 226] on input "False" at bounding box center [531, 223] width 7 height 6
radio input "true"
click at [470, 272] on label "True" at bounding box center [474, 274] width 69 height 23
click at [453, 272] on input "True" at bounding box center [449, 274] width 7 height 6
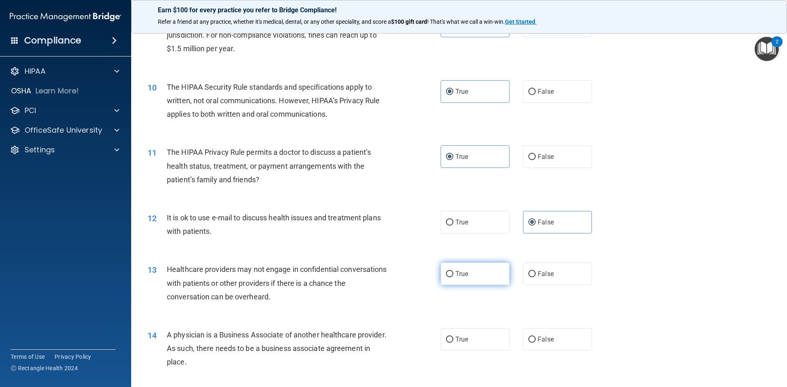
radio input "true"
click at [560, 275] on label "False" at bounding box center [557, 274] width 69 height 23
click at [535, 275] on input "False" at bounding box center [531, 274] width 7 height 6
radio input "true"
radio input "false"
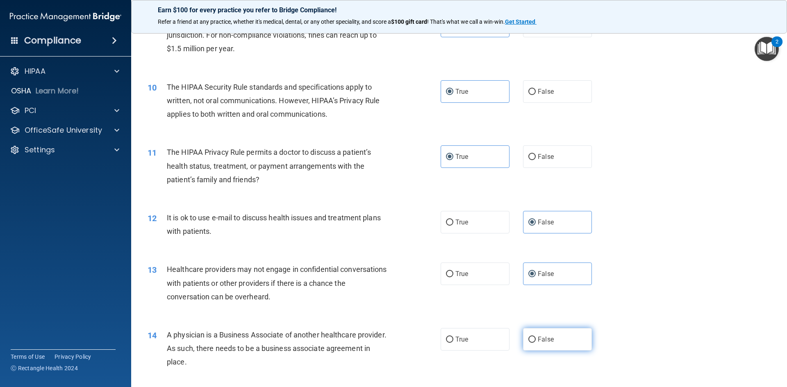
click at [552, 336] on label "False" at bounding box center [557, 339] width 69 height 23
click at [535, 337] on input "False" at bounding box center [531, 340] width 7 height 6
radio input "true"
click at [490, 279] on label "True" at bounding box center [474, 274] width 69 height 23
click at [453, 277] on input "True" at bounding box center [449, 274] width 7 height 6
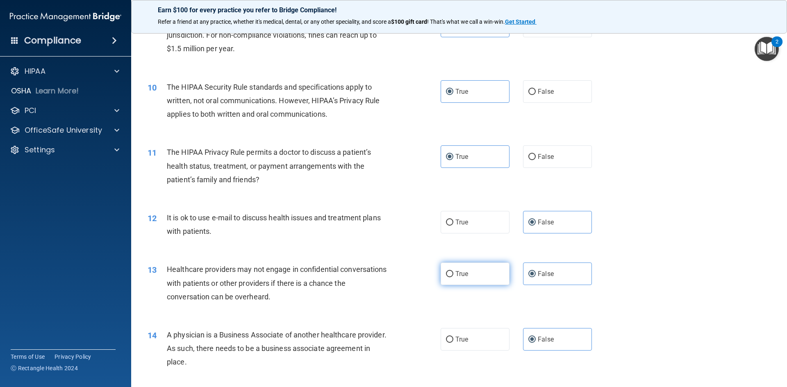
radio input "true"
radio input "false"
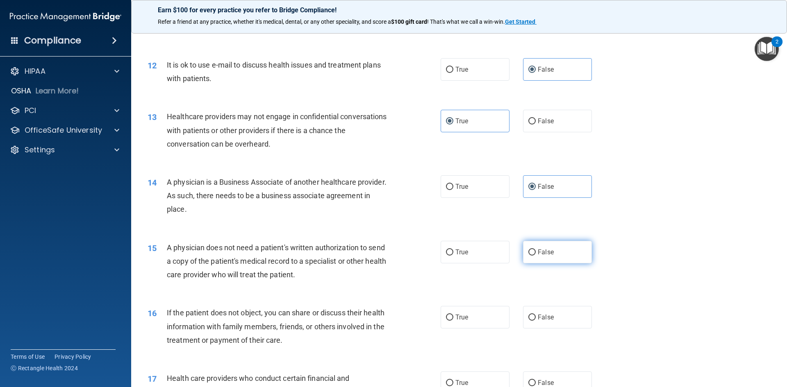
scroll to position [696, 0]
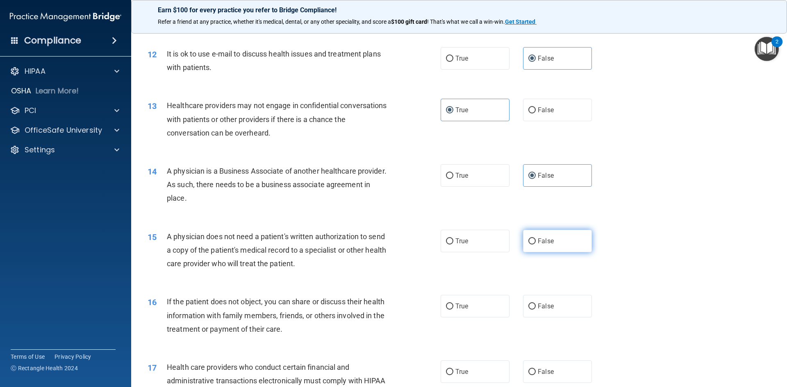
click at [572, 241] on label "False" at bounding box center [557, 241] width 69 height 23
click at [535, 241] on input "False" at bounding box center [531, 241] width 7 height 6
radio input "true"
click at [483, 298] on label "True" at bounding box center [474, 306] width 69 height 23
click at [453, 304] on input "True" at bounding box center [449, 307] width 7 height 6
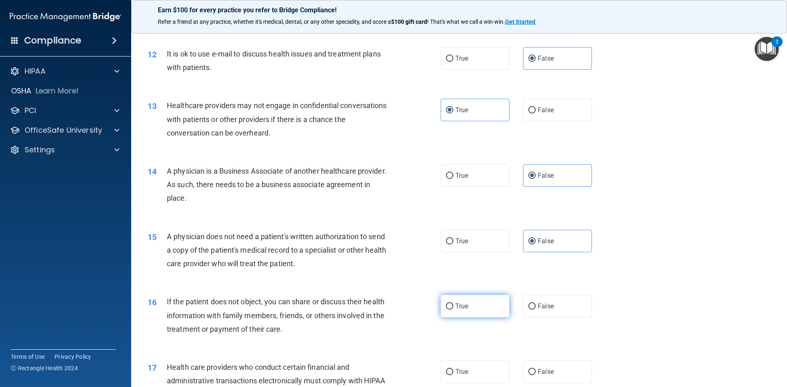
radio input "true"
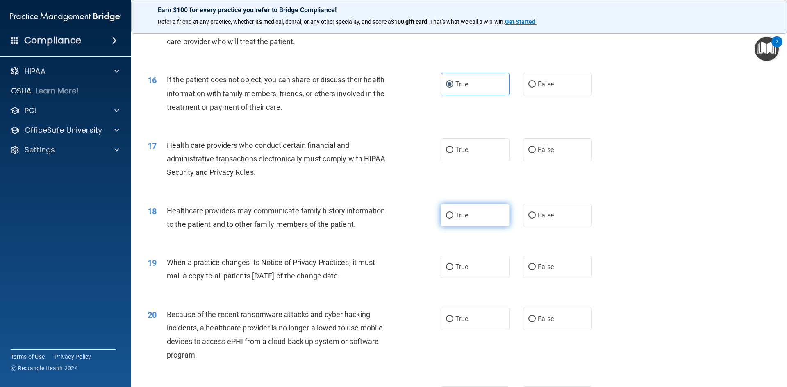
scroll to position [983, 0]
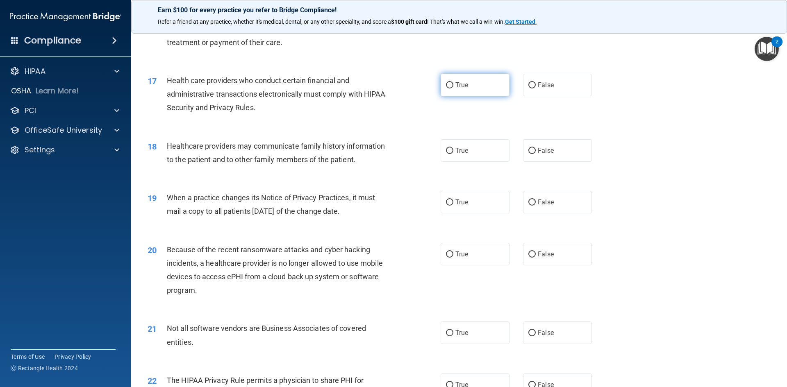
click at [478, 88] on label "True" at bounding box center [474, 85] width 69 height 23
click at [453, 88] on input "True" at bounding box center [449, 85] width 7 height 6
radio input "true"
click at [469, 155] on label "True" at bounding box center [474, 150] width 69 height 23
click at [453, 154] on input "True" at bounding box center [449, 151] width 7 height 6
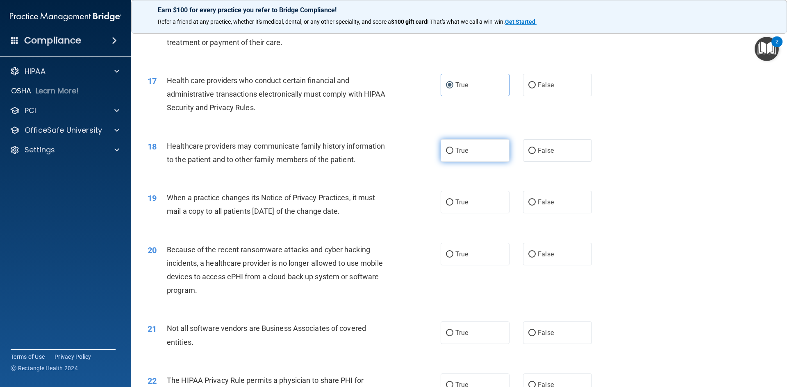
radio input "true"
click at [558, 206] on label "False" at bounding box center [557, 202] width 69 height 23
click at [535, 206] on input "False" at bounding box center [531, 203] width 7 height 6
radio input "true"
click at [568, 251] on label "False" at bounding box center [557, 254] width 69 height 23
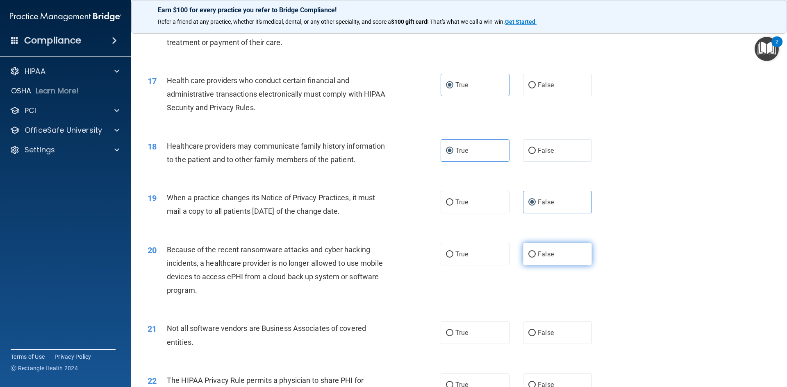
click at [535, 252] on input "False" at bounding box center [531, 255] width 7 height 6
radio input "true"
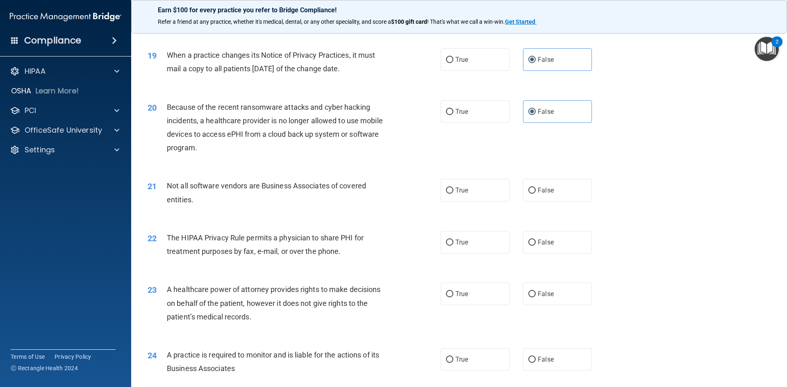
scroll to position [1147, 0]
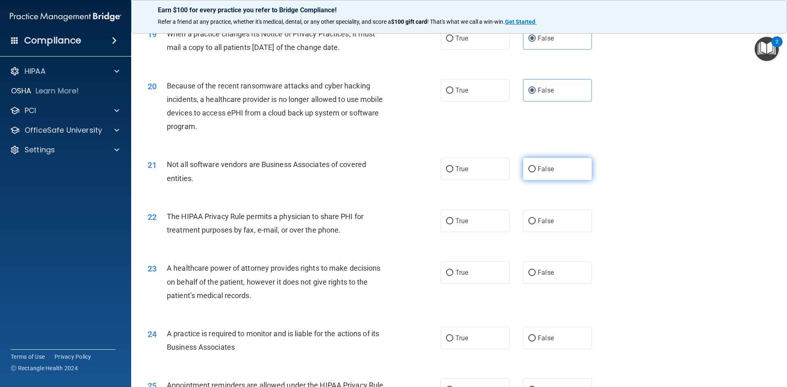
click at [550, 166] on label "False" at bounding box center [557, 169] width 69 height 23
click at [535, 166] on input "False" at bounding box center [531, 169] width 7 height 6
radio input "true"
click at [484, 222] on label "True" at bounding box center [474, 221] width 69 height 23
click at [453, 222] on input "True" at bounding box center [449, 221] width 7 height 6
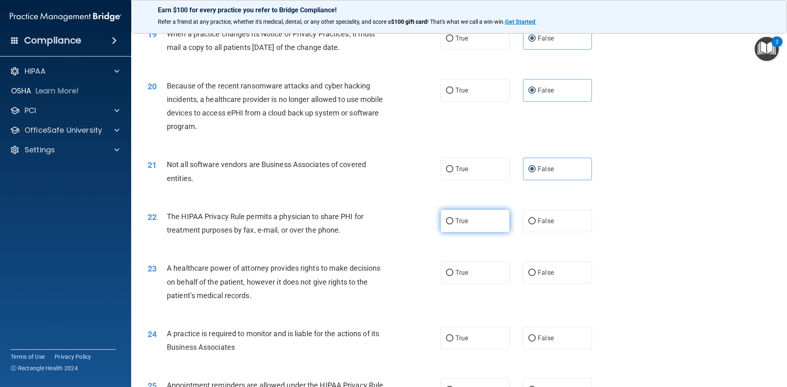
radio input "true"
click at [549, 273] on span "False" at bounding box center [545, 273] width 16 height 8
click at [535, 273] on input "False" at bounding box center [531, 273] width 7 height 6
radio input "true"
click at [551, 336] on label "False" at bounding box center [557, 338] width 69 height 23
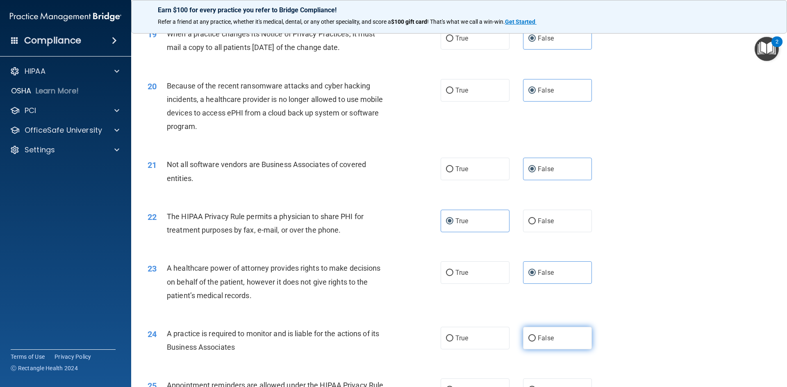
click at [535, 336] on input "False" at bounding box center [531, 339] width 7 height 6
radio input "true"
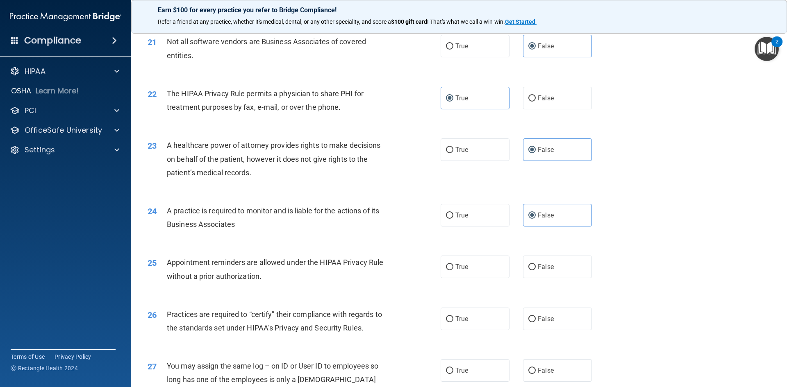
scroll to position [1311, 0]
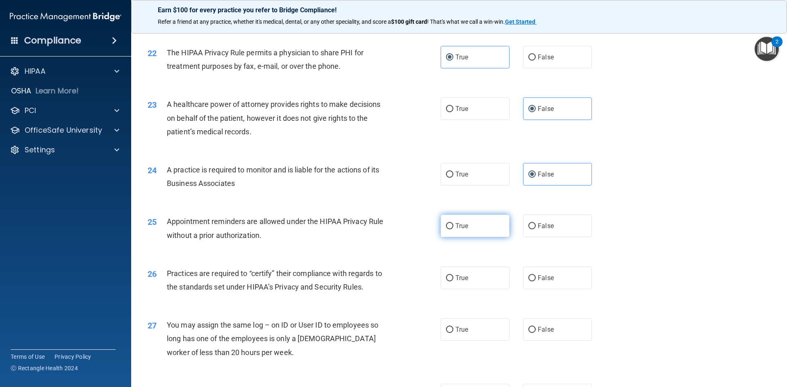
click at [483, 234] on label "True" at bounding box center [474, 226] width 69 height 23
click at [453, 229] on input "True" at bounding box center [449, 226] width 7 height 6
radio input "true"
click at [542, 282] on label "False" at bounding box center [557, 278] width 69 height 23
click at [535, 281] on input "False" at bounding box center [531, 278] width 7 height 6
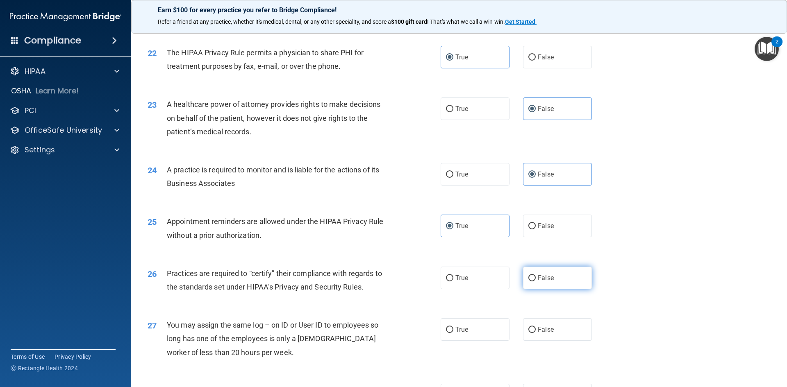
radio input "true"
click at [544, 320] on label "False" at bounding box center [557, 329] width 69 height 23
click at [535, 327] on input "False" at bounding box center [531, 330] width 7 height 6
radio input "true"
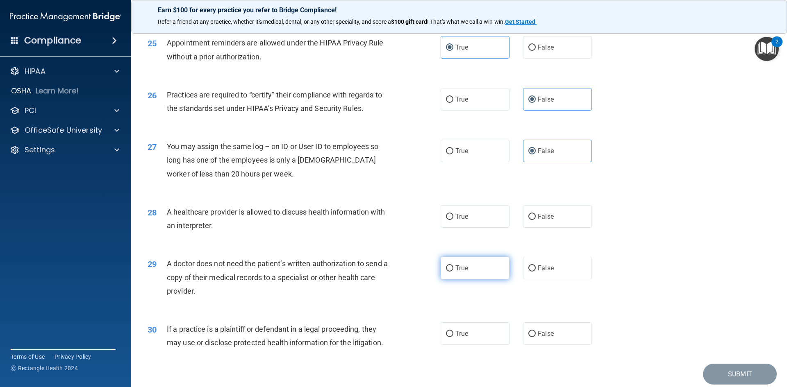
scroll to position [1516, 0]
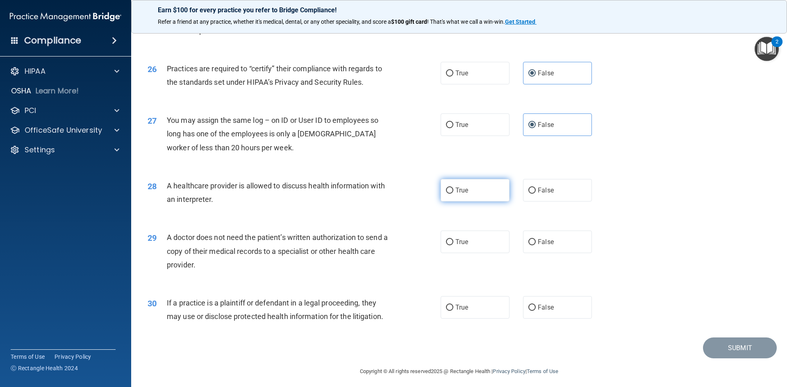
drag, startPoint x: 467, startPoint y: 194, endPoint x: 470, endPoint y: 199, distance: 5.9
click at [467, 194] on label "True" at bounding box center [474, 190] width 69 height 23
click at [453, 194] on input "True" at bounding box center [449, 191] width 7 height 6
radio input "true"
click at [559, 247] on label "False" at bounding box center [557, 242] width 69 height 23
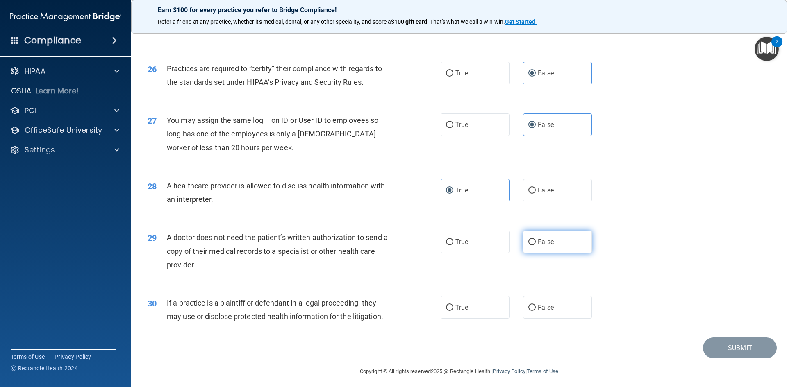
click at [535, 245] on input "False" at bounding box center [531, 242] width 7 height 6
radio input "true"
click at [563, 304] on label "False" at bounding box center [557, 307] width 69 height 23
click at [535, 305] on input "False" at bounding box center [531, 308] width 7 height 6
radio input "true"
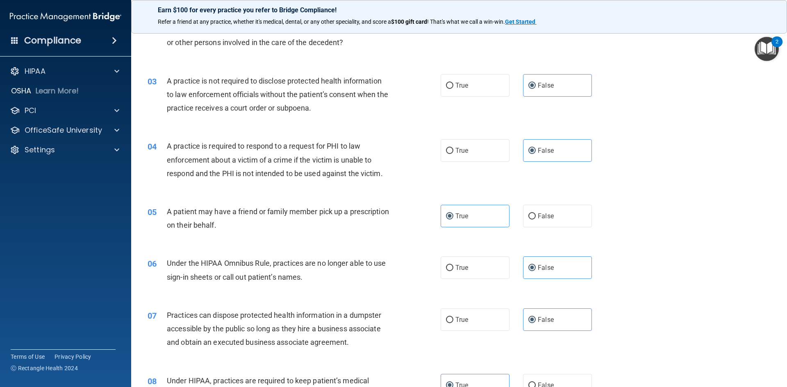
scroll to position [164, 0]
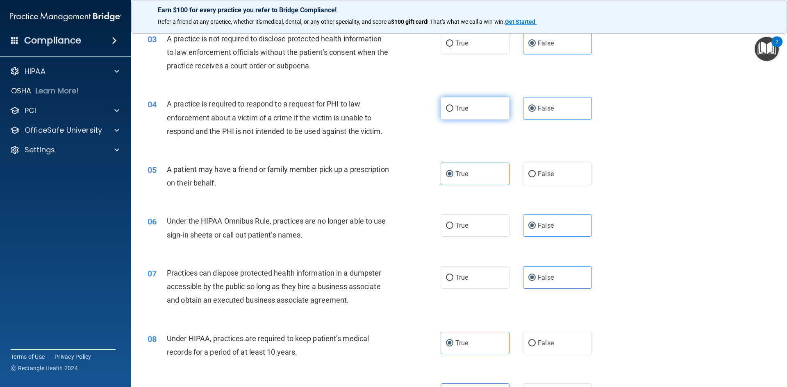
click at [473, 115] on label "True" at bounding box center [474, 108] width 69 height 23
click at [453, 112] on input "True" at bounding box center [449, 109] width 7 height 6
radio input "true"
radio input "false"
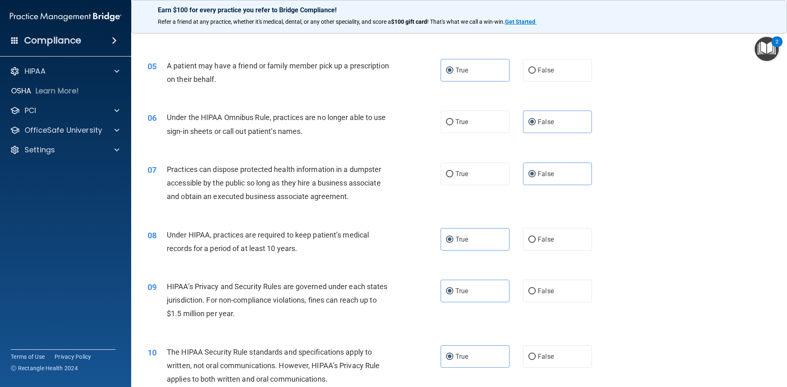
scroll to position [328, 0]
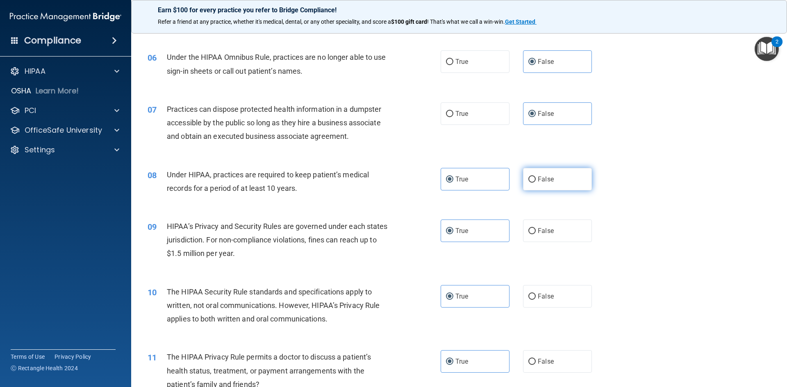
click at [554, 188] on label "False" at bounding box center [557, 179] width 69 height 23
click at [535, 183] on input "False" at bounding box center [531, 180] width 7 height 6
radio input "true"
radio input "false"
click at [551, 239] on label "False" at bounding box center [557, 231] width 69 height 23
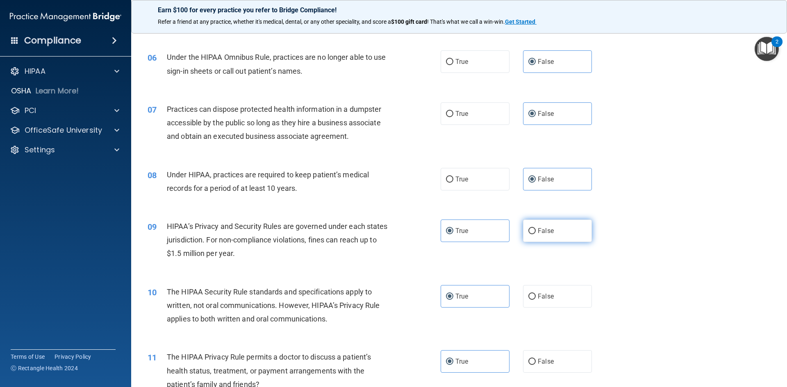
click at [535, 234] on input "False" at bounding box center [531, 231] width 7 height 6
radio input "true"
radio input "false"
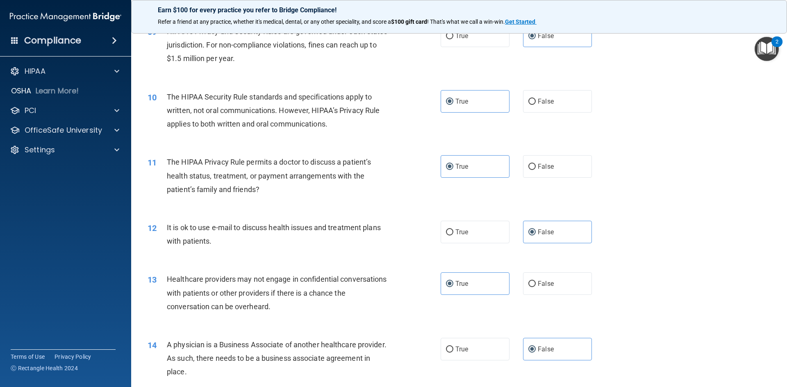
scroll to position [615, 0]
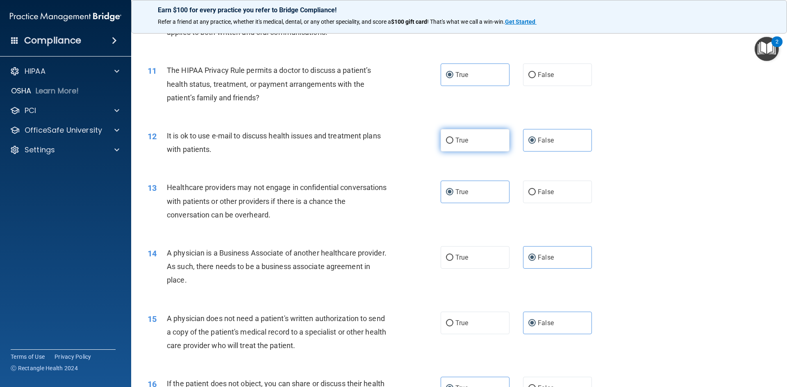
click at [456, 132] on label "True" at bounding box center [474, 140] width 69 height 23
click at [453, 138] on input "True" at bounding box center [449, 141] width 7 height 6
radio input "true"
radio input "false"
click at [550, 186] on label "False" at bounding box center [557, 192] width 69 height 23
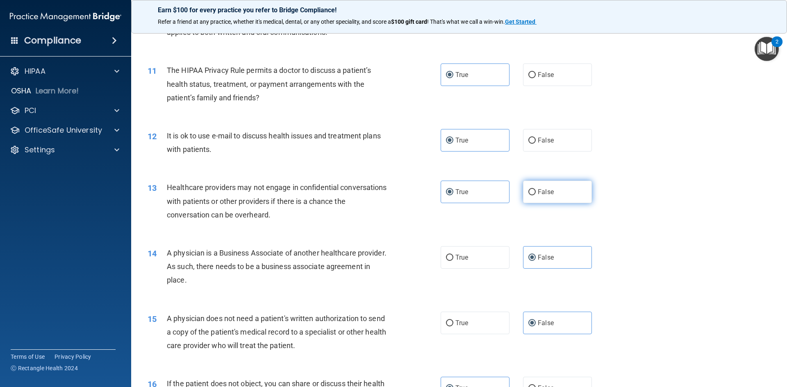
click at [535, 189] on input "False" at bounding box center [531, 192] width 7 height 6
radio input "true"
radio input "false"
click at [455, 324] on span "True" at bounding box center [461, 323] width 13 height 8
click at [487, 322] on label "True" at bounding box center [474, 323] width 69 height 23
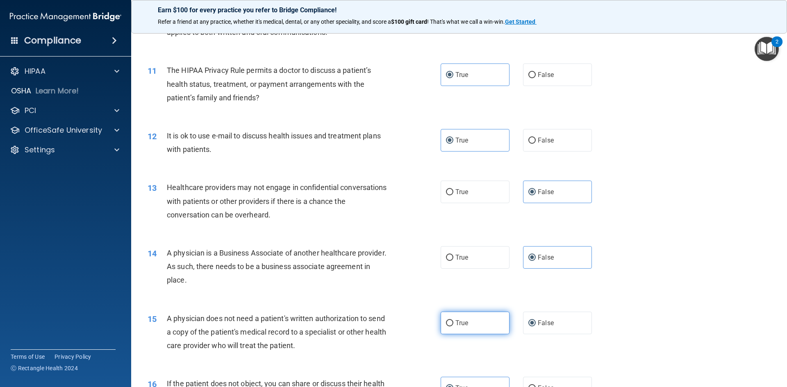
click at [453, 322] on input "True" at bounding box center [449, 323] width 7 height 6
radio input "true"
radio input "false"
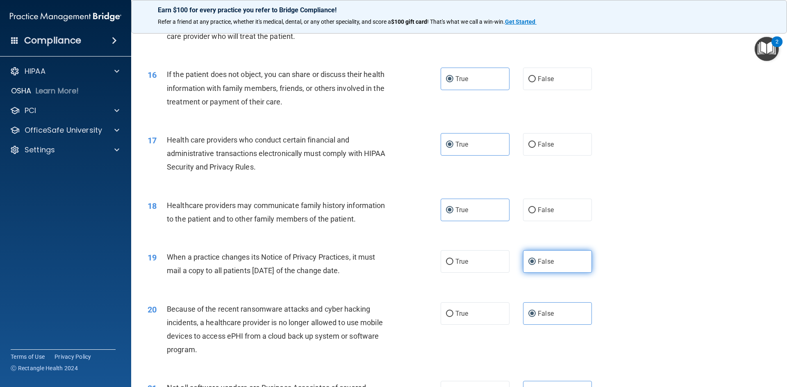
scroll to position [942, 0]
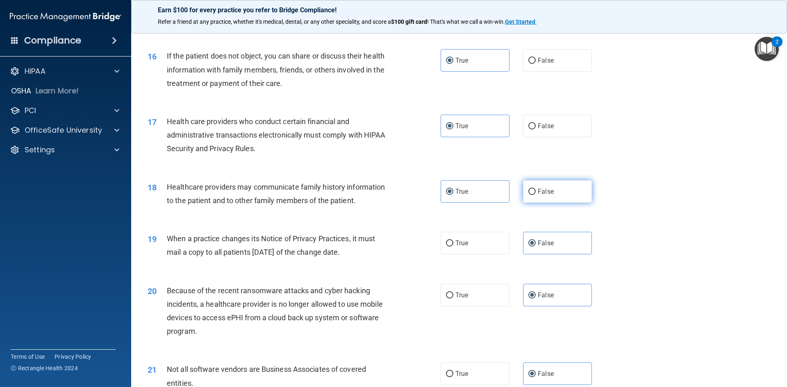
click at [549, 201] on label "False" at bounding box center [557, 191] width 69 height 23
click at [535, 195] on input "False" at bounding box center [531, 192] width 7 height 6
radio input "true"
radio input "false"
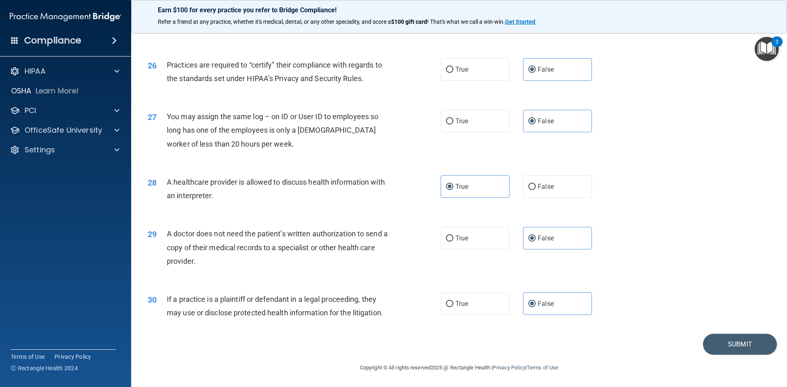
scroll to position [1520, 0]
click at [469, 245] on label "True" at bounding box center [474, 238] width 69 height 23
click at [453, 241] on input "True" at bounding box center [449, 238] width 7 height 6
radio input "true"
radio input "false"
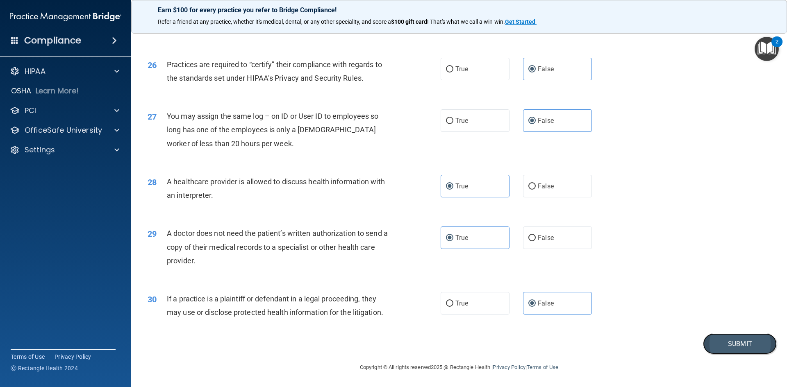
click at [726, 345] on button "Submit" at bounding box center [740, 343] width 74 height 21
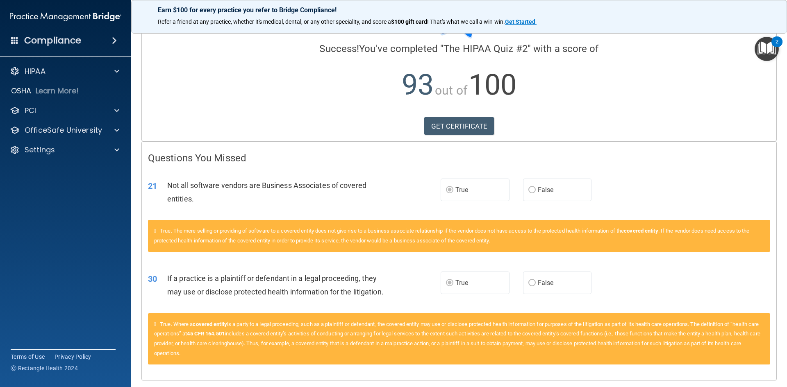
scroll to position [37, 0]
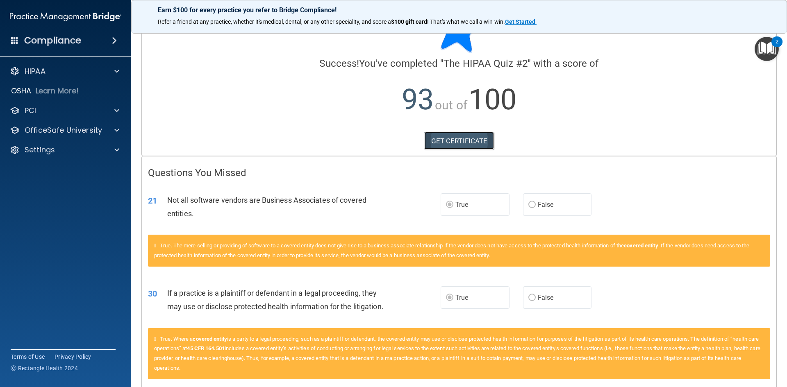
click at [447, 143] on link "GET CERTIFICATE" at bounding box center [459, 141] width 70 height 18
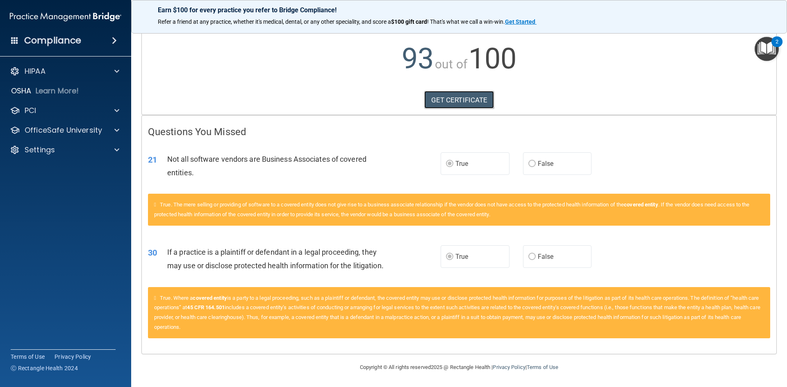
scroll to position [0, 0]
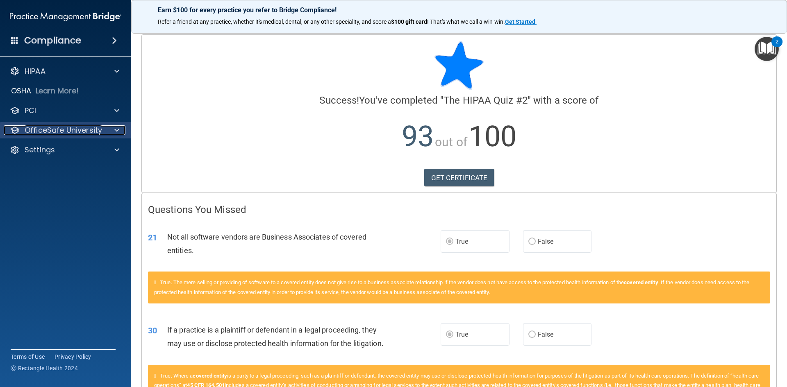
click at [113, 126] on div at bounding box center [115, 130] width 20 height 10
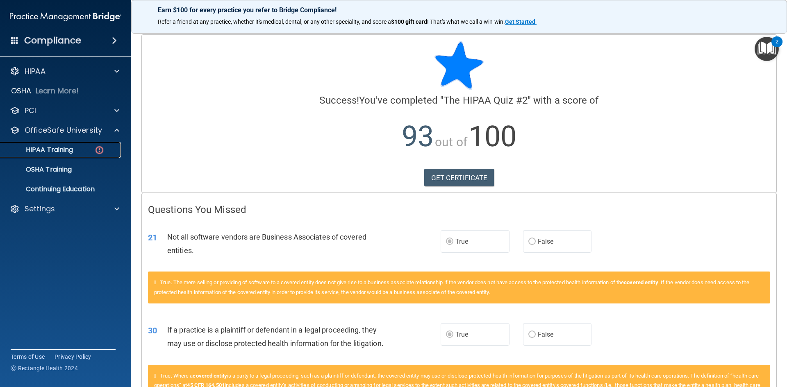
click at [113, 154] on div "HIPAA Training" at bounding box center [61, 150] width 112 height 8
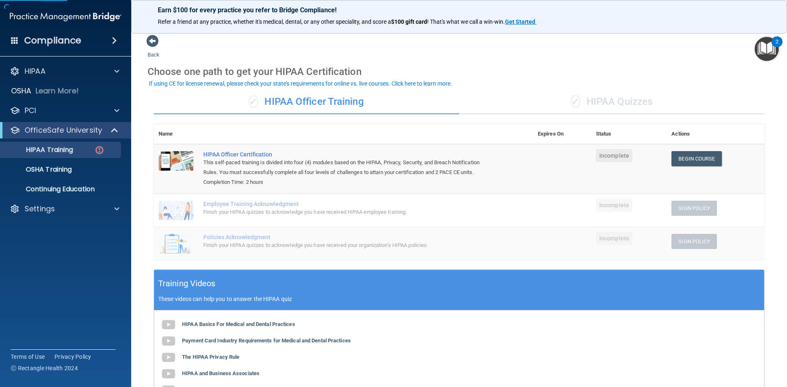
click at [612, 109] on div "✓ HIPAA Quizzes" at bounding box center [611, 102] width 305 height 25
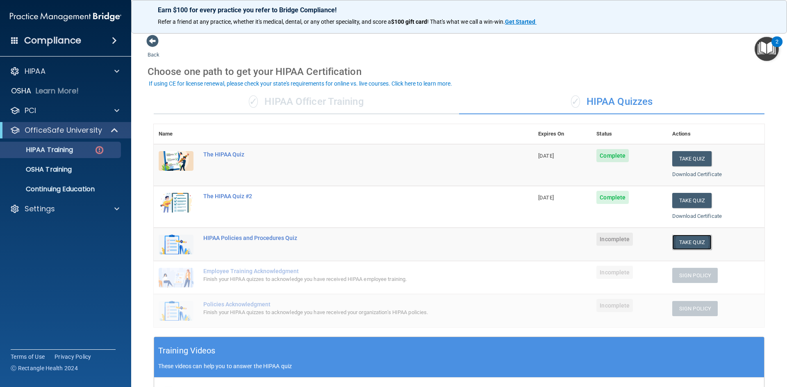
click at [687, 241] on button "Take Quiz" at bounding box center [691, 242] width 39 height 15
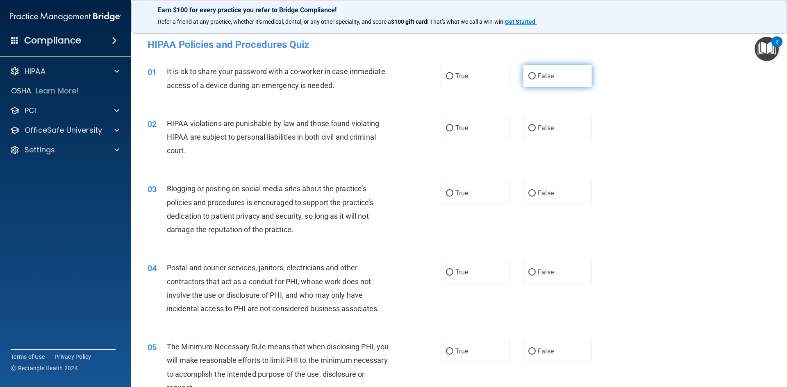
click at [540, 79] on span "False" at bounding box center [545, 76] width 16 height 8
click at [535, 79] on input "False" at bounding box center [531, 76] width 7 height 6
radio input "true"
click at [474, 68] on label "True" at bounding box center [474, 76] width 69 height 23
click at [453, 73] on input "True" at bounding box center [449, 76] width 7 height 6
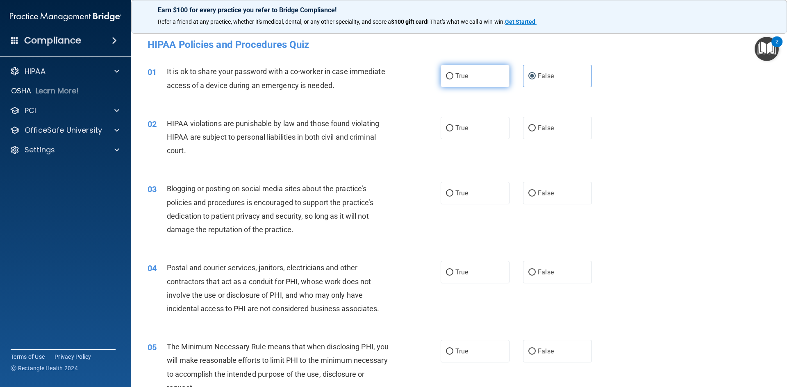
radio input "true"
radio input "false"
click at [485, 123] on label "True" at bounding box center [474, 128] width 69 height 23
click at [453, 125] on input "True" at bounding box center [449, 128] width 7 height 6
radio input "true"
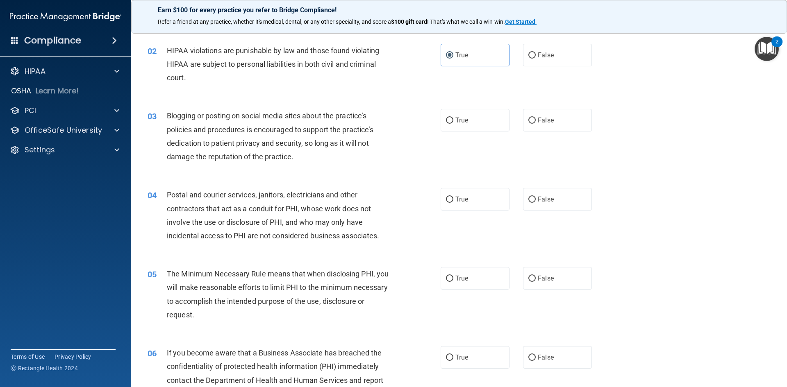
scroll to position [82, 0]
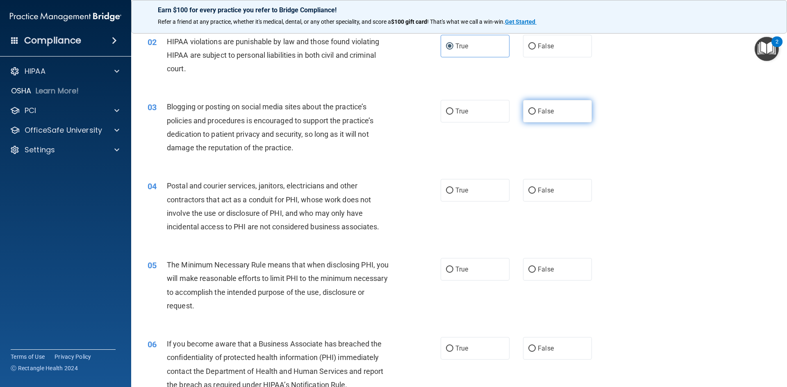
click at [529, 109] on input "False" at bounding box center [531, 112] width 7 height 6
radio input "true"
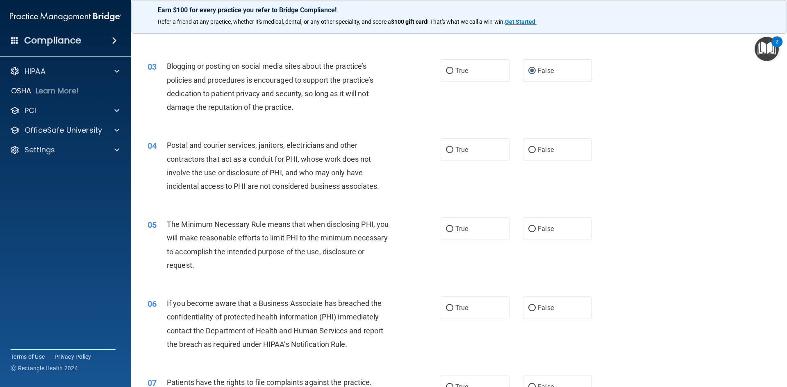
scroll to position [123, 0]
click at [471, 70] on label "True" at bounding box center [474, 70] width 69 height 23
click at [453, 70] on input "True" at bounding box center [449, 71] width 7 height 6
radio input "true"
radio input "false"
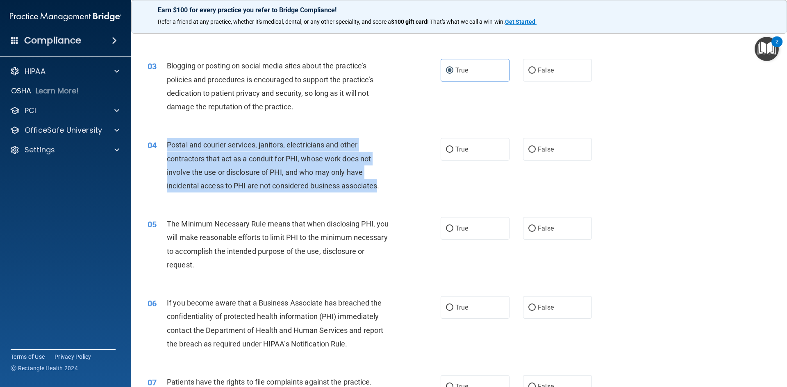
drag, startPoint x: 381, startPoint y: 188, endPoint x: 167, endPoint y: 141, distance: 218.5
click at [167, 141] on span "Postal and courier services, janitors, electricians and other contractors that …" at bounding box center [273, 166] width 212 height 50
click at [269, 152] on div "Postal and courier services, janitors, electricians and other contractors that …" at bounding box center [281, 165] width 229 height 54
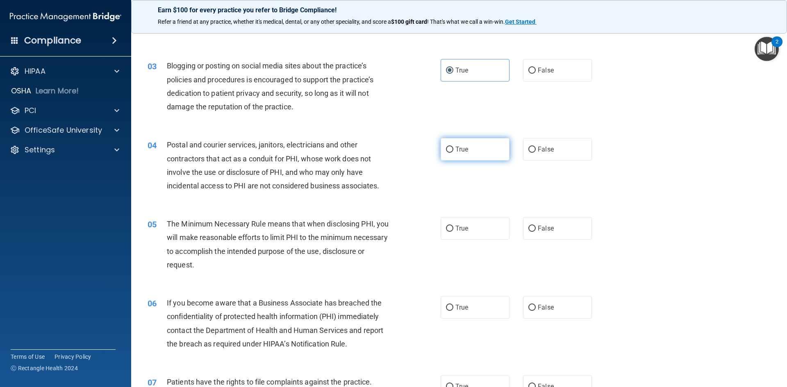
click at [481, 155] on label "True" at bounding box center [474, 149] width 69 height 23
click at [453, 153] on input "True" at bounding box center [449, 150] width 7 height 6
radio input "true"
